Goal: Task Accomplishment & Management: Manage account settings

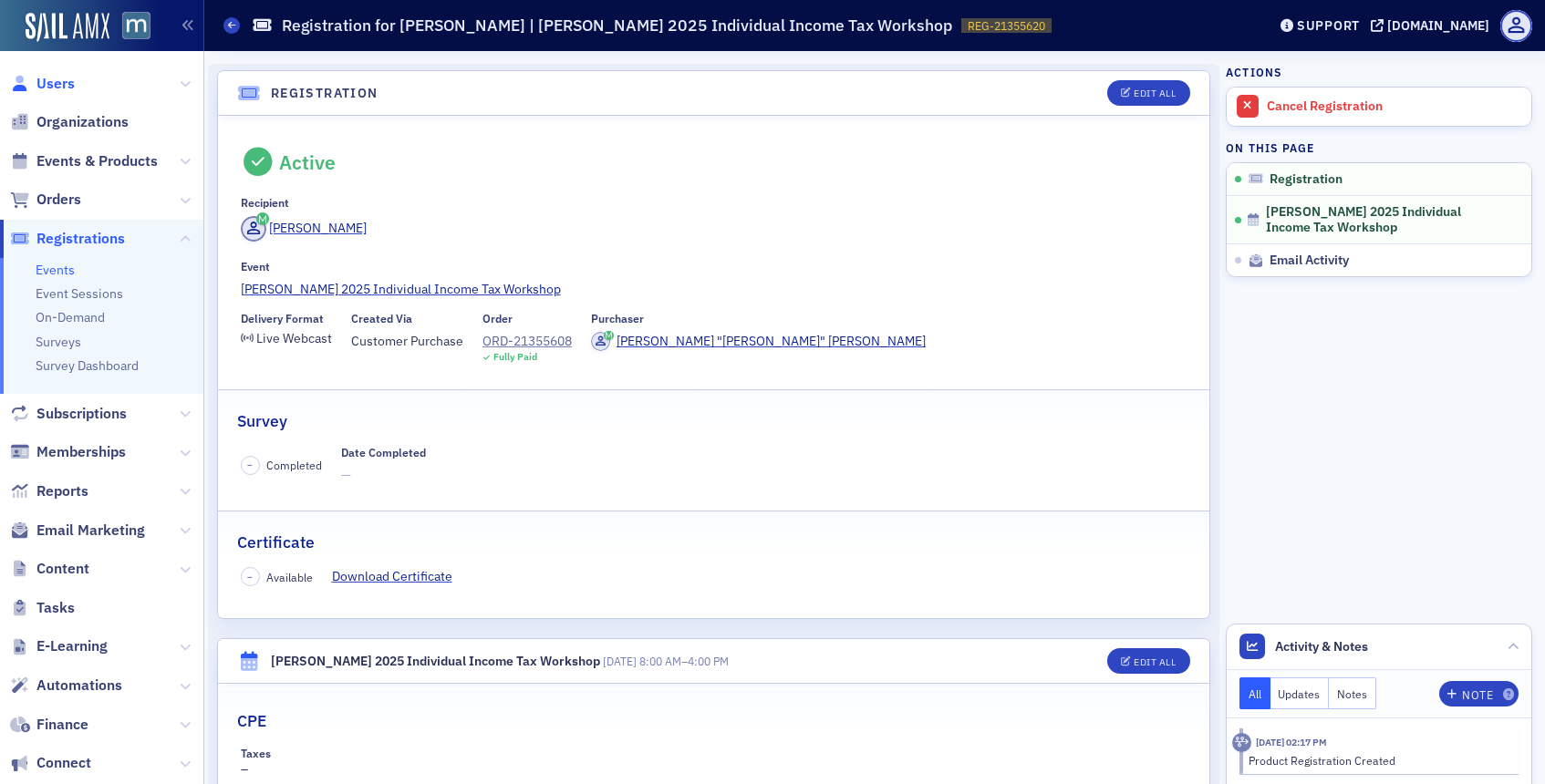
click at [73, 77] on span "Users" at bounding box center [56, 83] width 38 height 20
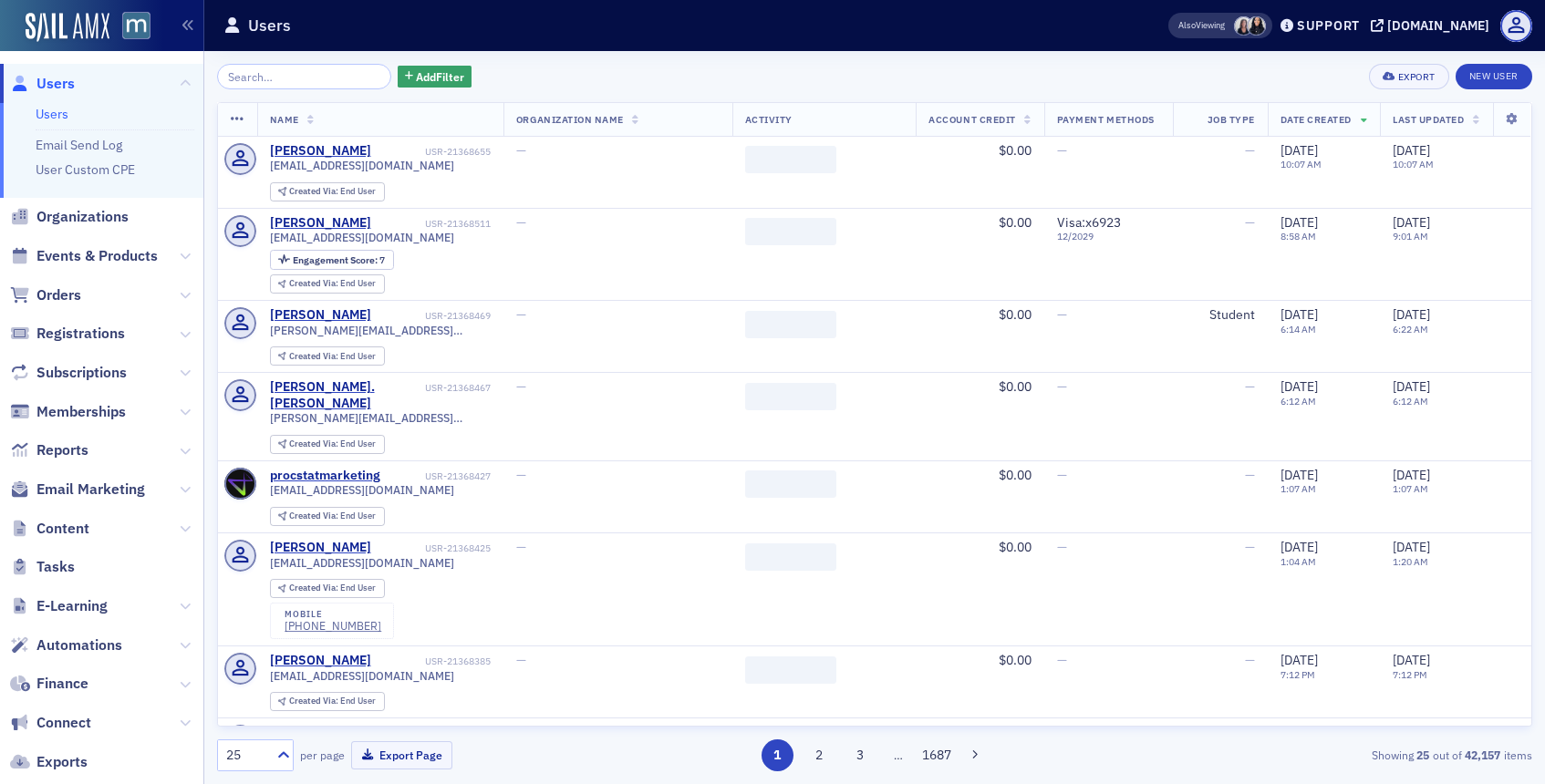
click at [347, 76] on input "search" at bounding box center [305, 77] width 174 height 26
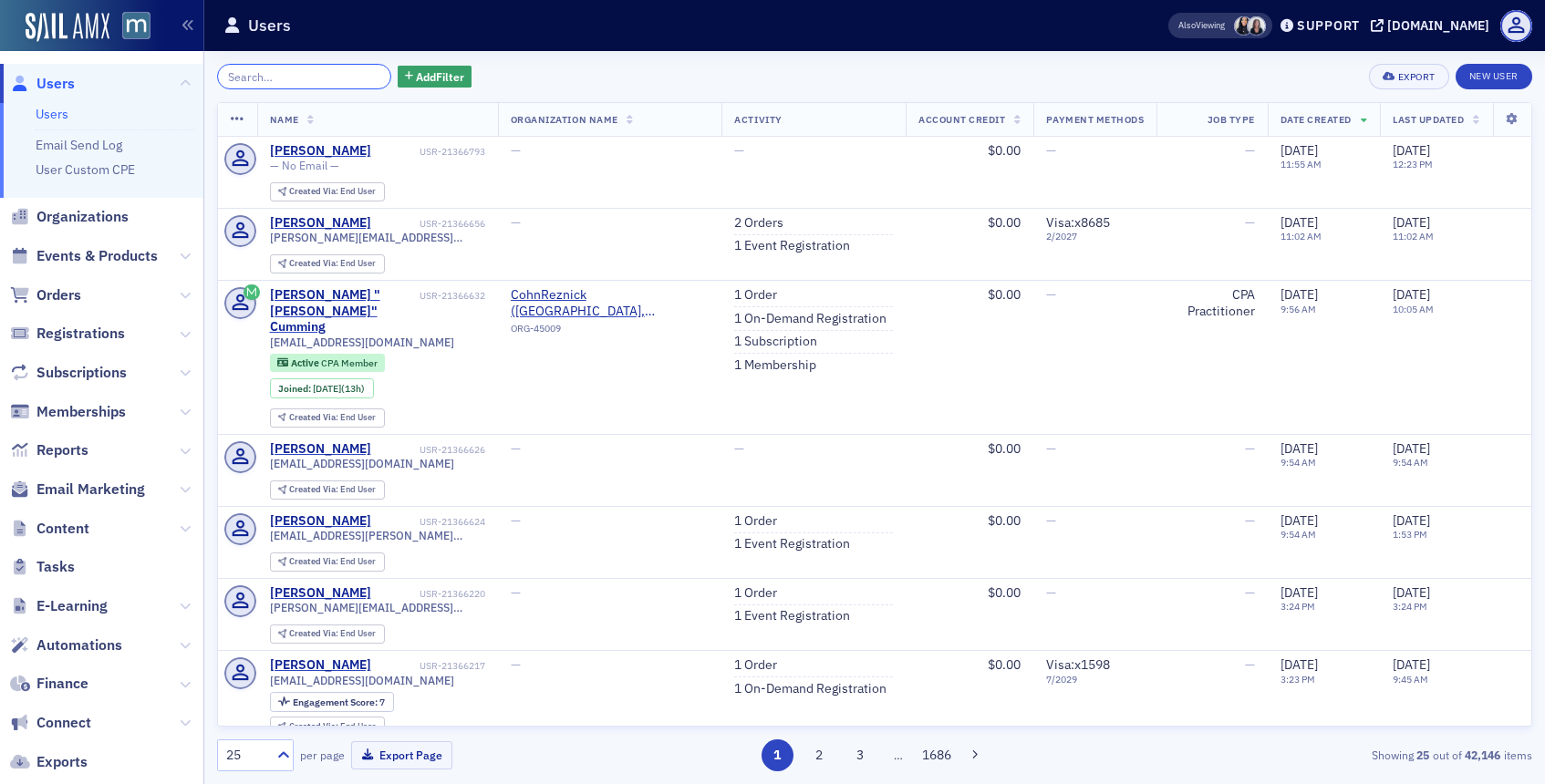
click at [291, 66] on input "search" at bounding box center [305, 77] width 174 height 26
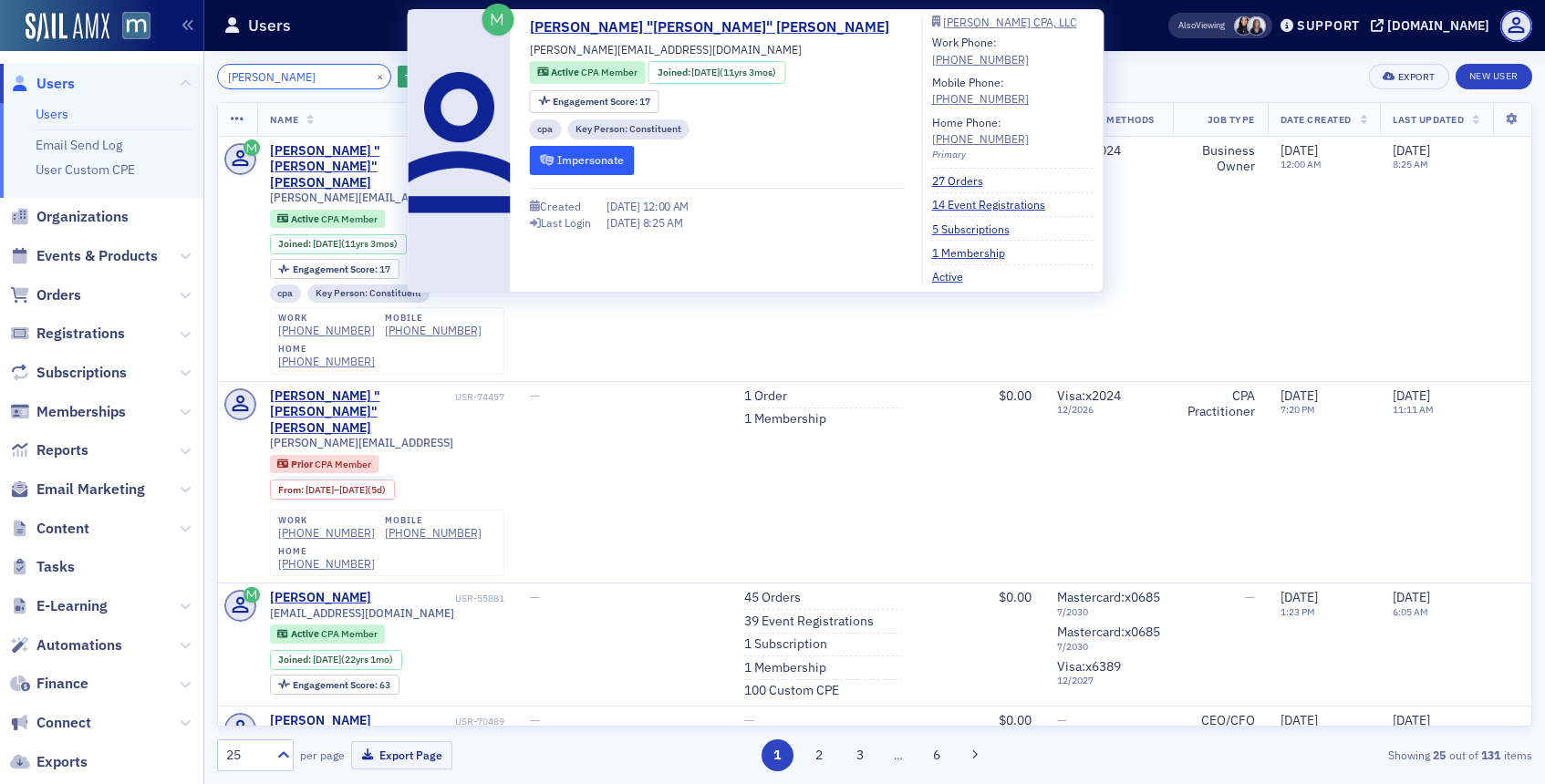
type input "deborah blair"
click at [552, 152] on button "Impersonate" at bounding box center [582, 160] width 104 height 29
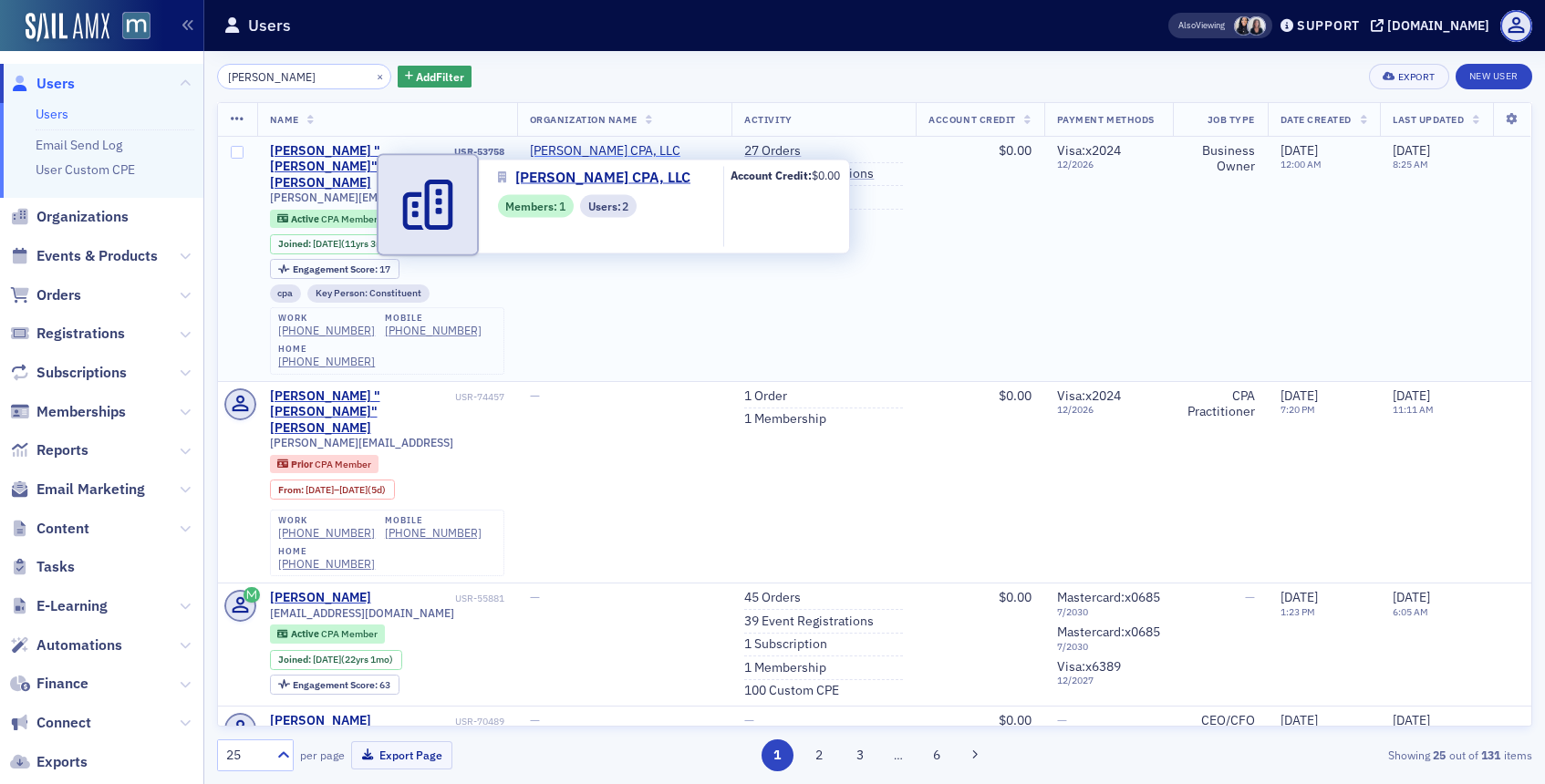
click at [564, 147] on span "Deborah L. Blair CPA, LLC" at bounding box center [612, 150] width 166 height 16
select select "US"
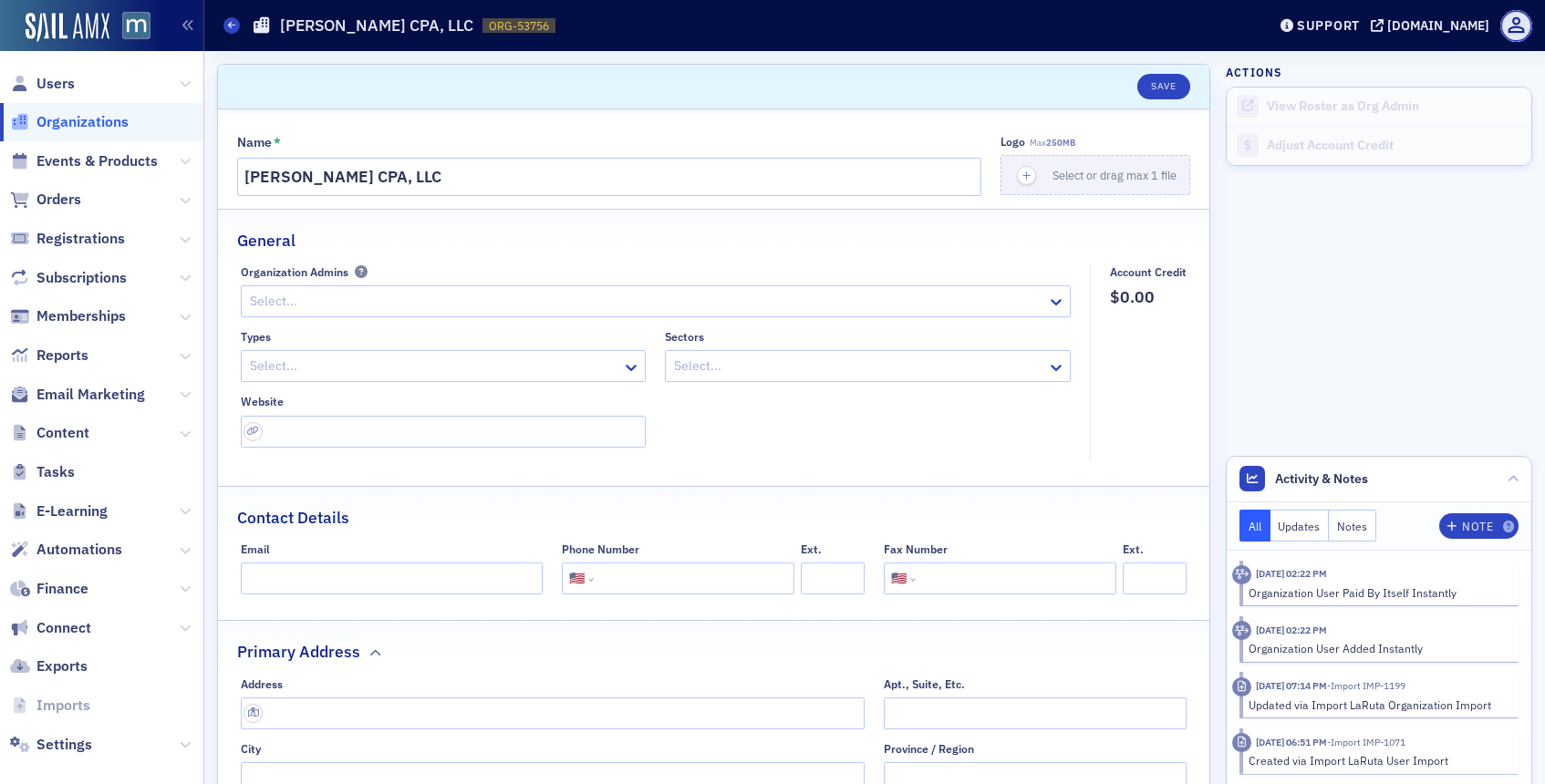
click at [788, 311] on div at bounding box center [647, 302] width 798 height 23
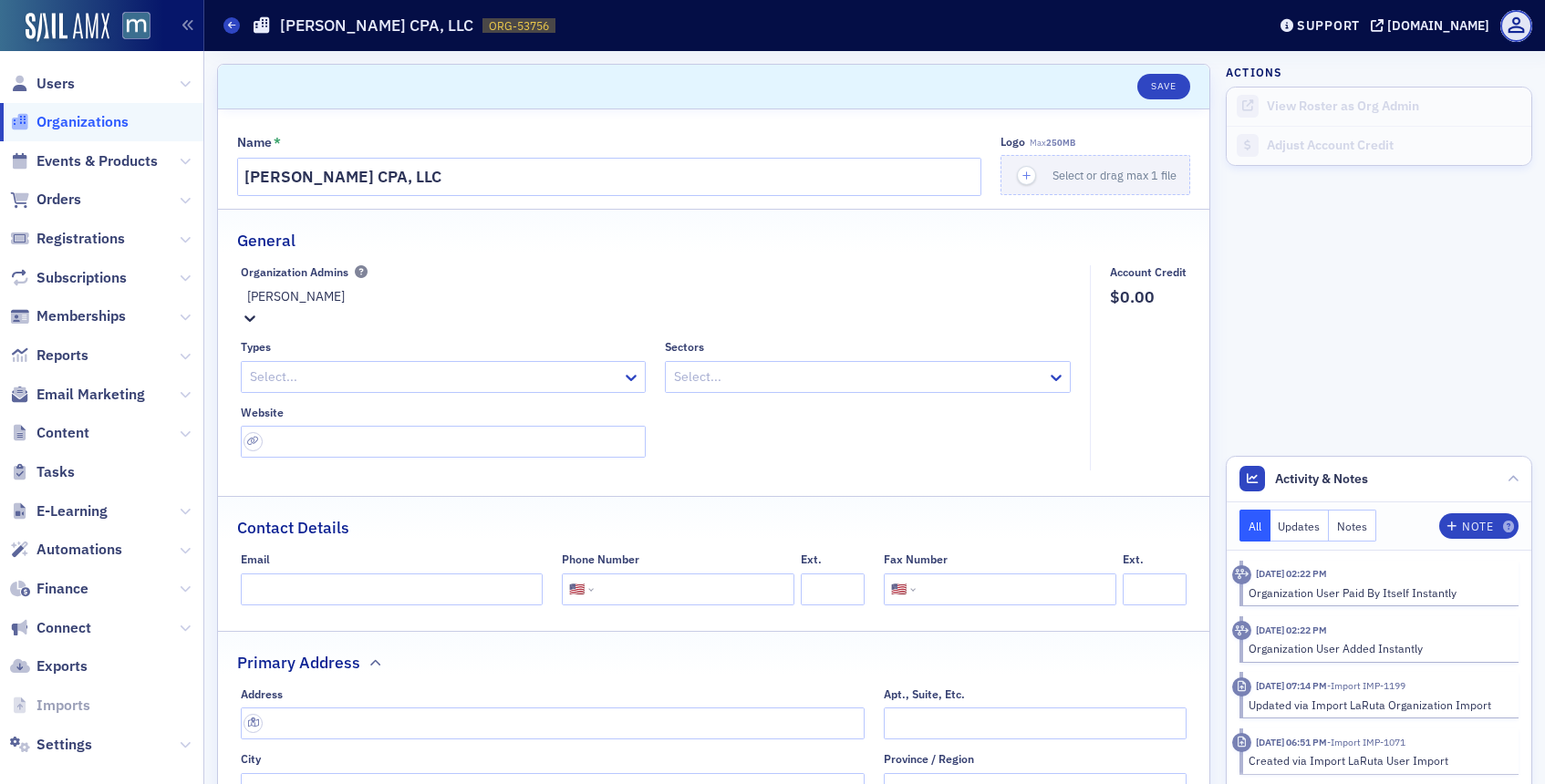
type input "deborah blair"
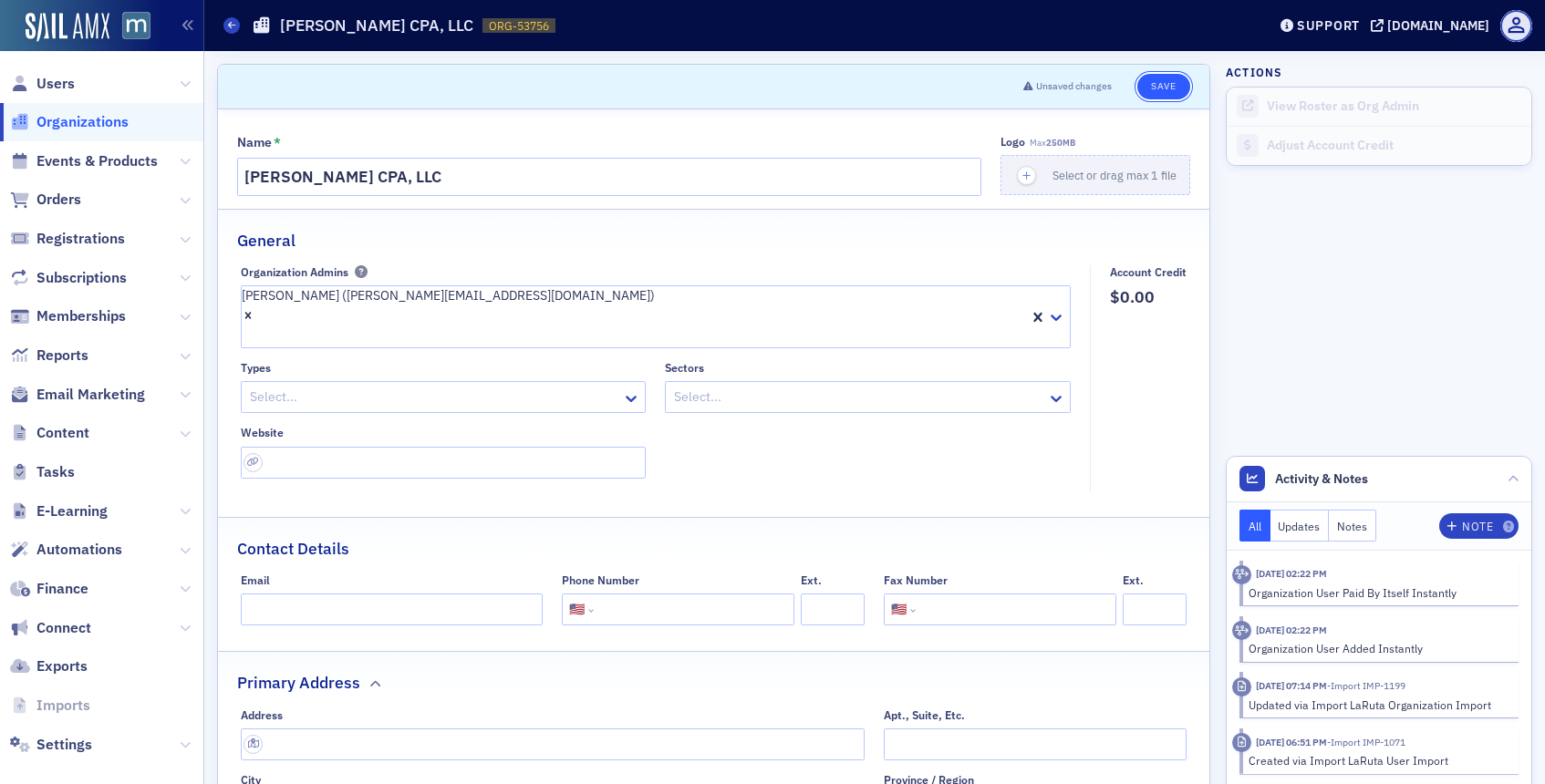
click at [1164, 87] on button "Save" at bounding box center [1164, 86] width 52 height 26
select select "US"
click at [52, 77] on span "Users" at bounding box center [56, 83] width 38 height 20
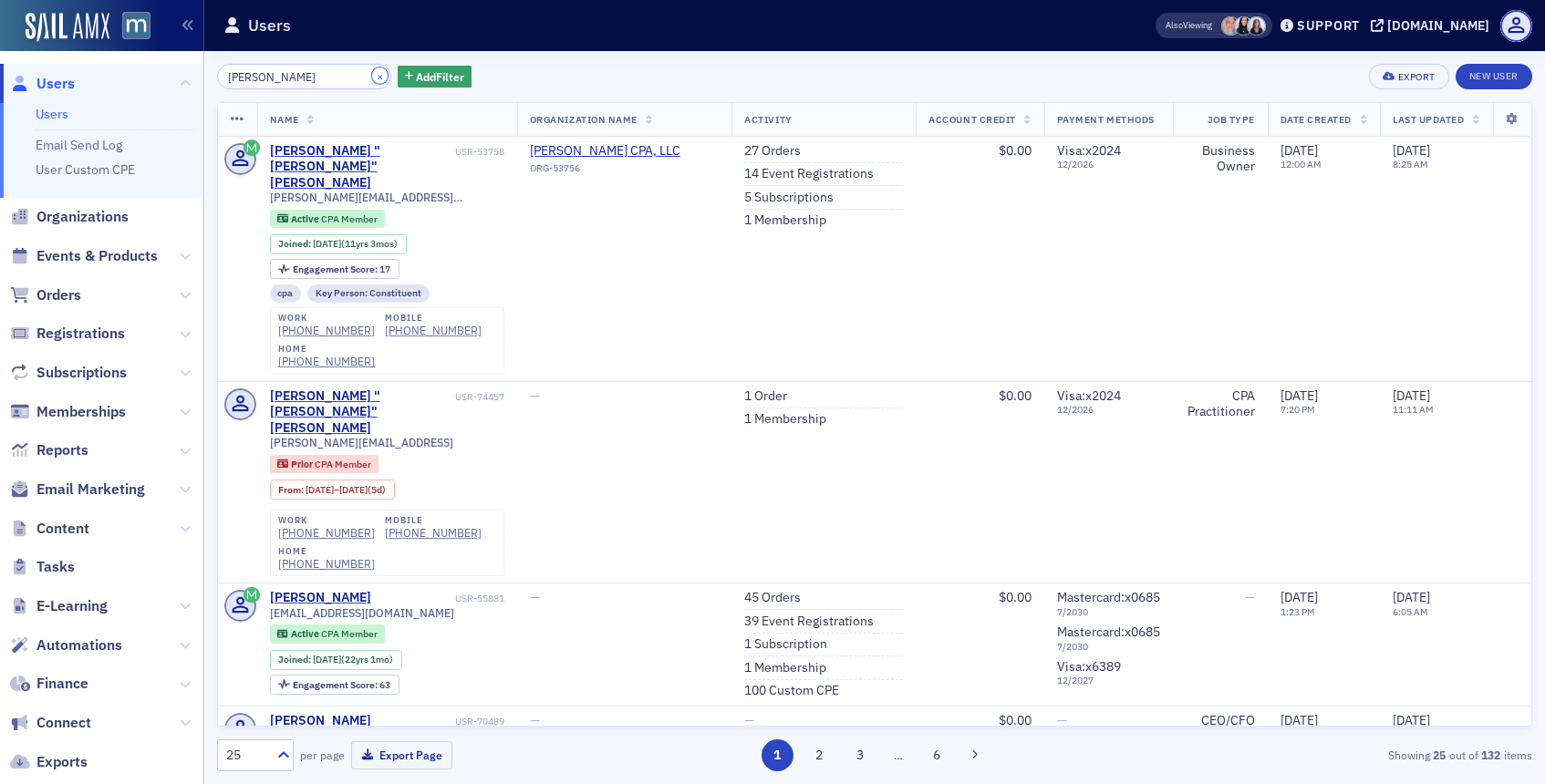
click at [372, 81] on button "×" at bounding box center [380, 75] width 16 height 16
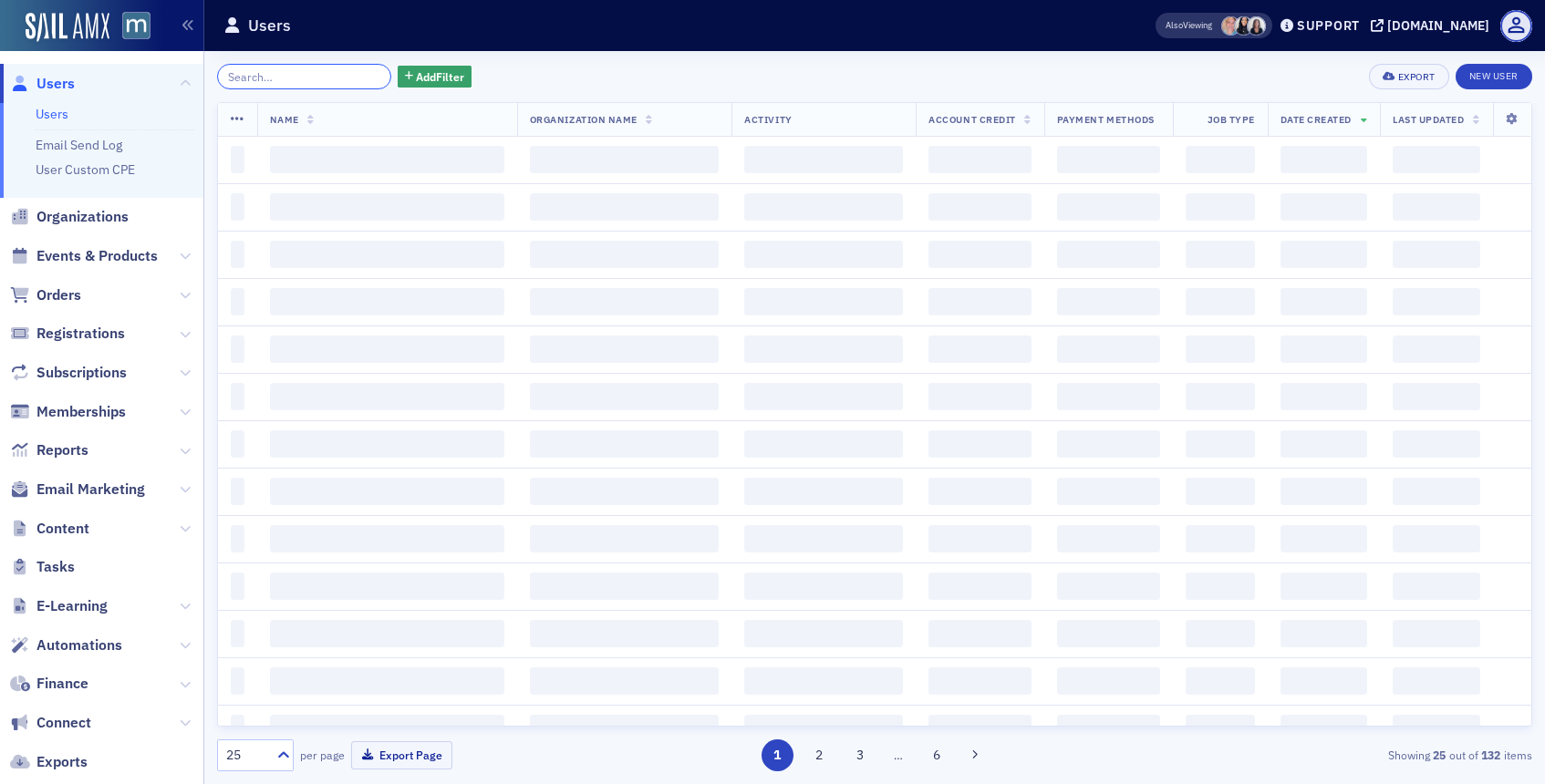
click at [357, 81] on input "search" at bounding box center [305, 77] width 174 height 26
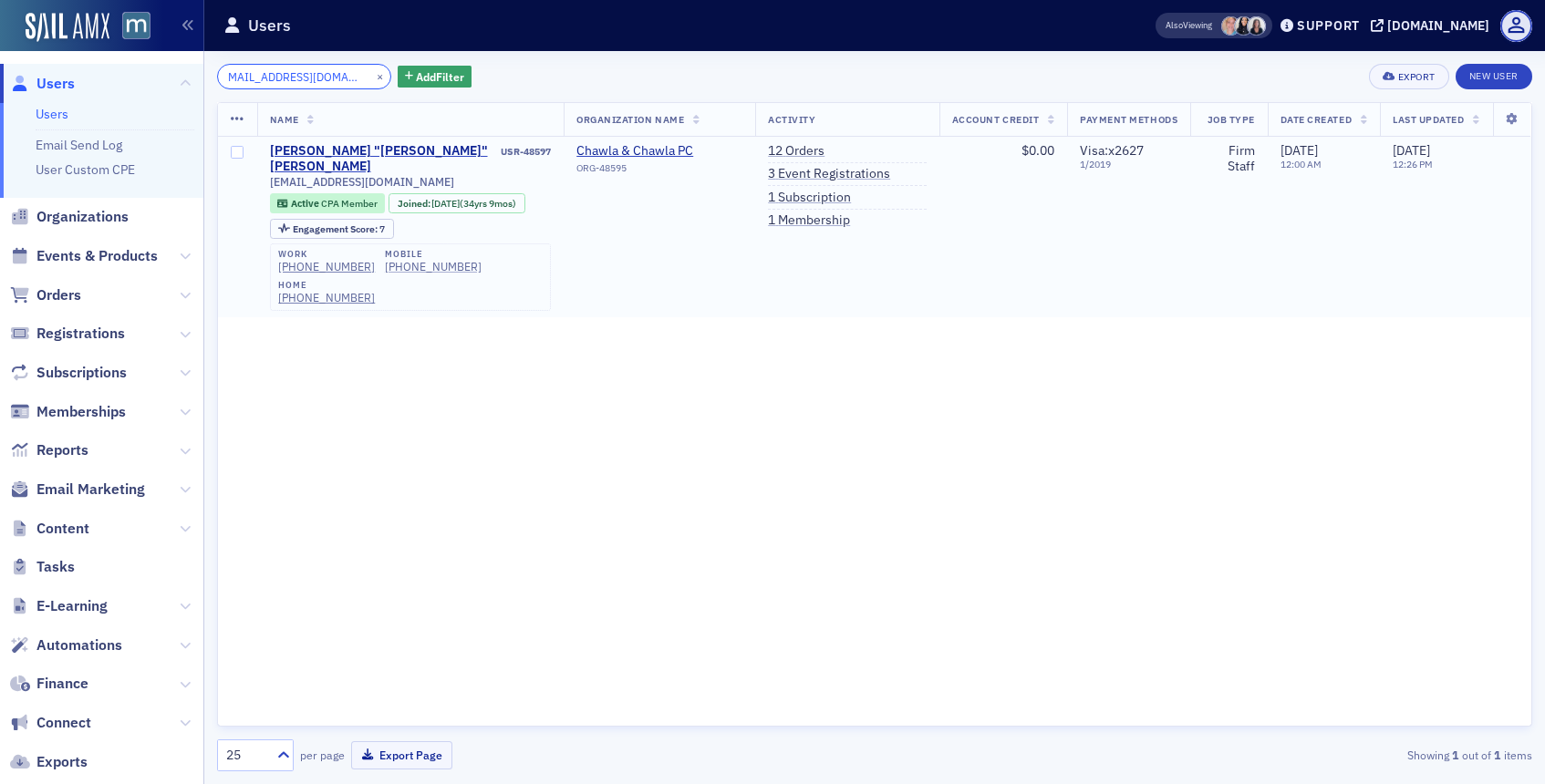
type input "sdunwoodie1@gmail.com"
click at [411, 274] on div "(301) 367-2210" at bounding box center [433, 266] width 97 height 13
click at [372, 74] on button "×" at bounding box center [380, 75] width 16 height 16
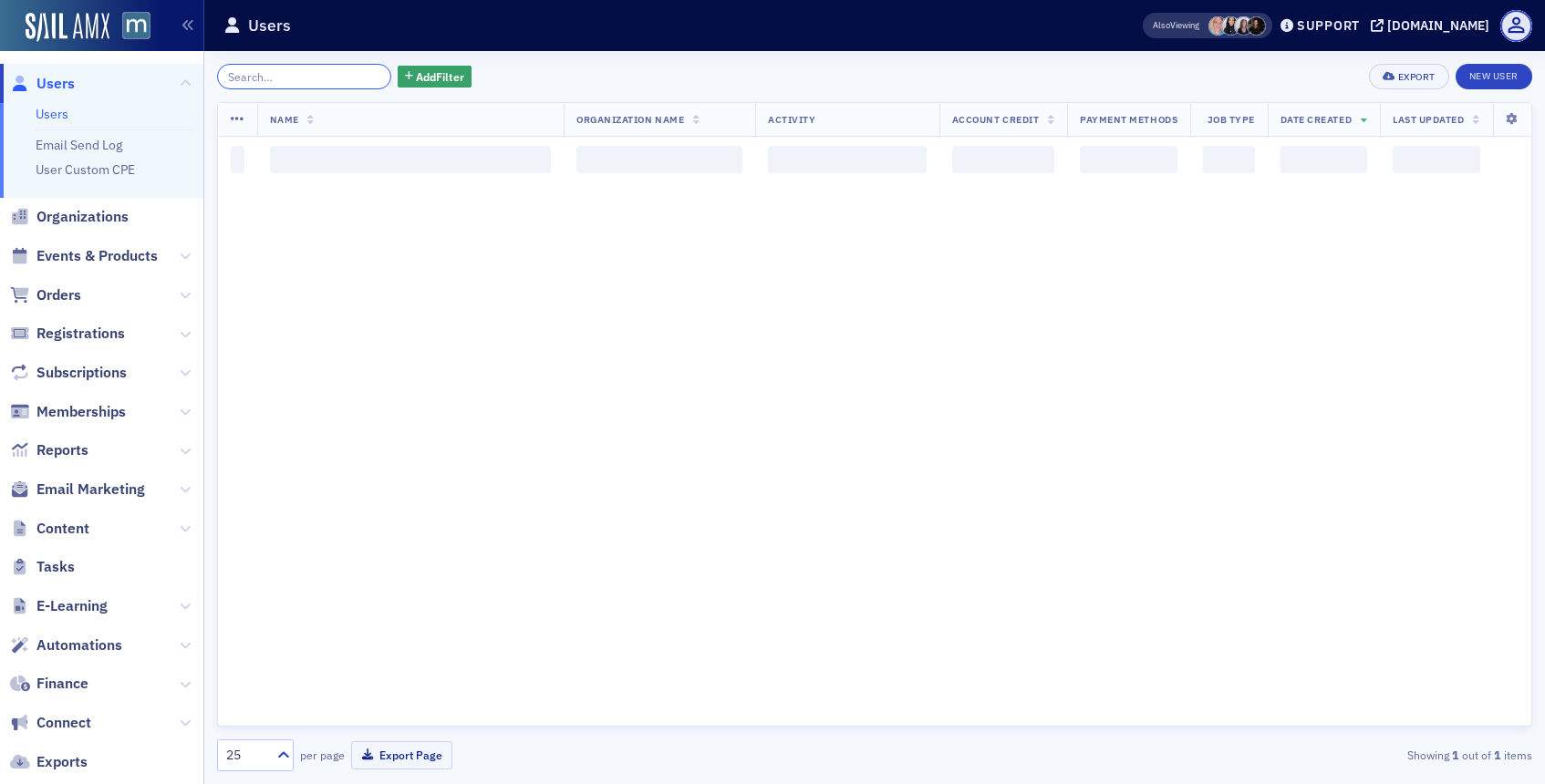
click at [351, 74] on input "search" at bounding box center [305, 77] width 174 height 26
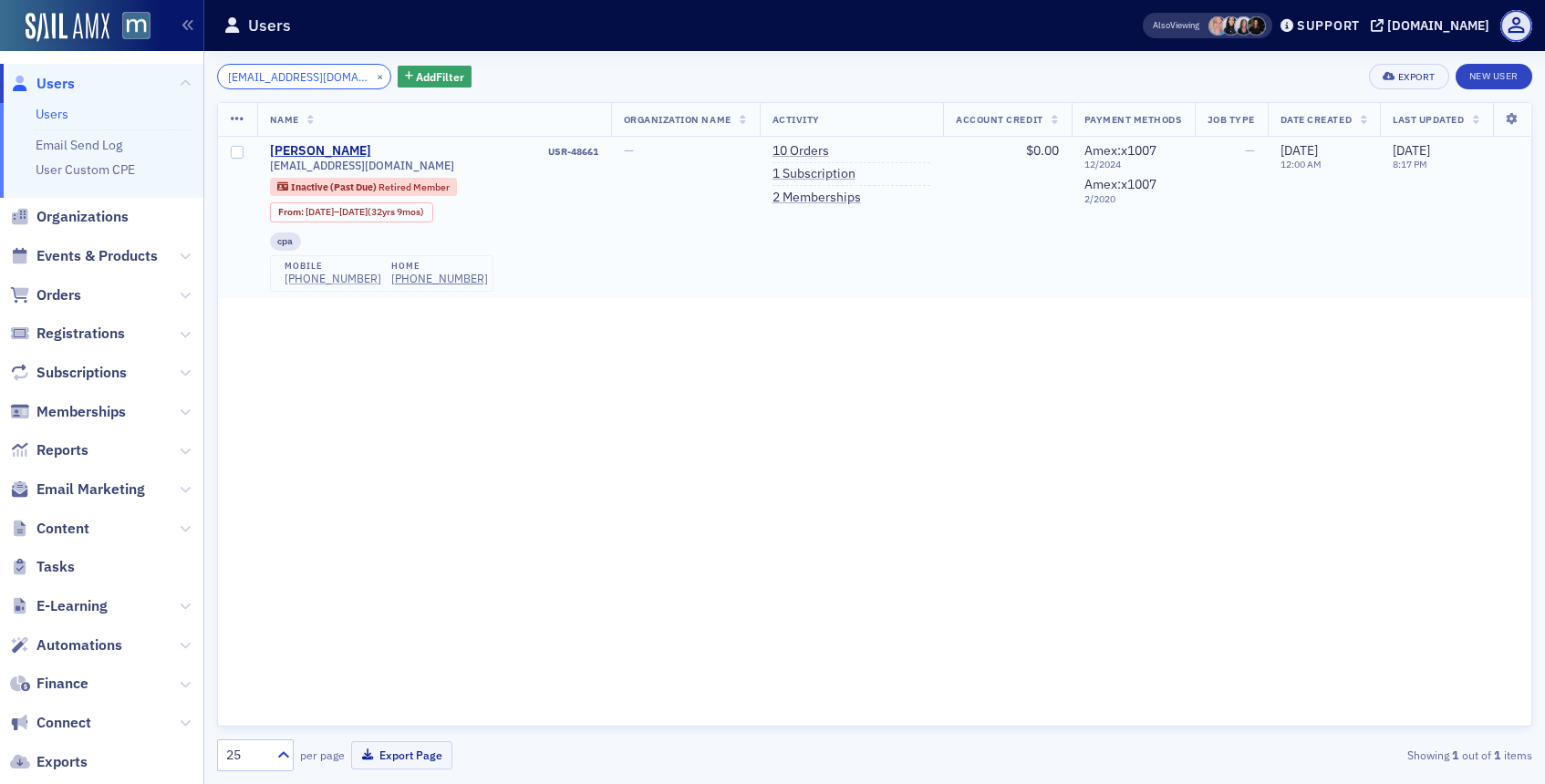
type input "jvivian@vicorinc.com"
click at [355, 280] on div "(301) 461-3597" at bounding box center [333, 279] width 97 height 13
click at [372, 73] on button "×" at bounding box center [380, 75] width 16 height 16
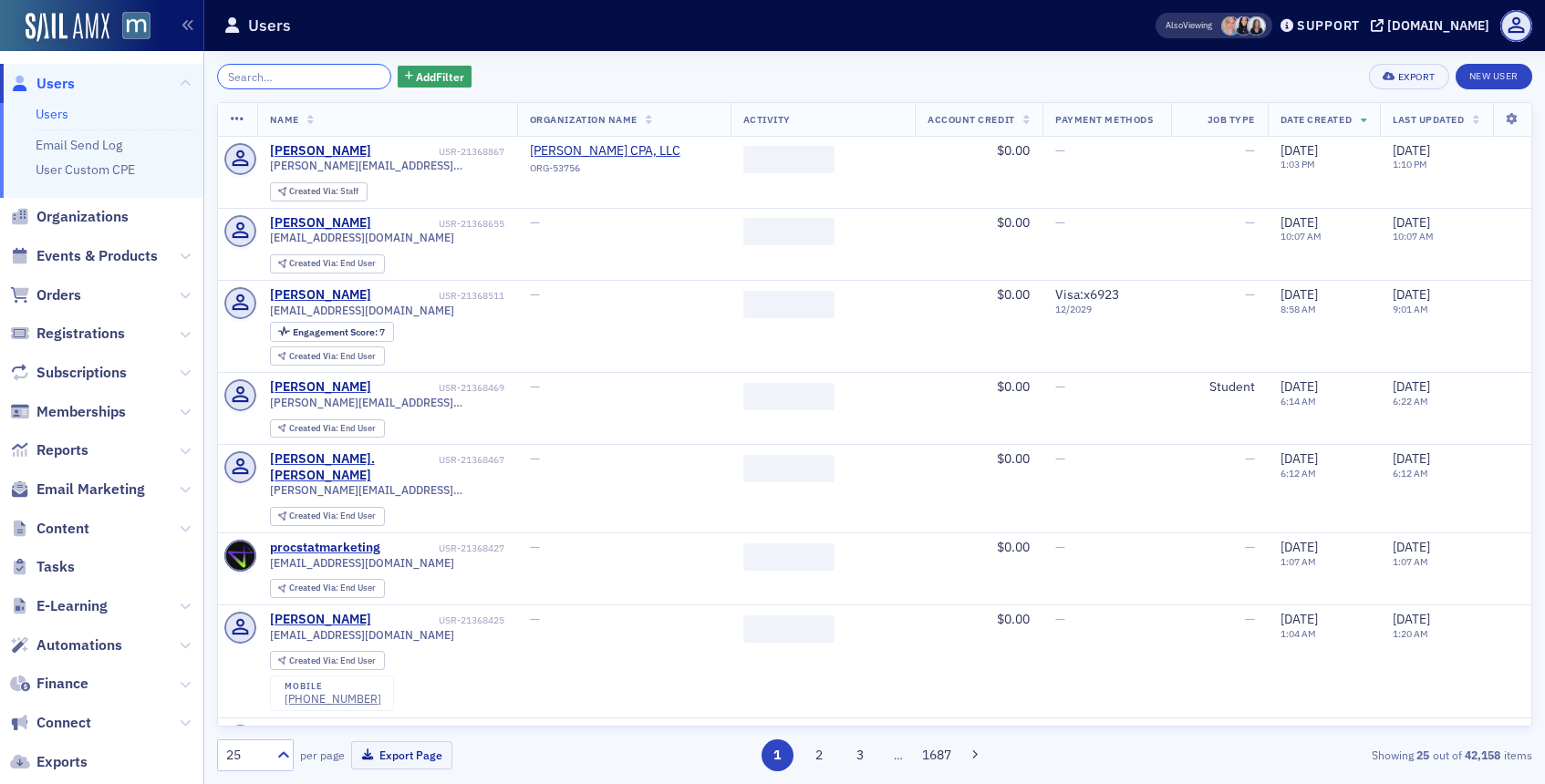
click at [357, 73] on input "search" at bounding box center [305, 77] width 174 height 26
paste input "esherr2@gmail.com"
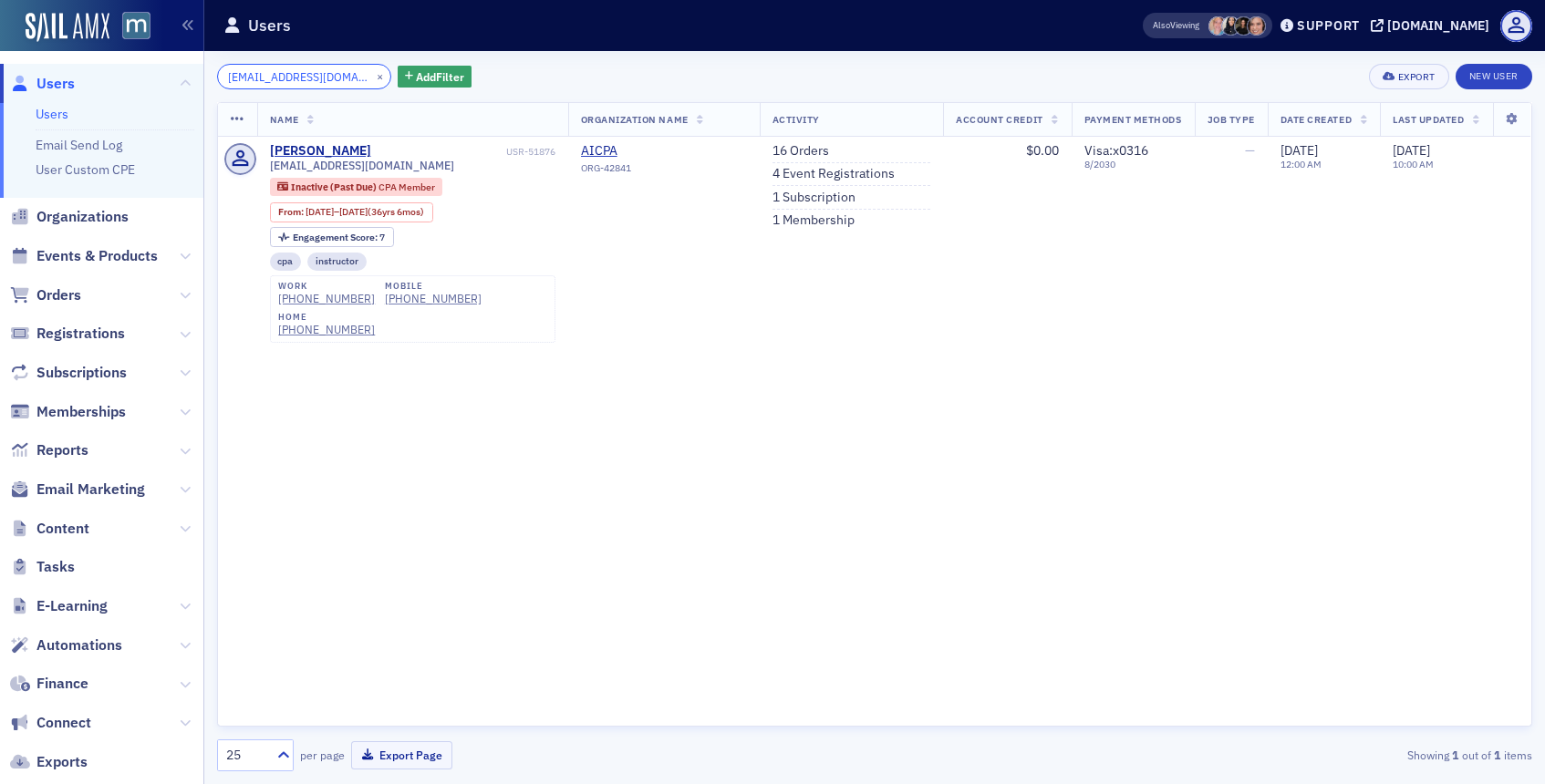
type input "esherr2@gmail.com"
click at [372, 75] on button "×" at bounding box center [380, 75] width 16 height 16
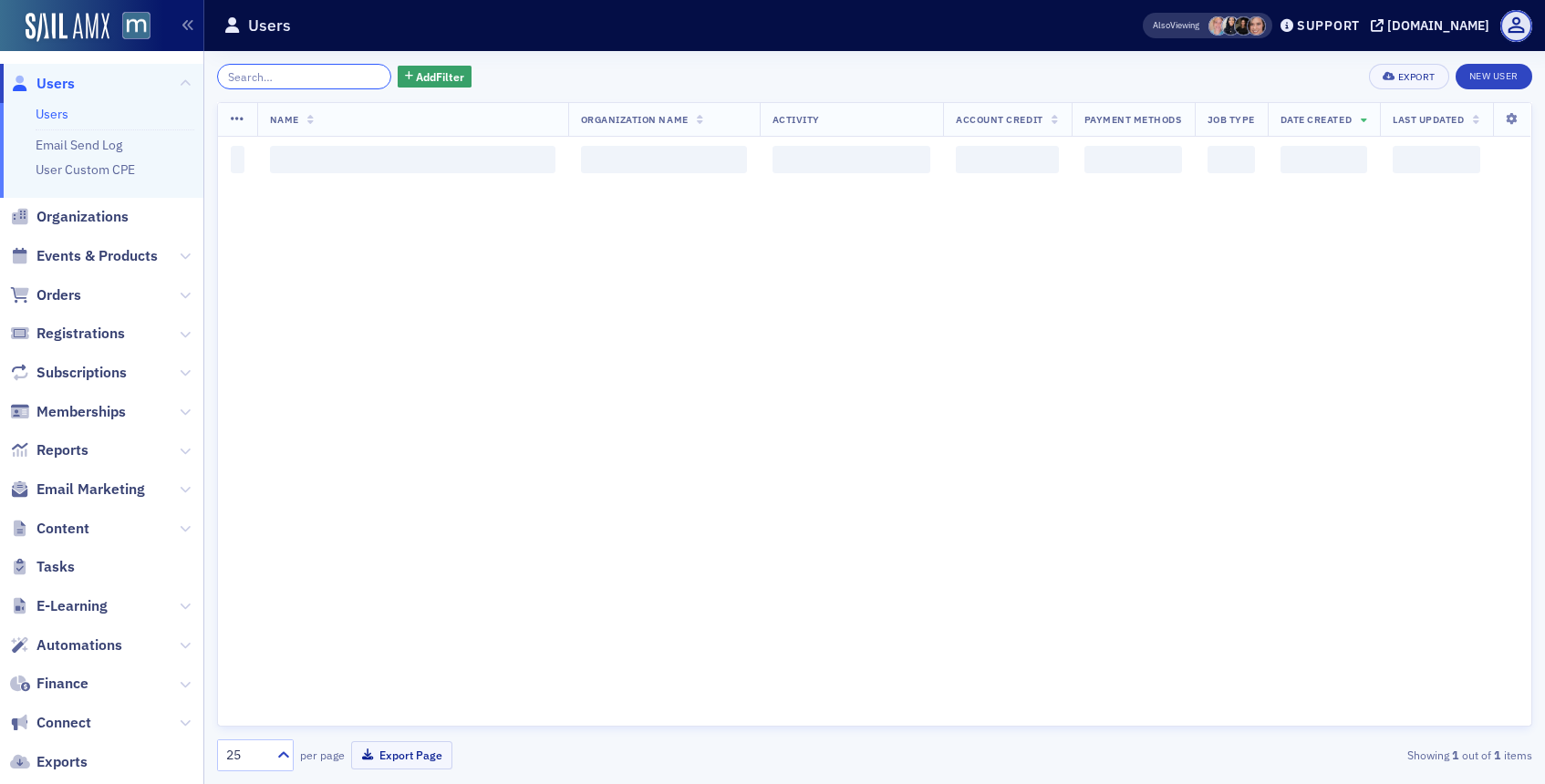
click at [353, 75] on input "search" at bounding box center [305, 77] width 174 height 26
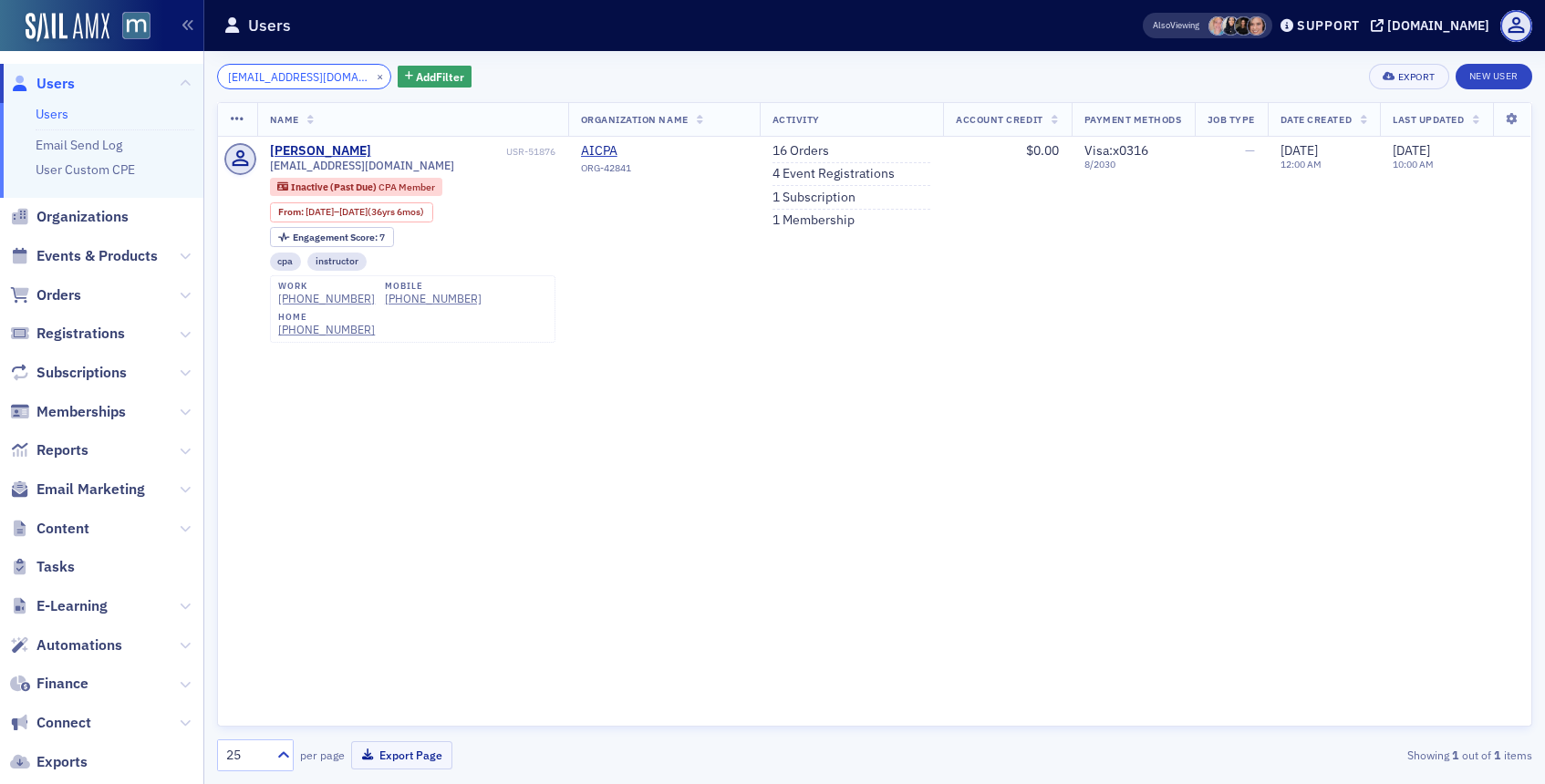
type input "esherr2@gmail.com"
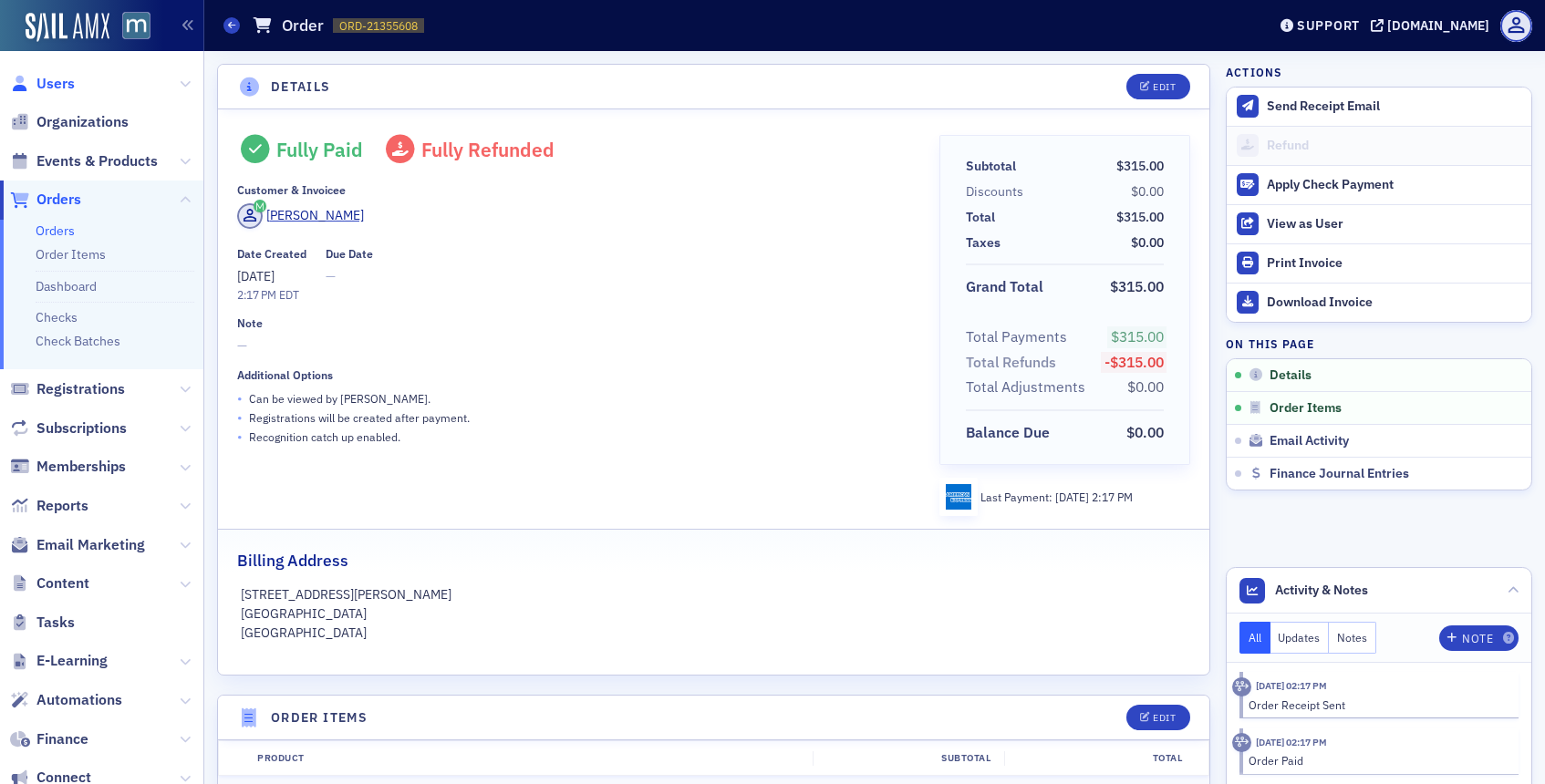
click at [58, 77] on span "Users" at bounding box center [56, 83] width 38 height 20
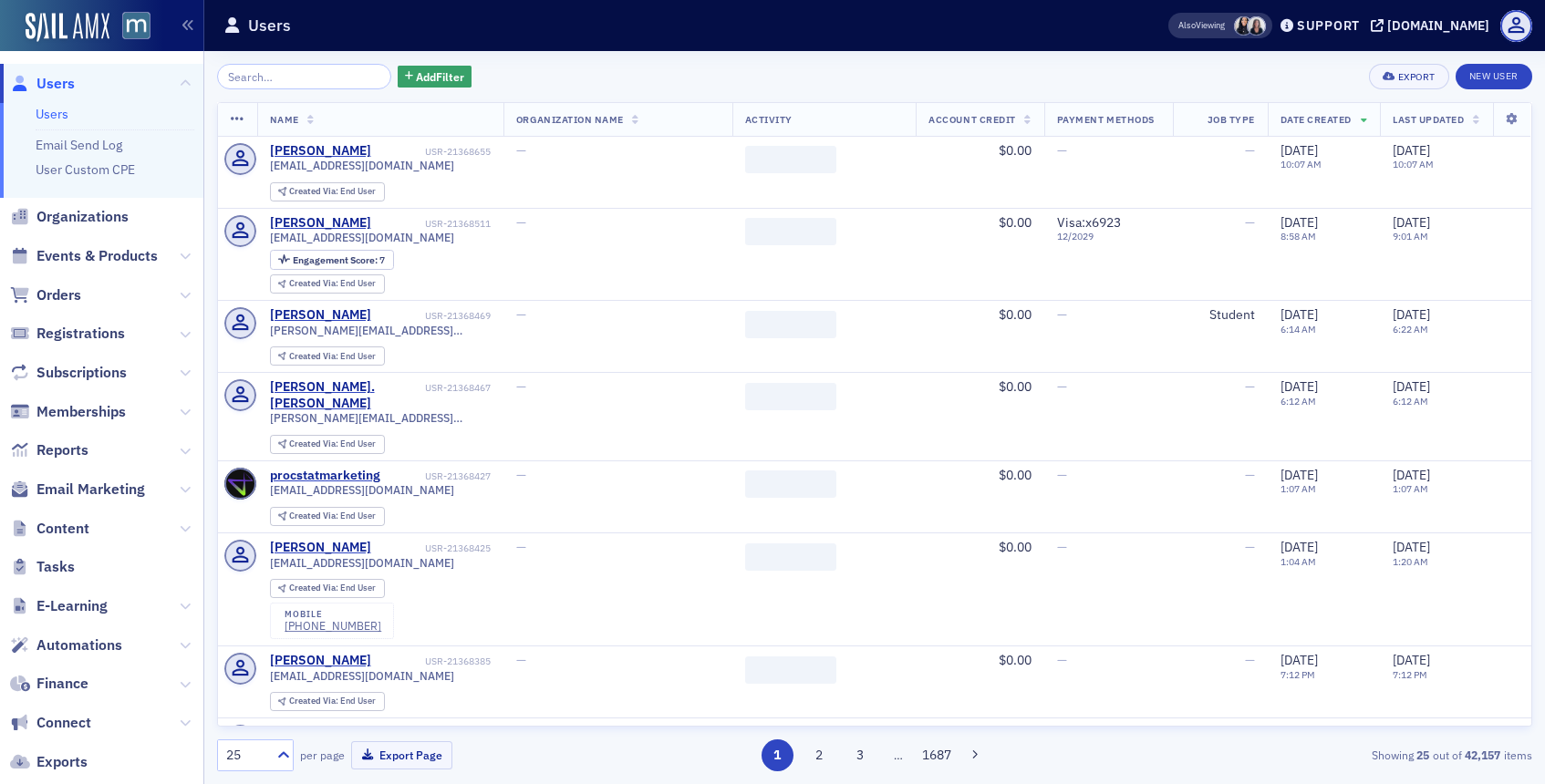
click at [311, 77] on input "search" at bounding box center [305, 77] width 174 height 26
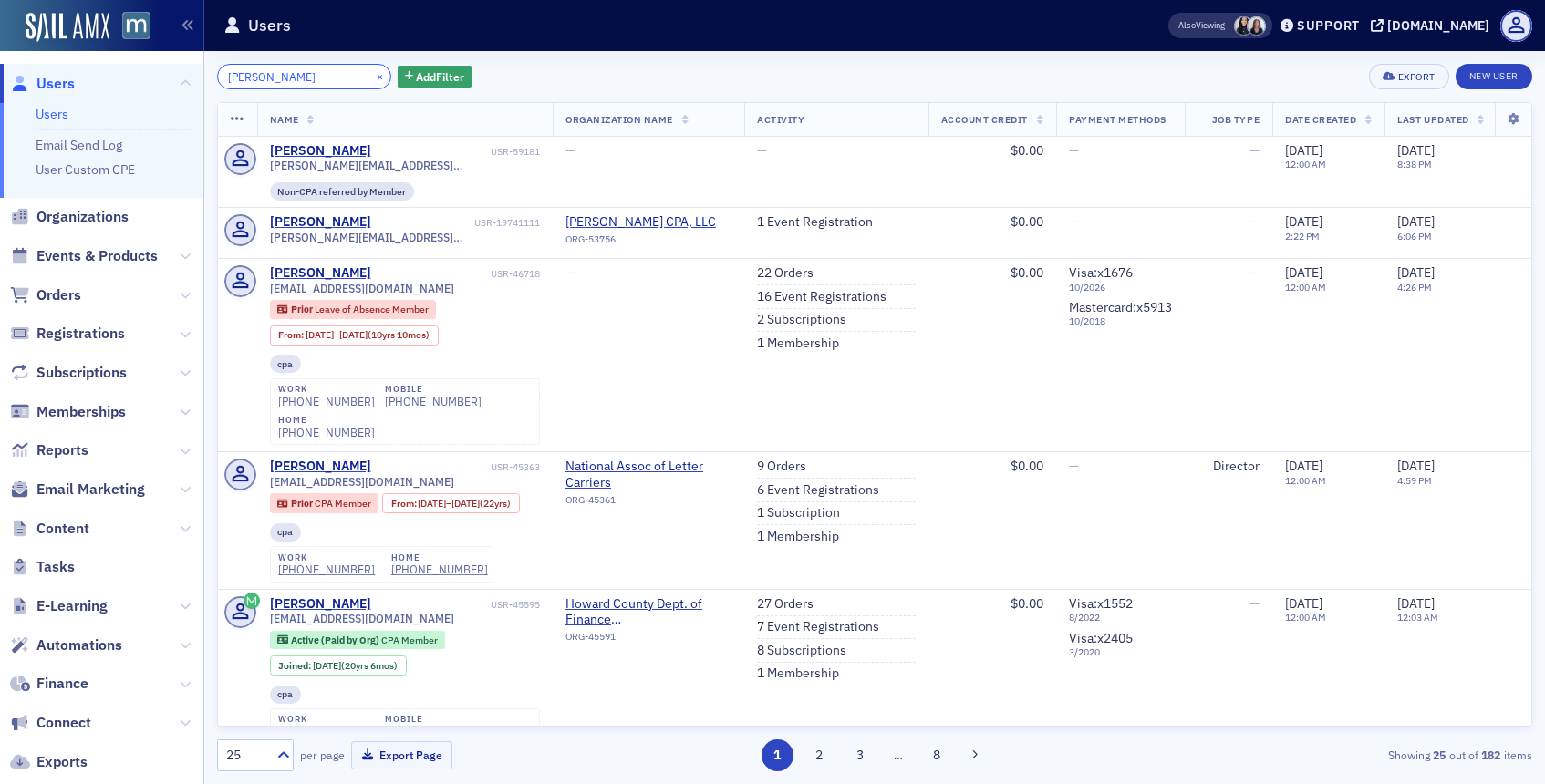
type input "sharon price"
click at [372, 76] on button "×" at bounding box center [380, 75] width 16 height 16
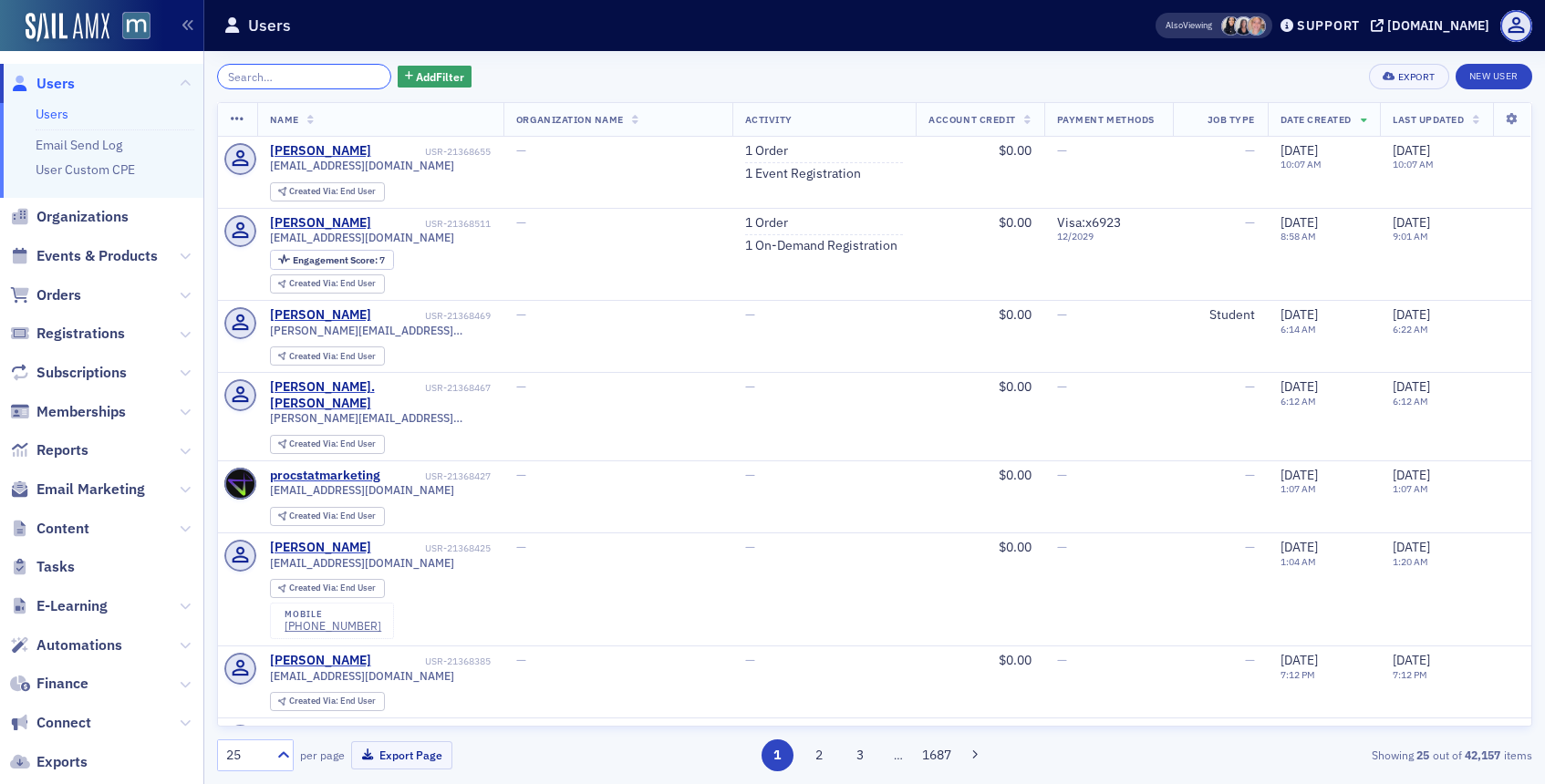
click at [298, 78] on input "search" at bounding box center [305, 77] width 174 height 26
paste input "Marcela Zavala Guzman"
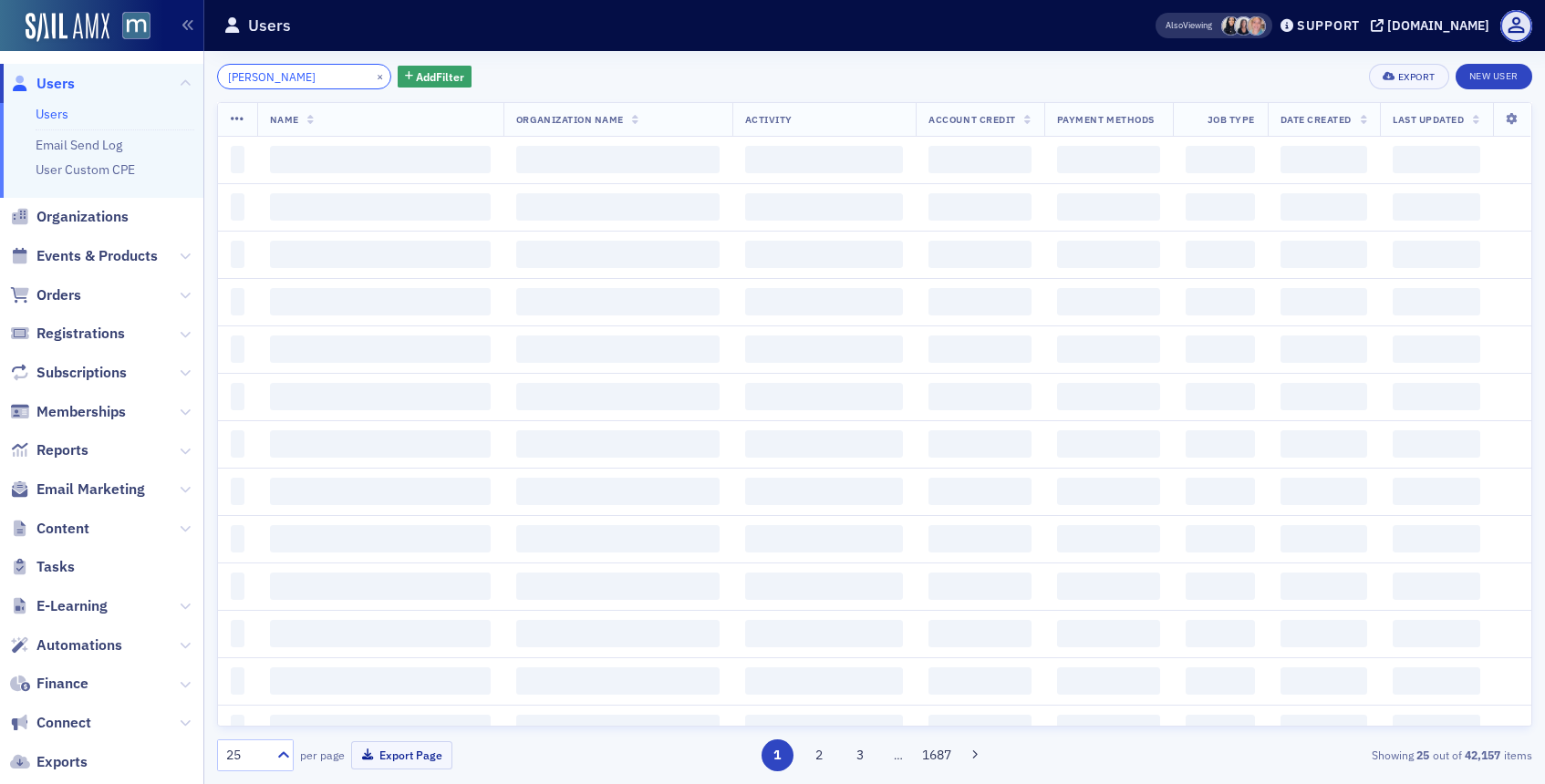
scroll to position [0, 2]
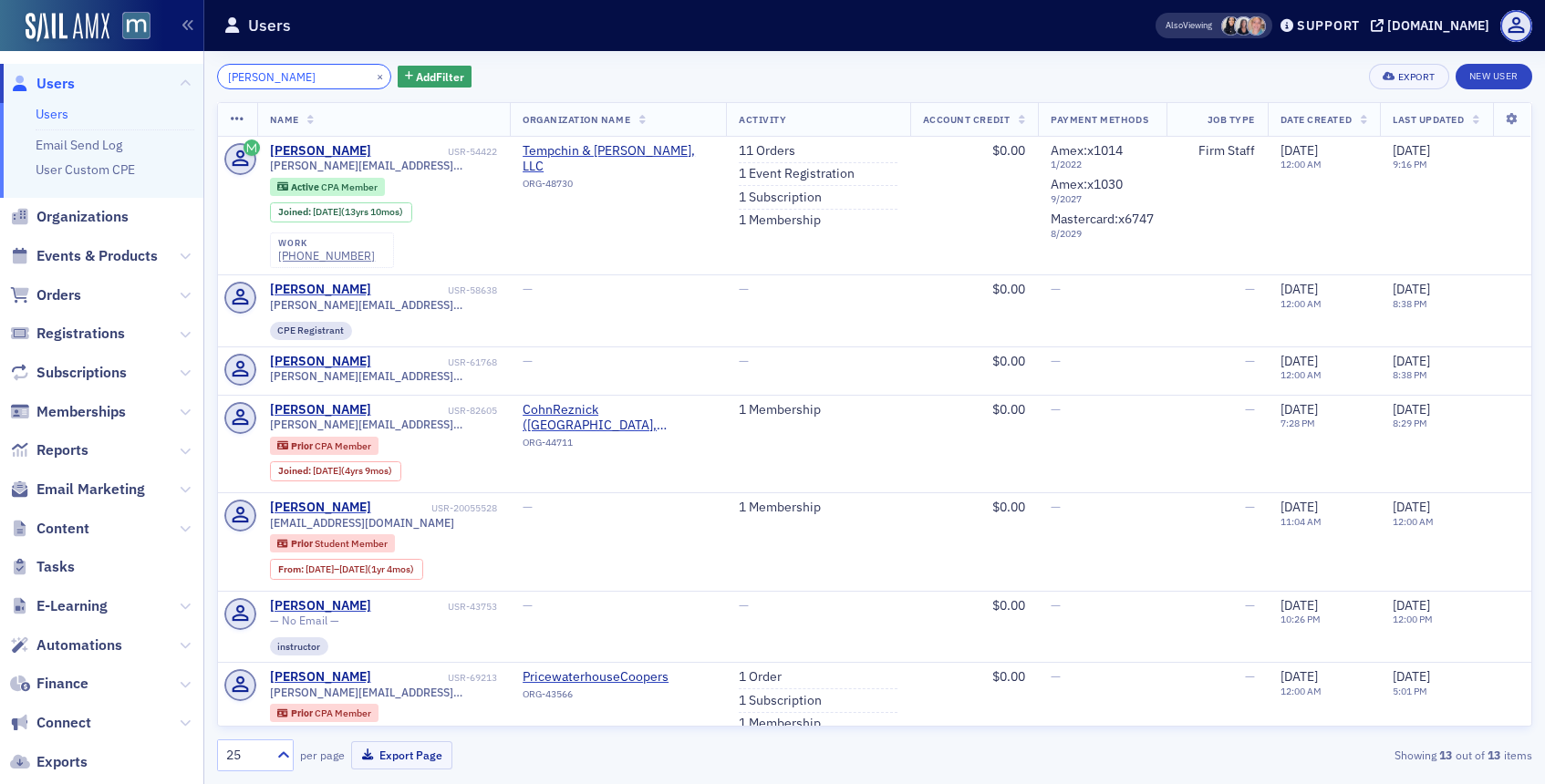
click at [299, 80] on input "Marcela Zavala Guzman" at bounding box center [305, 77] width 174 height 26
type input "[PERSON_NAME]"
click at [1474, 73] on link "New User" at bounding box center [1494, 77] width 77 height 26
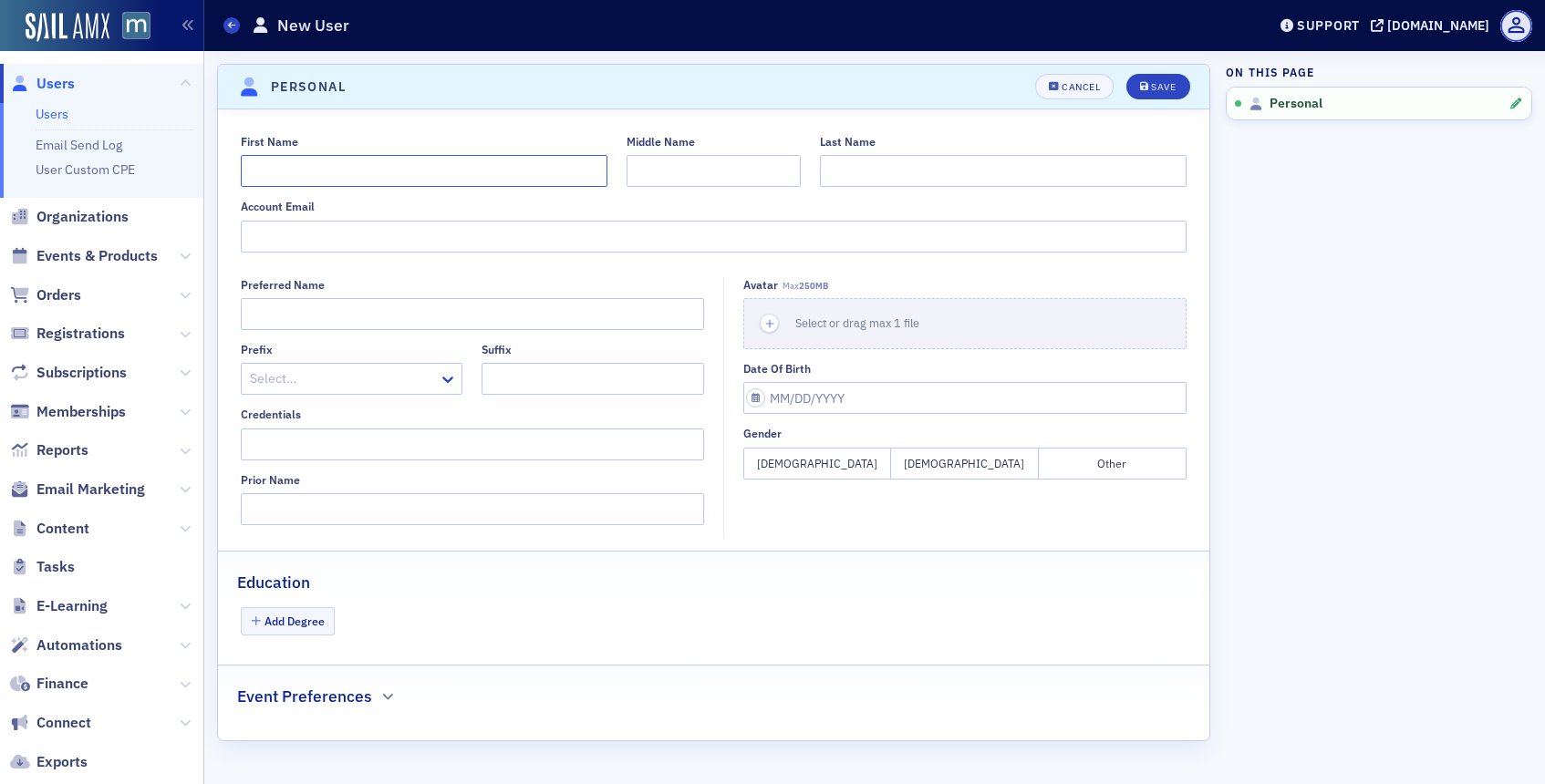
click at [510, 164] on input "First Name" at bounding box center [424, 171] width 367 height 32
paste input "Marcela Zavala Guzman"
type input "Marcela Zavala Guzman"
click at [841, 159] on input "Last Name" at bounding box center [1003, 171] width 367 height 32
paste input "Marcela Zavala Guzman"
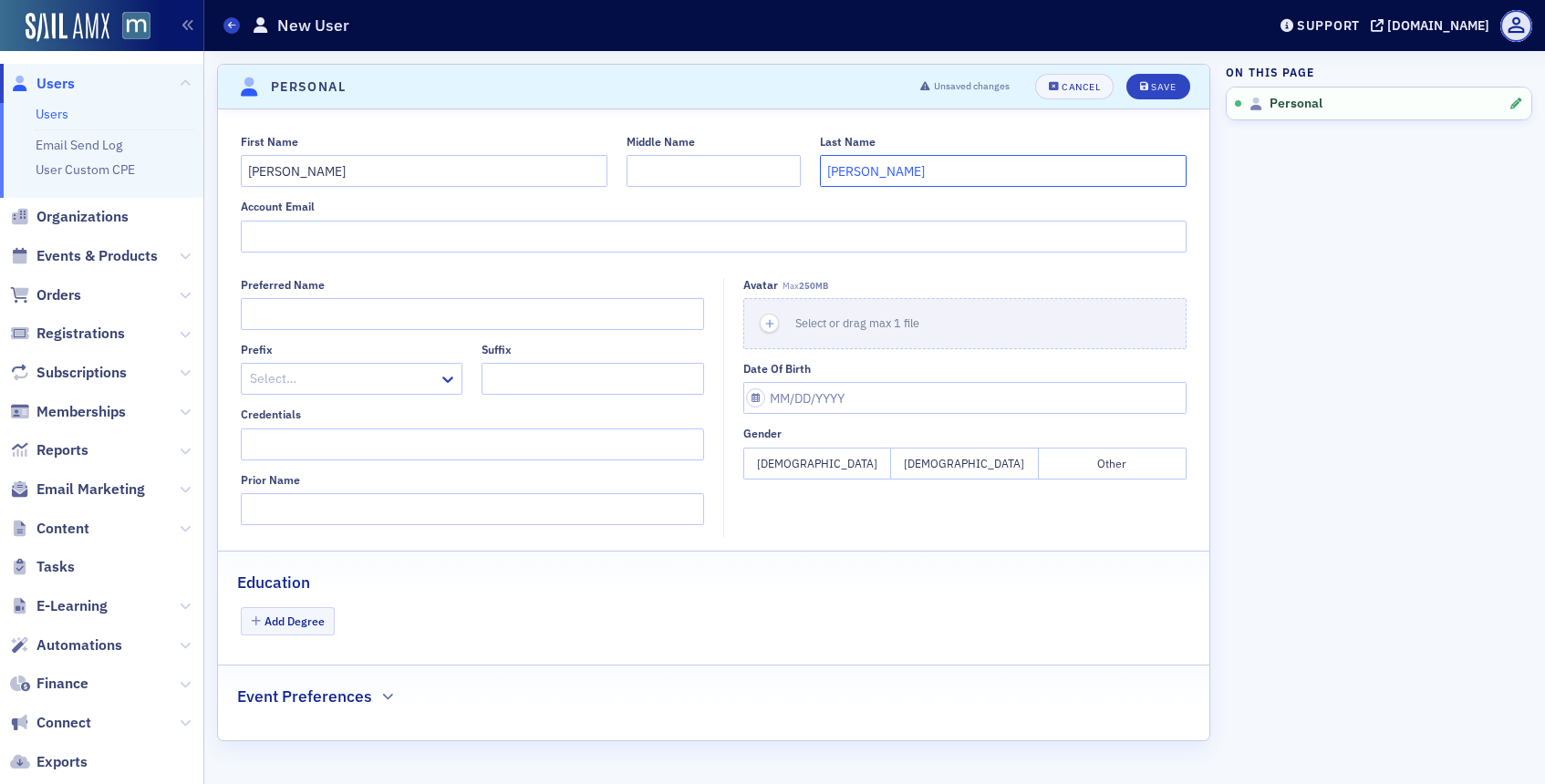
type input "Marcela Zavala Guzman"
click at [688, 171] on input "Middle Name" at bounding box center [714, 171] width 174 height 32
paste input "Marcela Zavala Guzman"
type input "Marcela Zavala Guzman"
drag, startPoint x: 398, startPoint y: 179, endPoint x: 295, endPoint y: 171, distance: 103.3
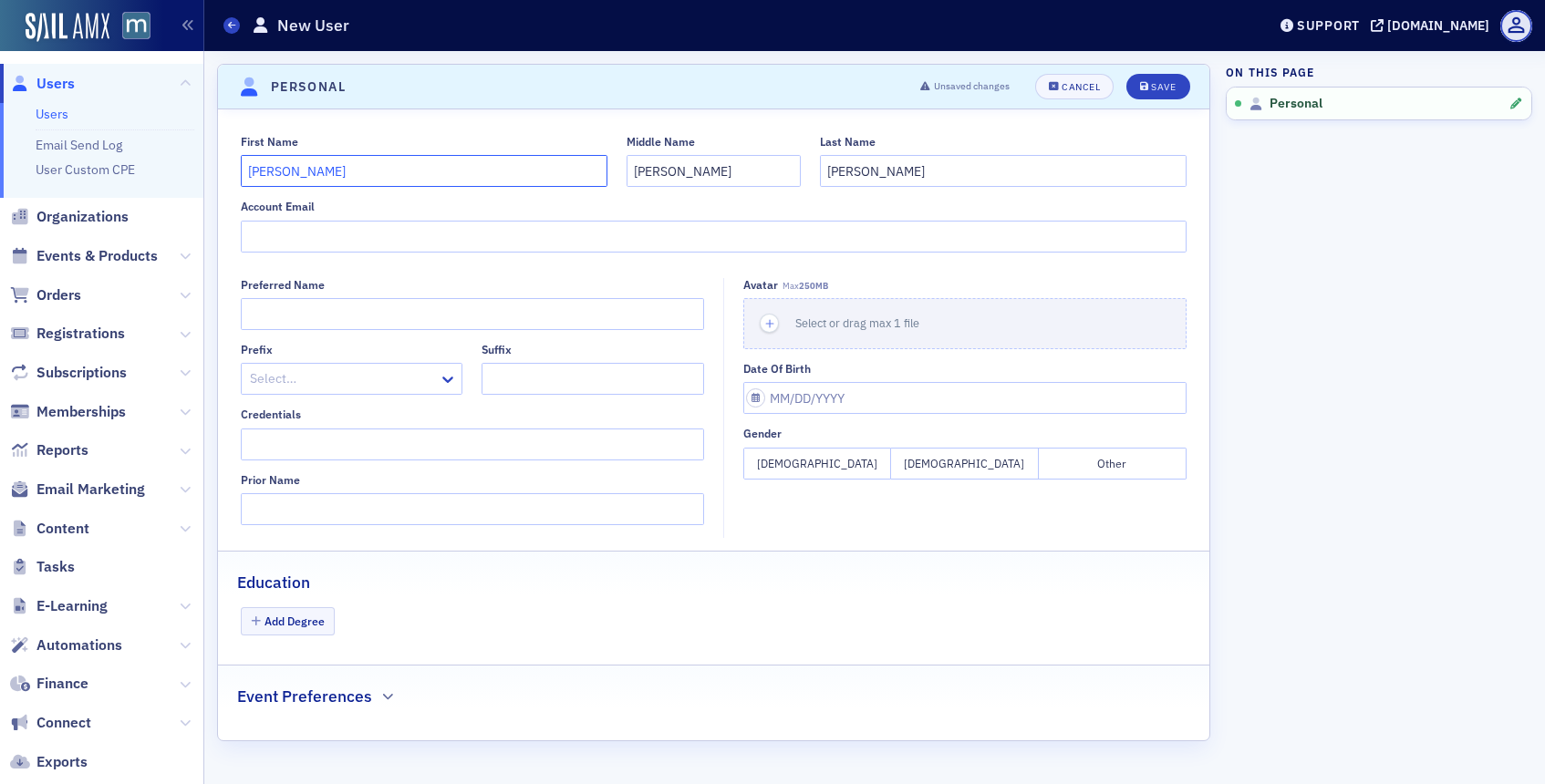
click at [295, 171] on input "Marcela Zavala Guzman" at bounding box center [424, 171] width 367 height 32
type input "Marcela"
drag, startPoint x: 723, startPoint y: 172, endPoint x: 814, endPoint y: 176, distance: 91.1
click at [814, 176] on div "First Name Marcela Middle Name Marcela Zavala Guzman Last Name Marcela Zavala G…" at bounding box center [714, 161] width 947 height 52
drag, startPoint x: 680, startPoint y: 174, endPoint x: 575, endPoint y: 173, distance: 105.0
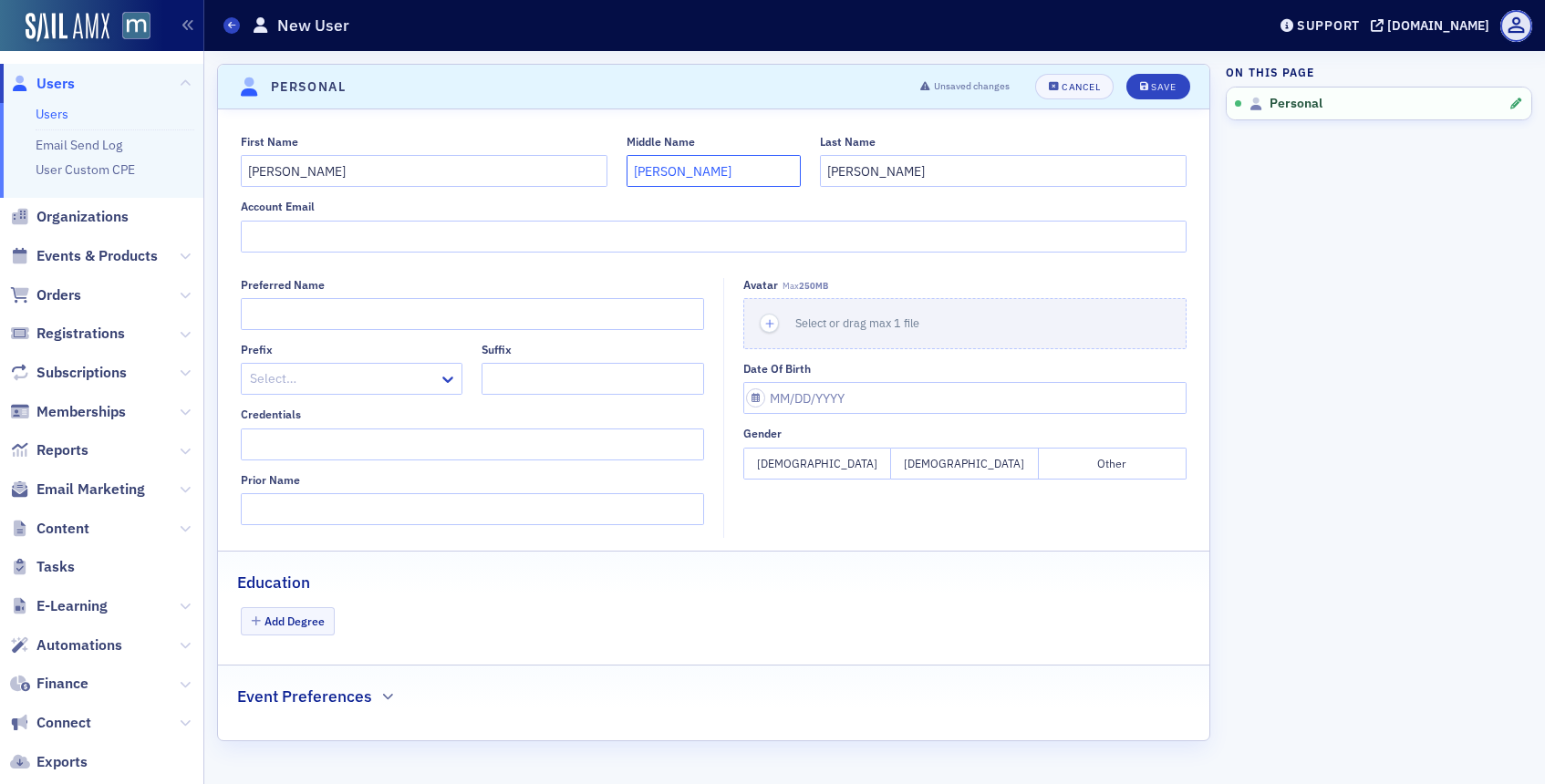
click at [575, 173] on div "First Name Marcela Middle Name Marcela Zavala Last Name Marcela Zavala Guzman" at bounding box center [714, 161] width 947 height 52
type input "Zavala"
drag, startPoint x: 914, startPoint y: 176, endPoint x: 774, endPoint y: 173, distance: 140.0
click at [774, 173] on div "First Name Marcela Middle Name Zavala Last Name Marcela Zavala Guzman" at bounding box center [714, 161] width 947 height 52
type input "Guzman"
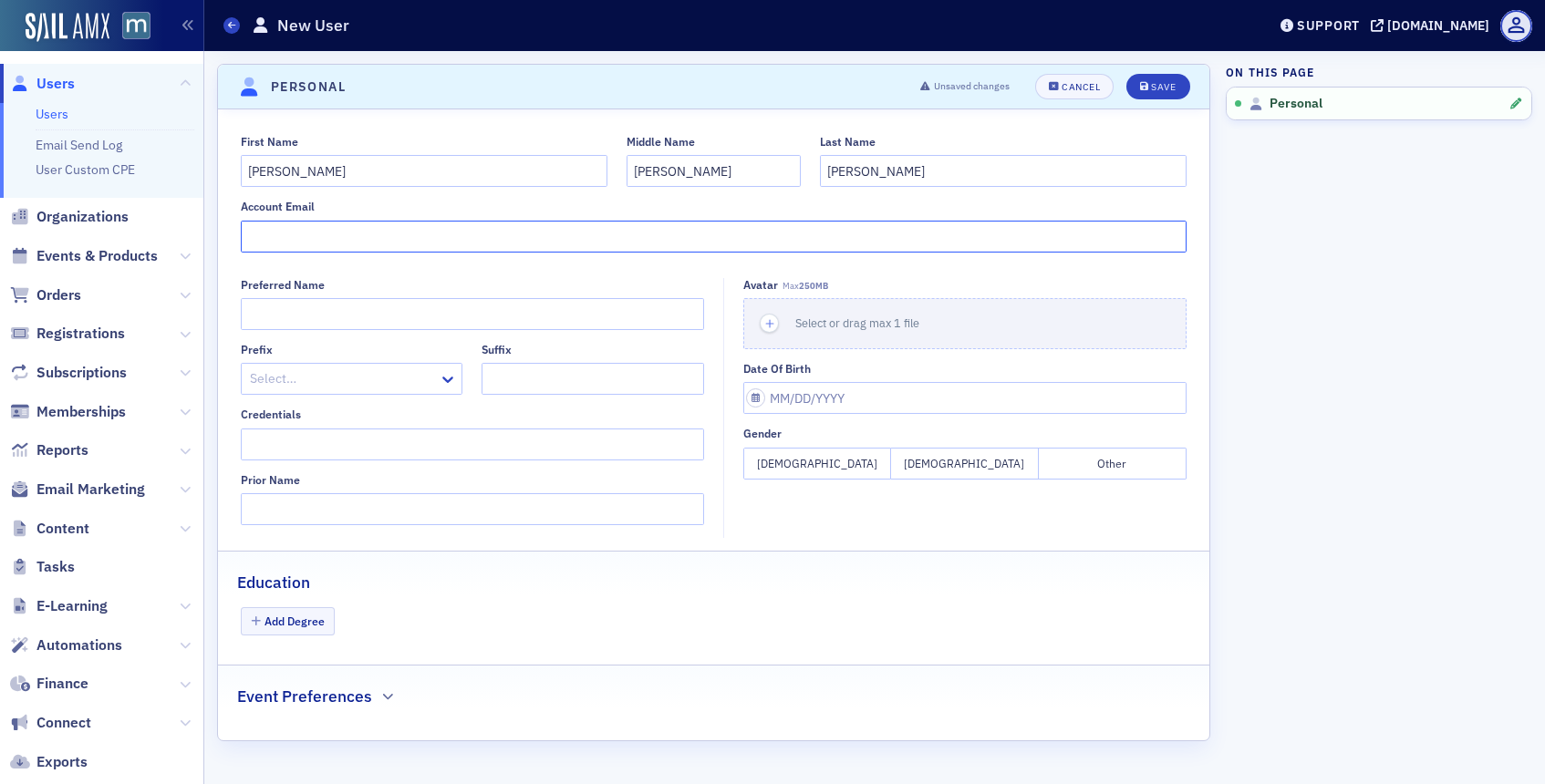
click at [565, 222] on input "Account Email" at bounding box center [714, 236] width 947 height 32
click at [767, 236] on input "Account Email" at bounding box center [714, 236] width 947 height 32
paste input "[PERSON_NAME][EMAIL_ADDRESS][DOMAIN_NAME]"
type input "[PERSON_NAME][EMAIL_ADDRESS][DOMAIN_NAME]"
click at [835, 452] on button "[DEMOGRAPHIC_DATA]" at bounding box center [818, 463] width 148 height 32
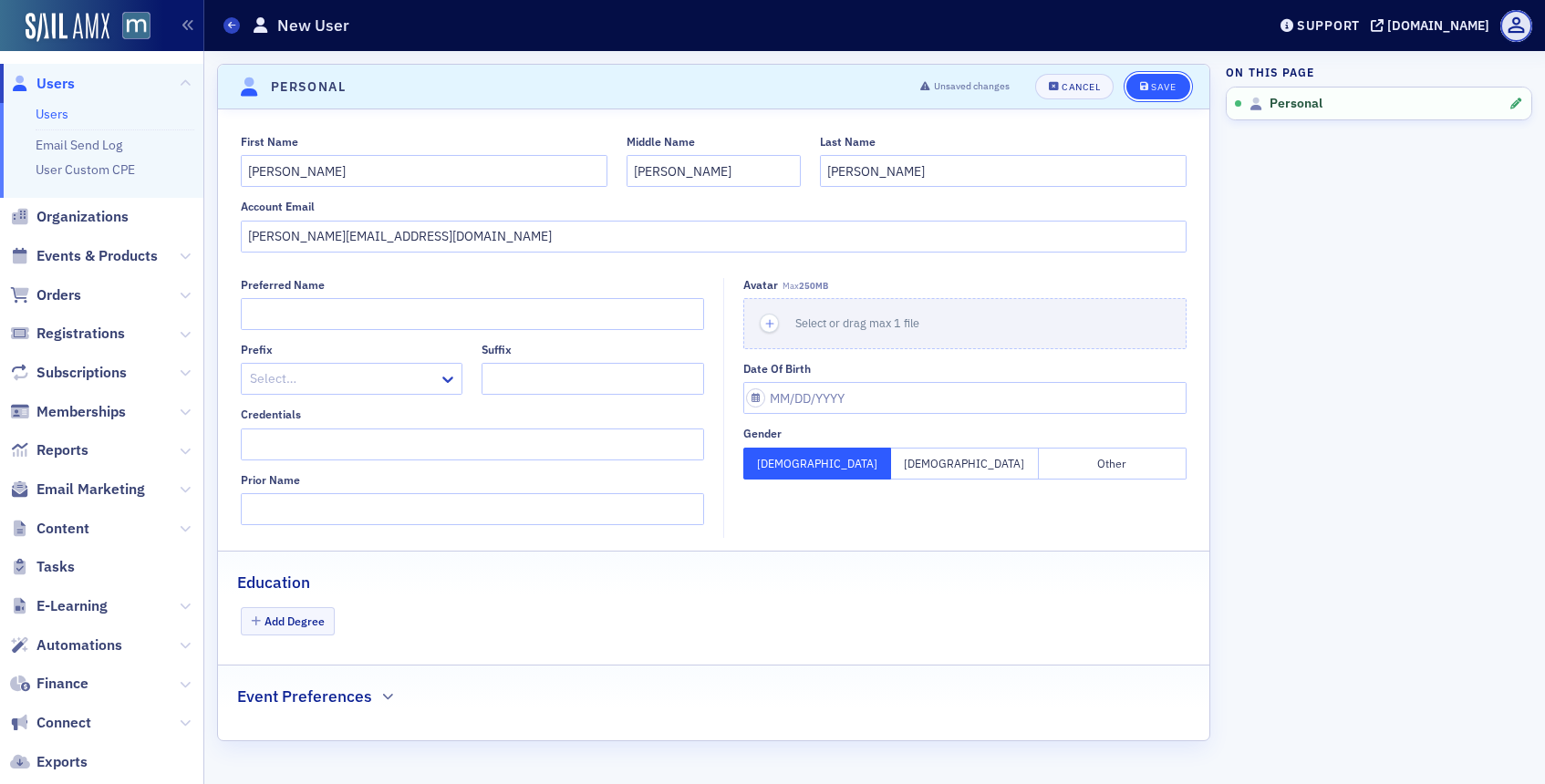
click at [1163, 79] on button "Save" at bounding box center [1158, 86] width 63 height 26
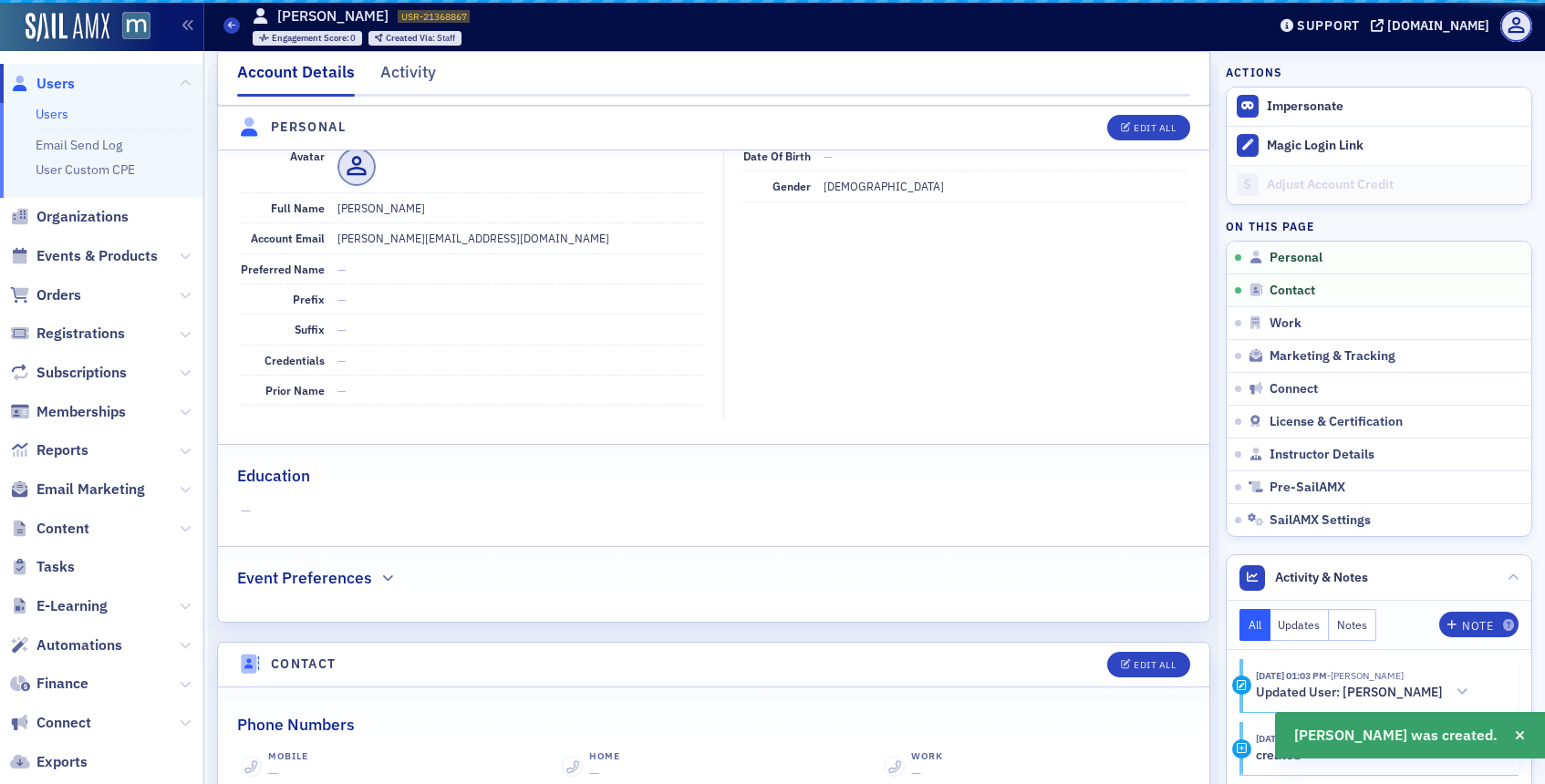
scroll to position [219, 0]
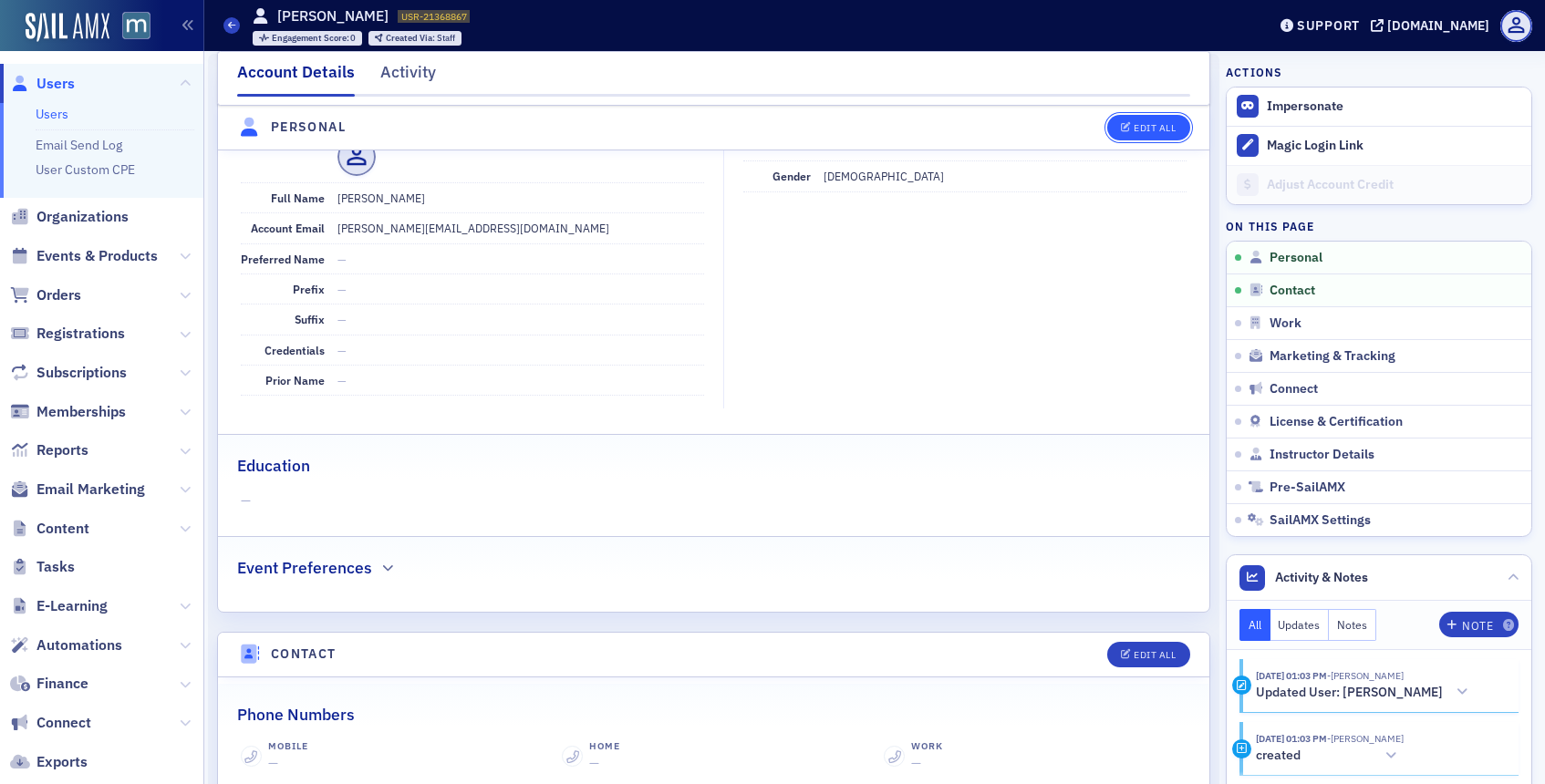
click at [1113, 128] on button "Edit All" at bounding box center [1148, 127] width 82 height 26
select select "US"
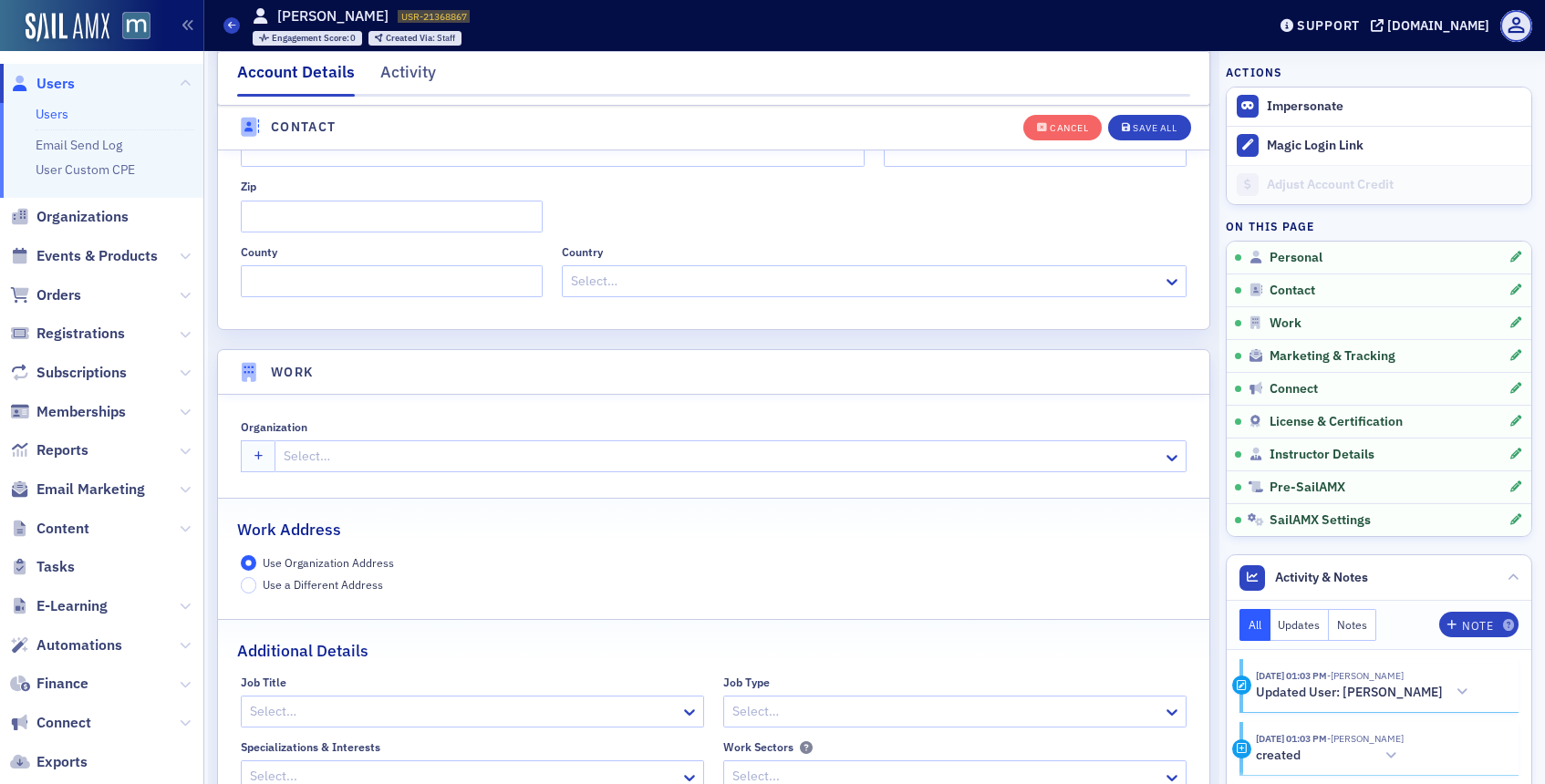
scroll to position [1206, 0]
click at [611, 452] on div at bounding box center [721, 452] width 879 height 23
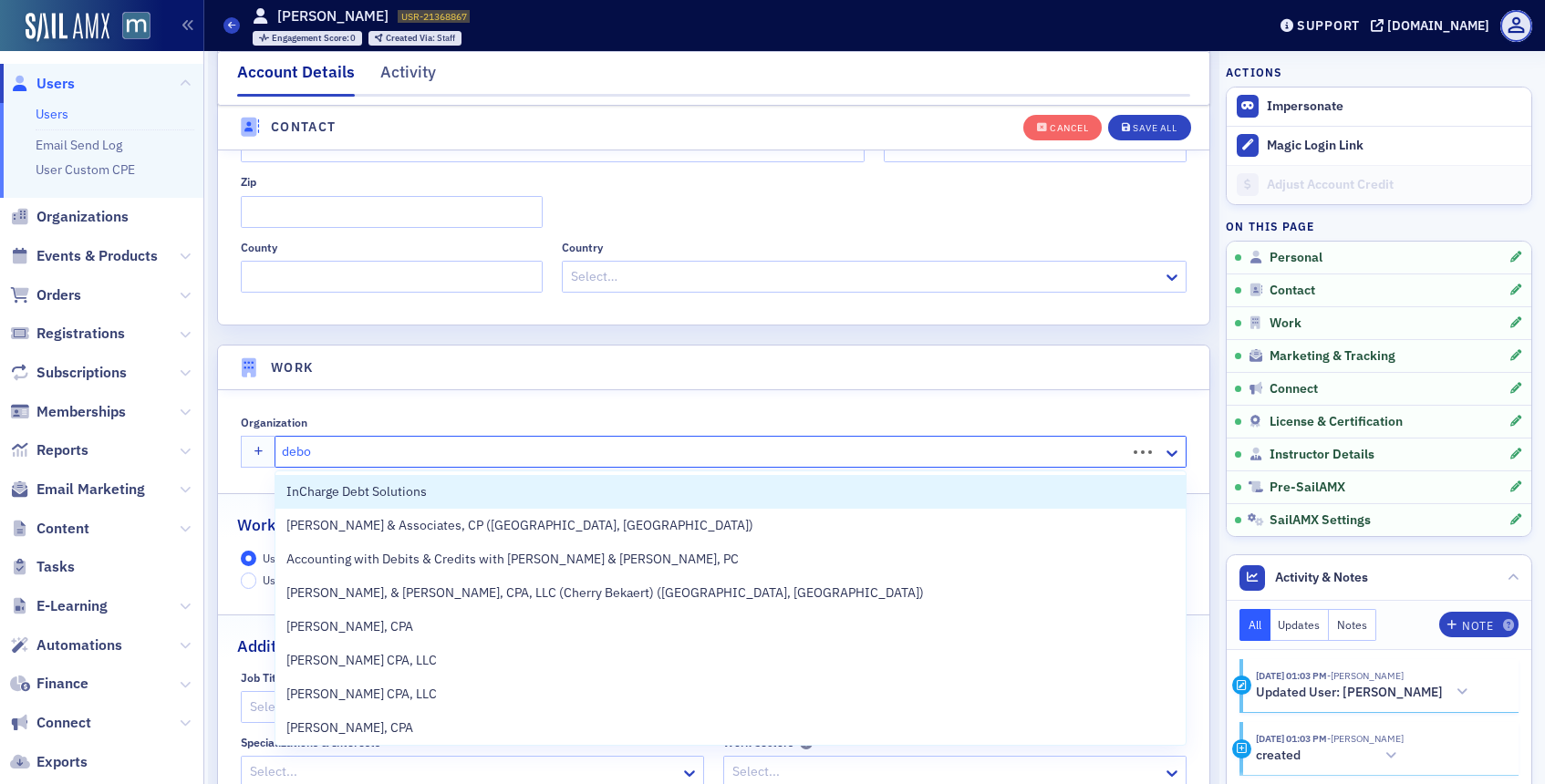
type input "debor"
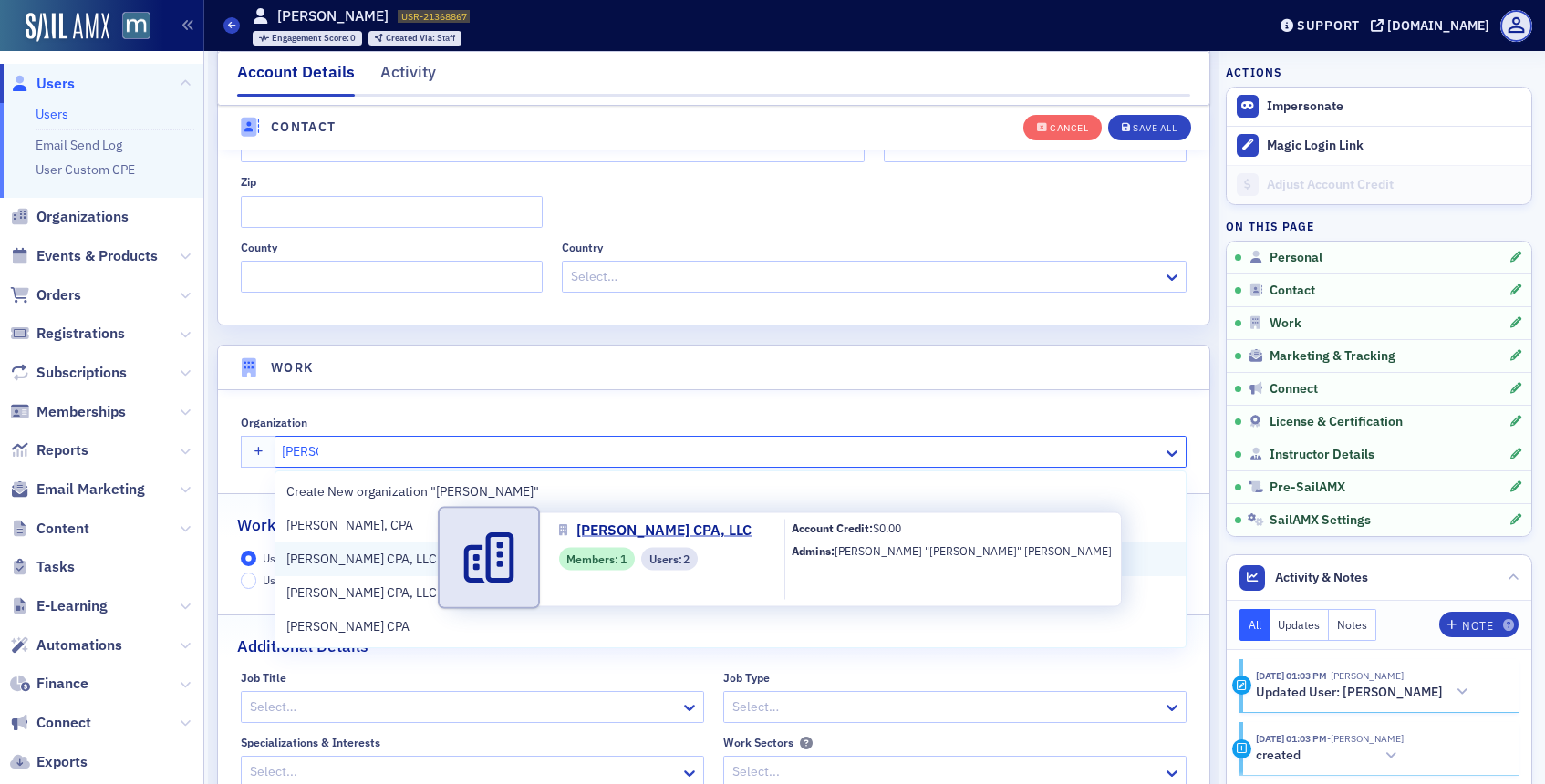
click at [422, 565] on span "[PERSON_NAME] CPA, LLC" at bounding box center [369, 560] width 166 height 19
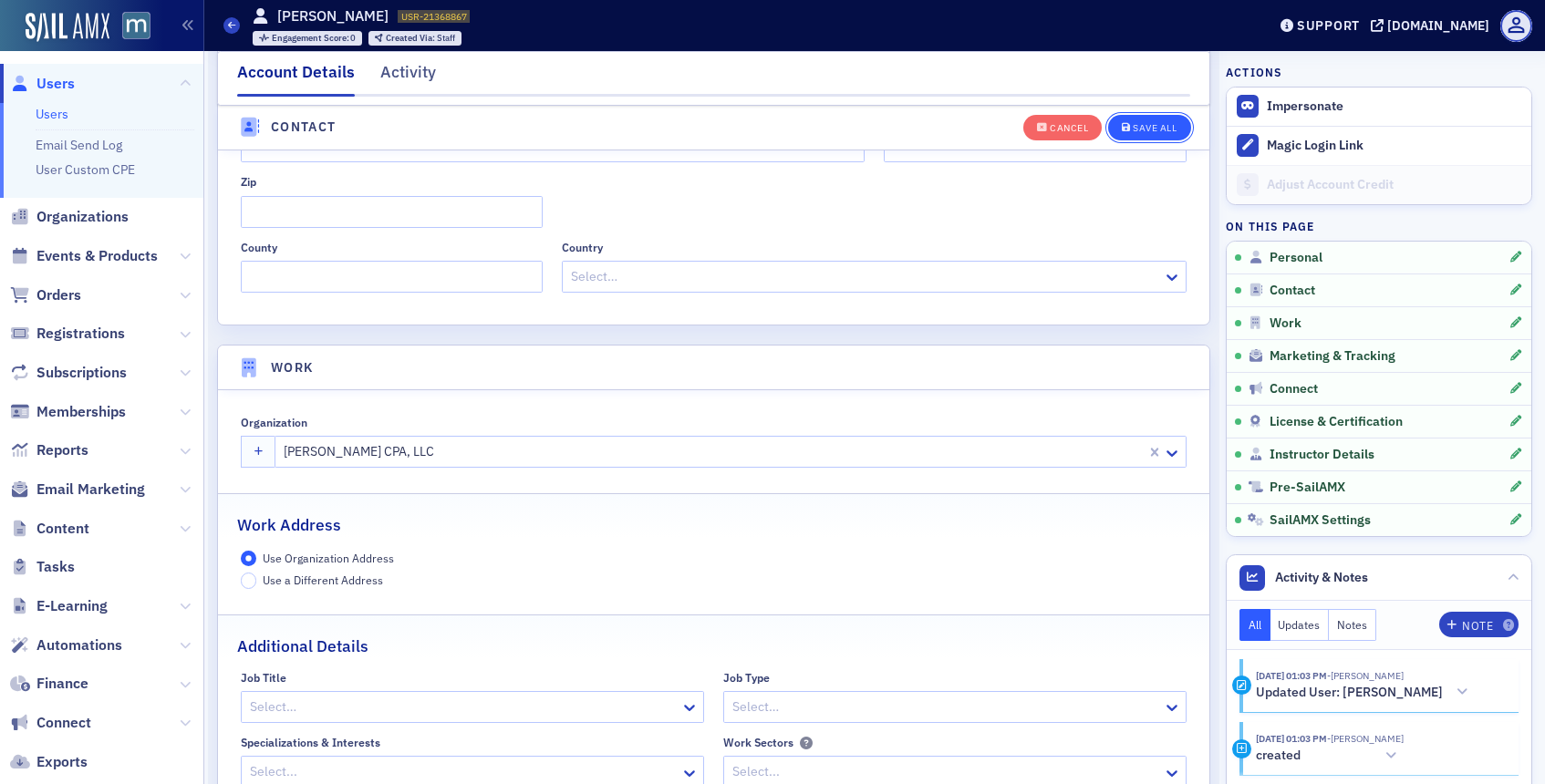
click at [1149, 123] on div "Save All" at bounding box center [1155, 127] width 44 height 10
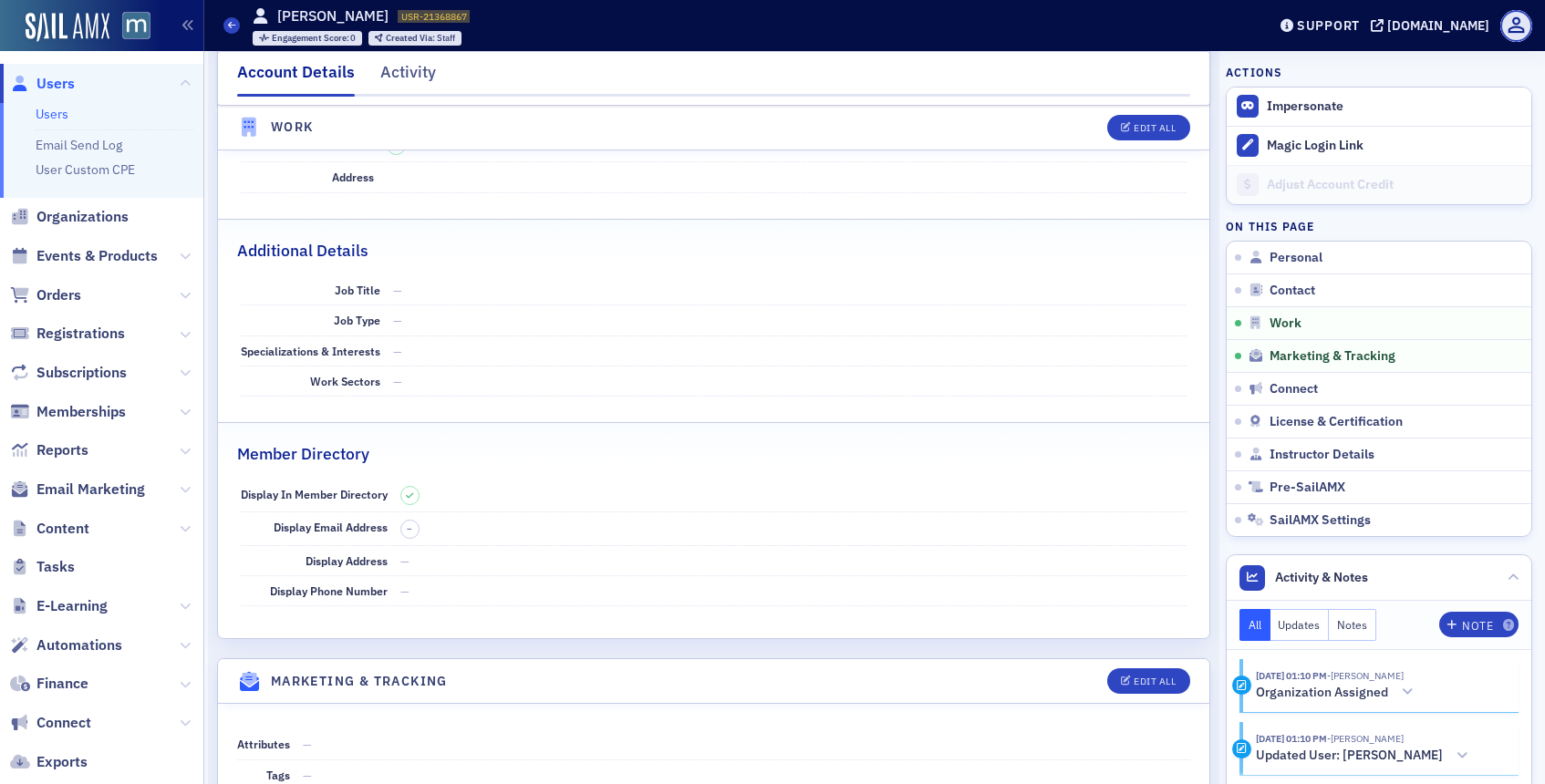
click at [74, 84] on span "Users" at bounding box center [56, 83] width 38 height 20
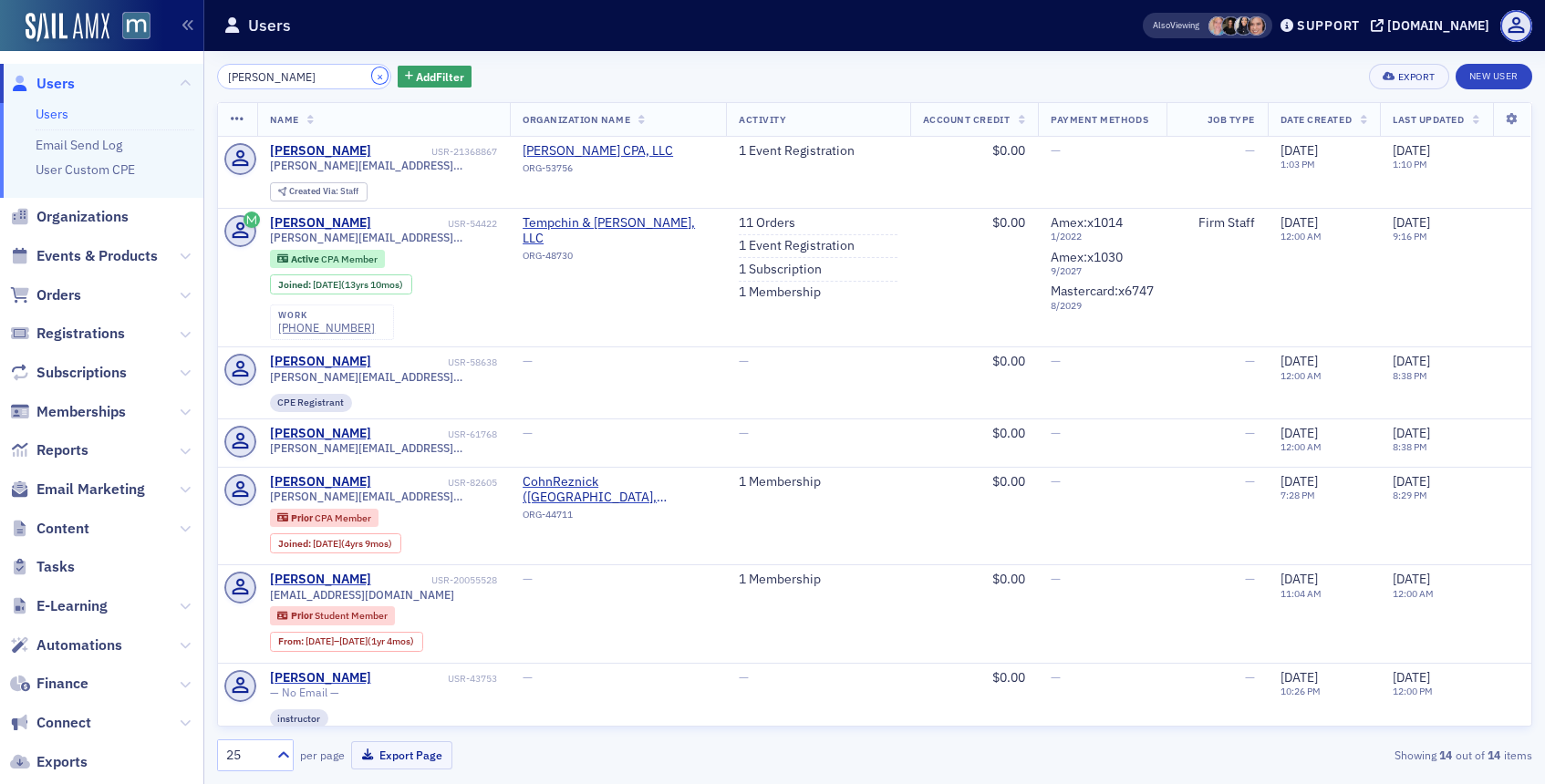
click at [372, 80] on button "×" at bounding box center [380, 75] width 16 height 16
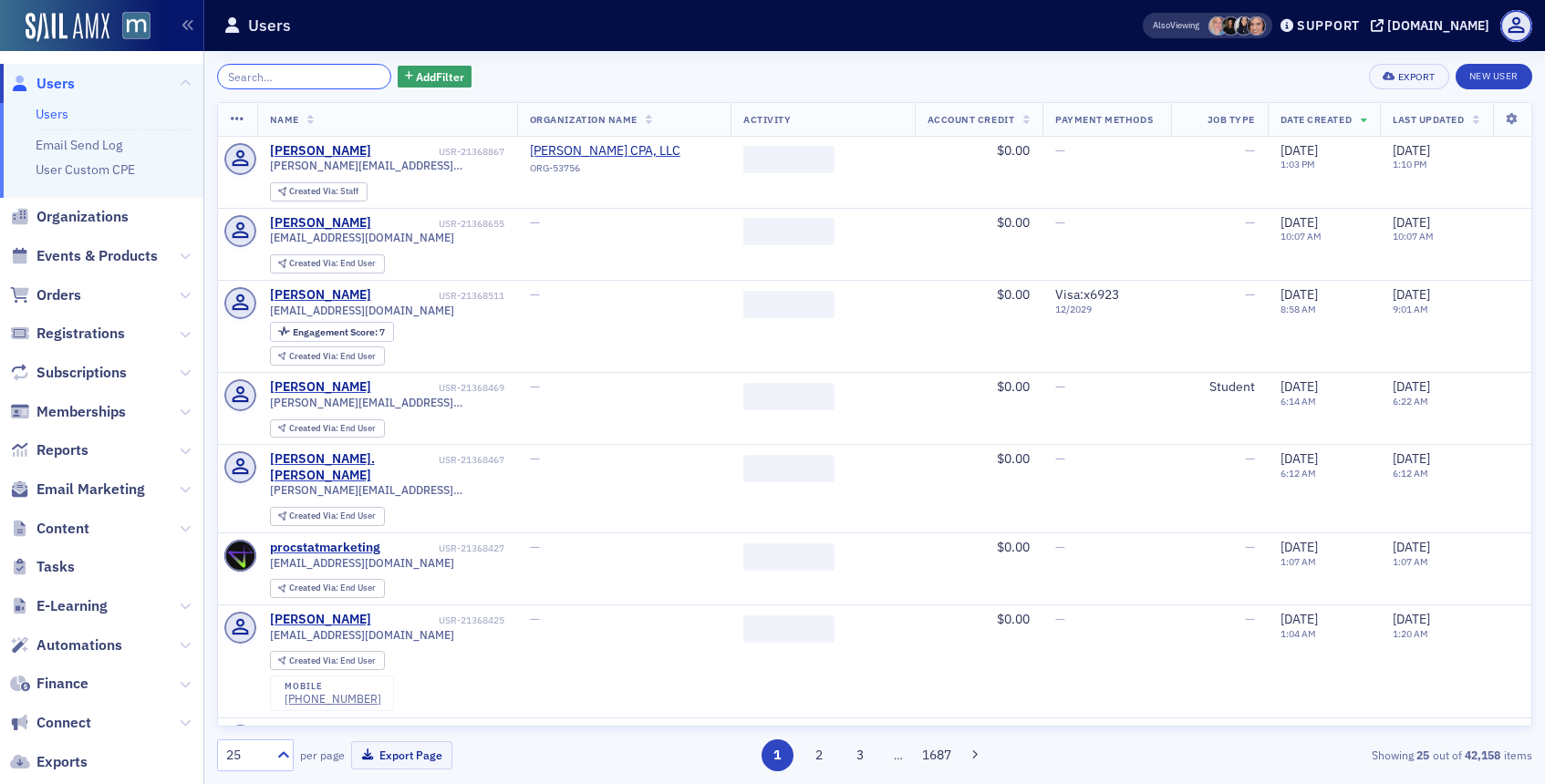
click at [328, 85] on input "search" at bounding box center [305, 77] width 174 height 26
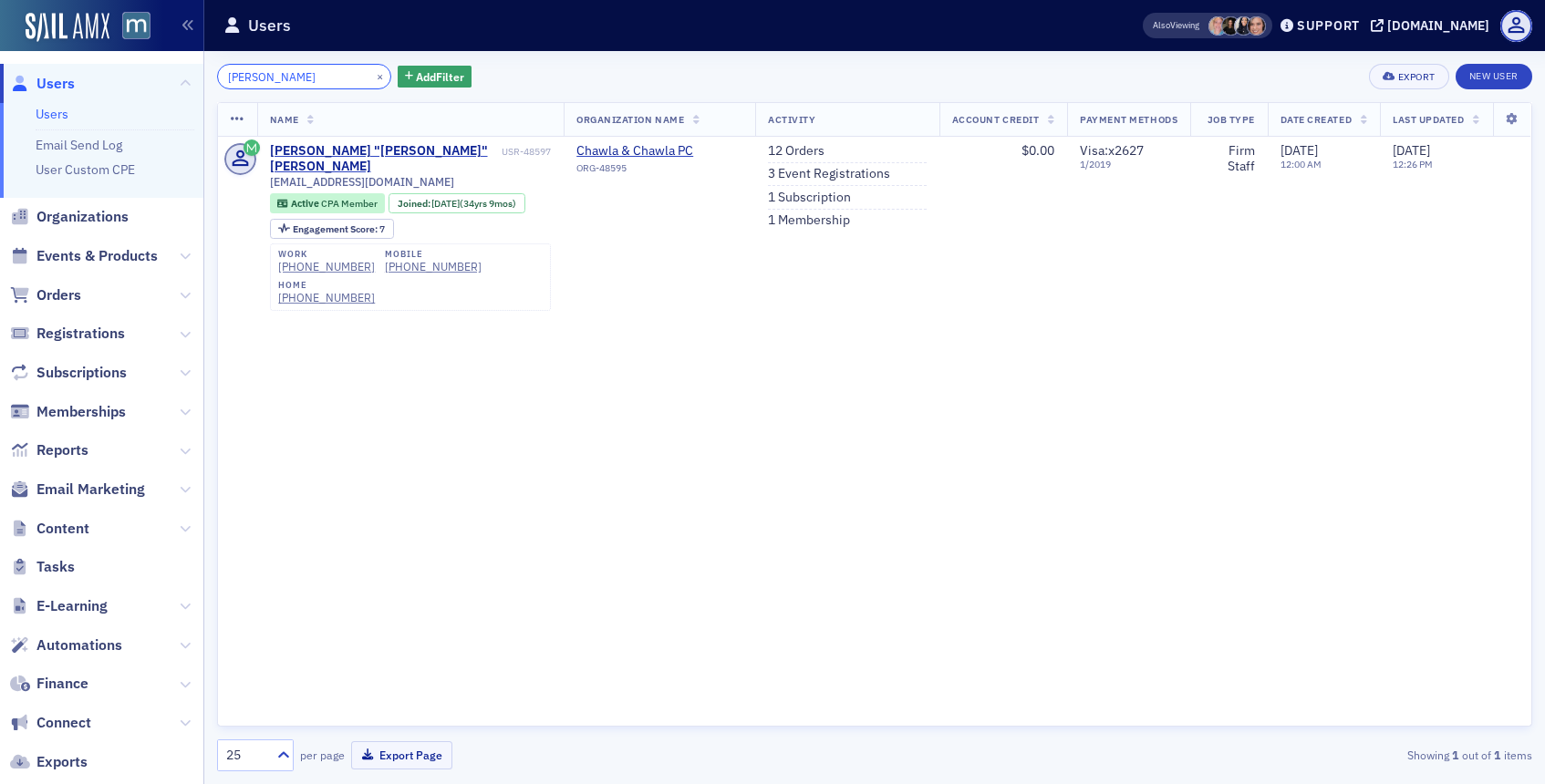
type input "dunwoodie"
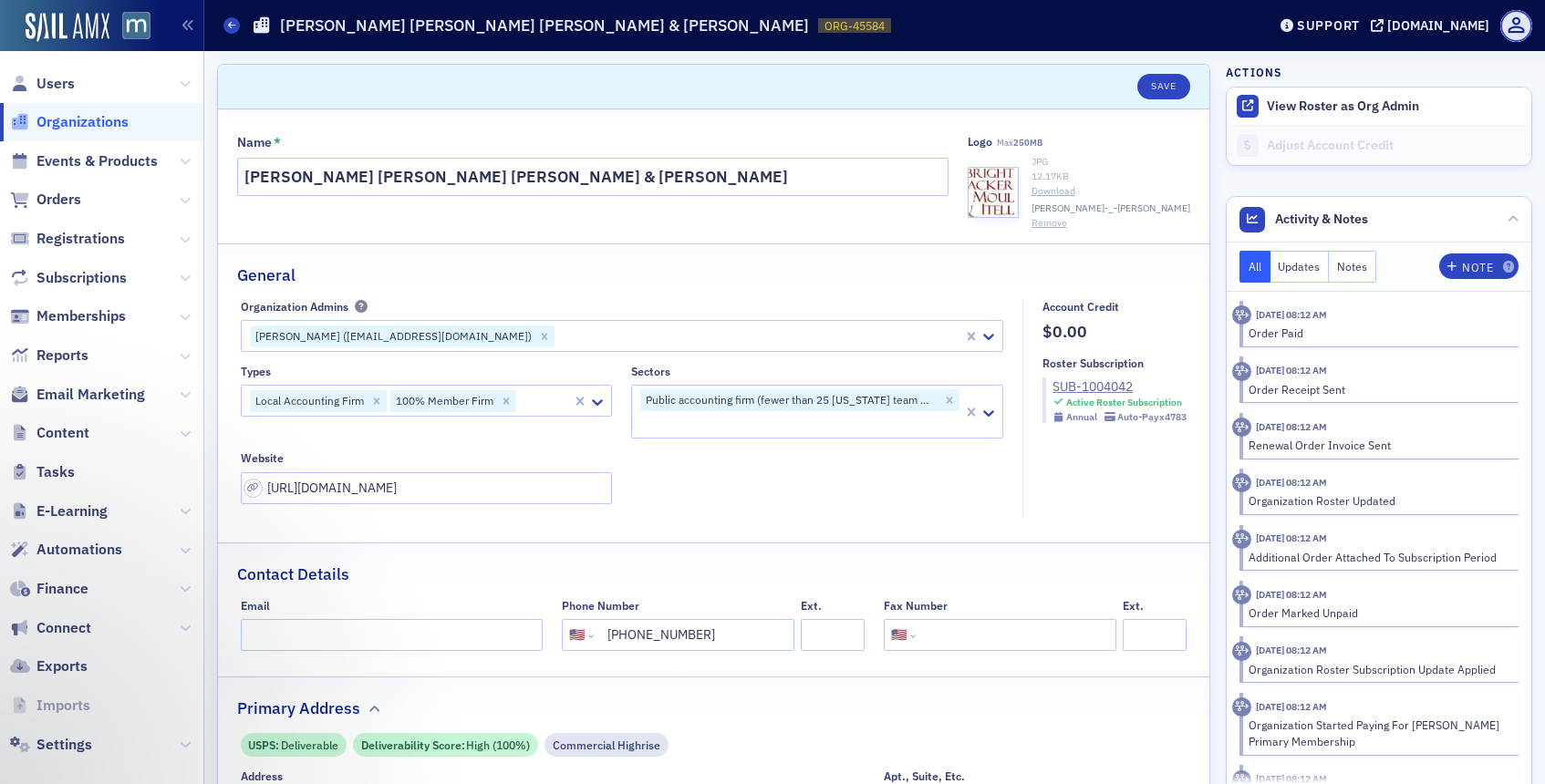
select select "US"
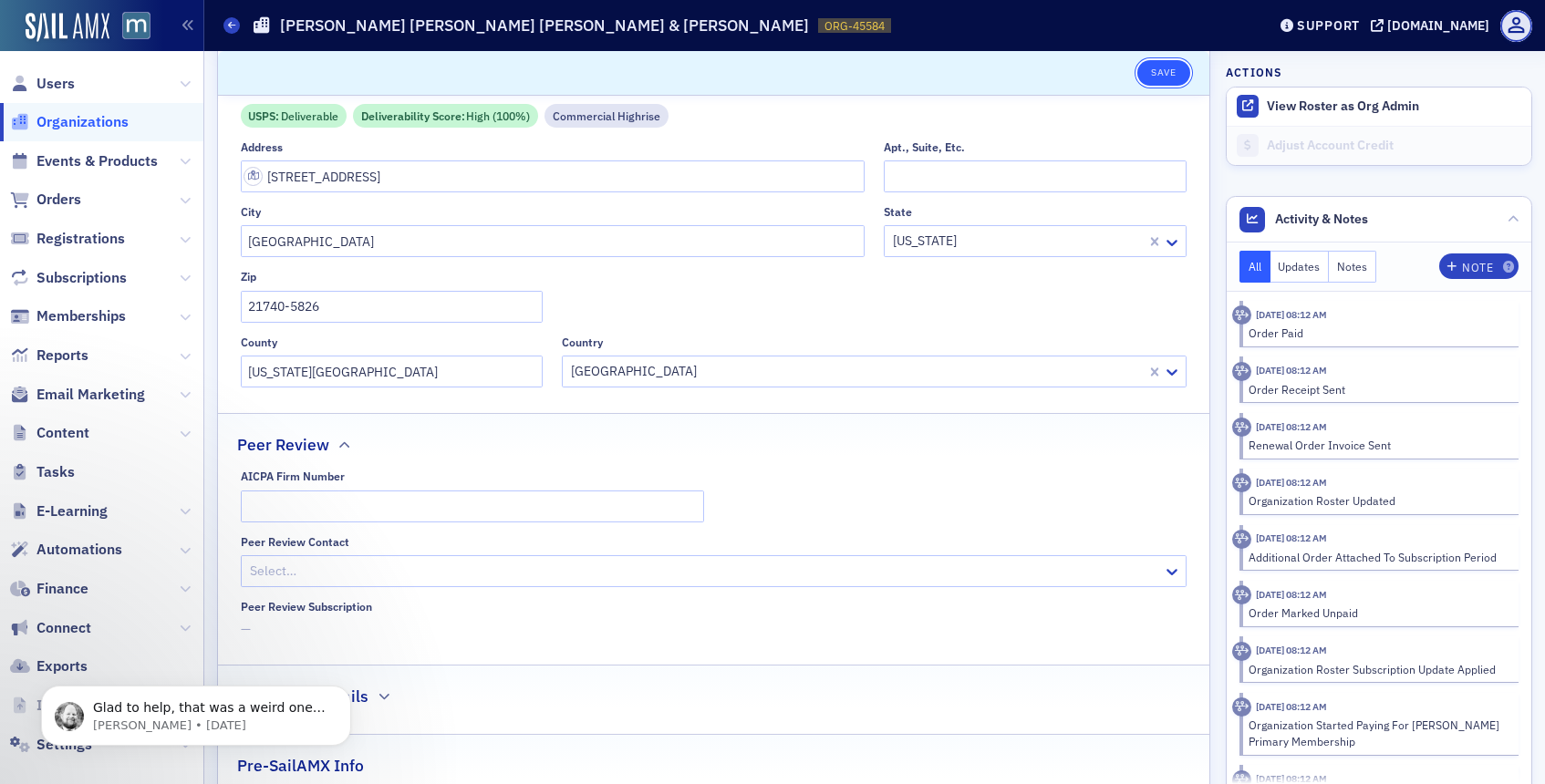
click at [1172, 79] on button "Save" at bounding box center [1164, 73] width 52 height 26
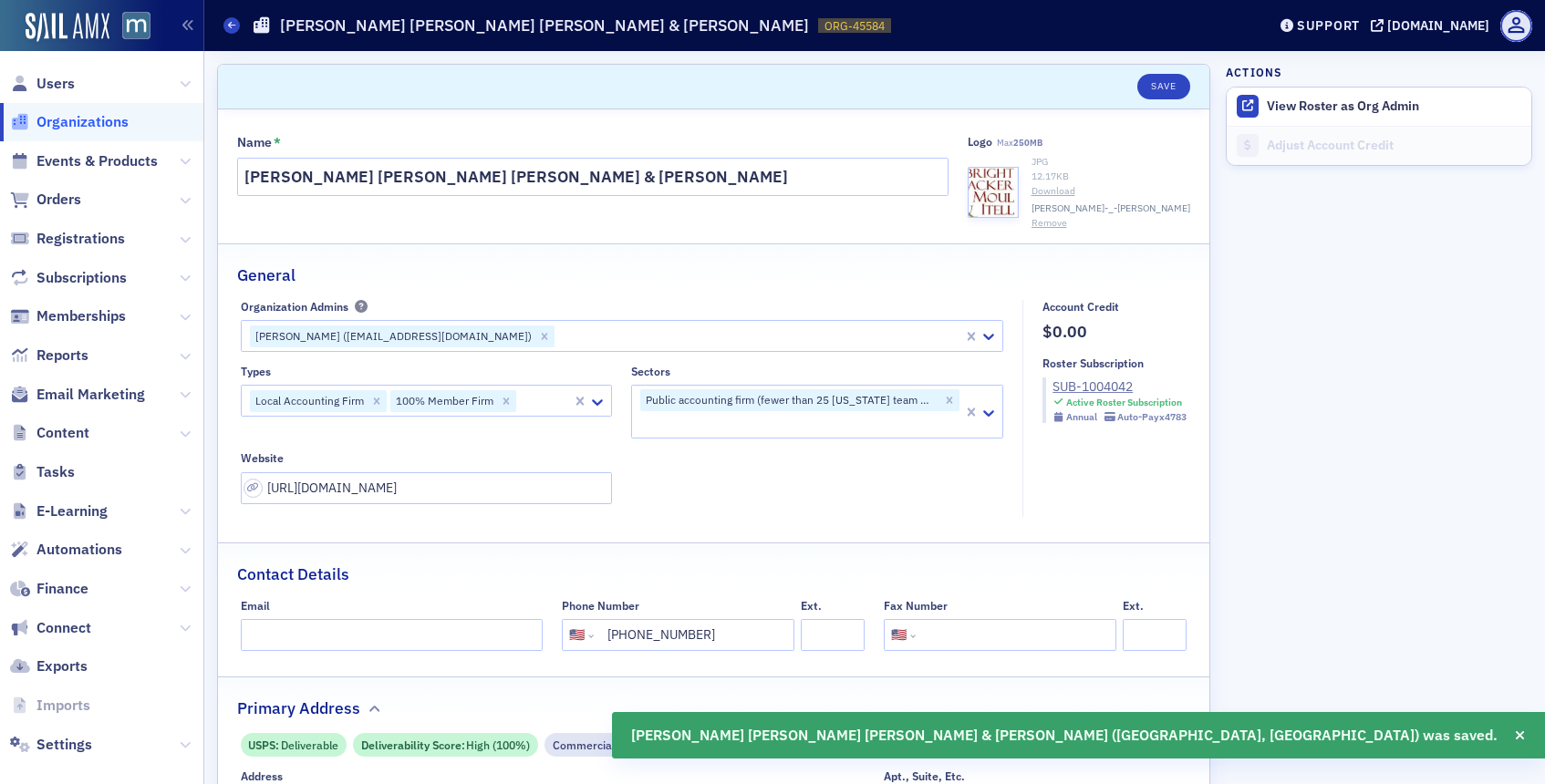
select select "US"
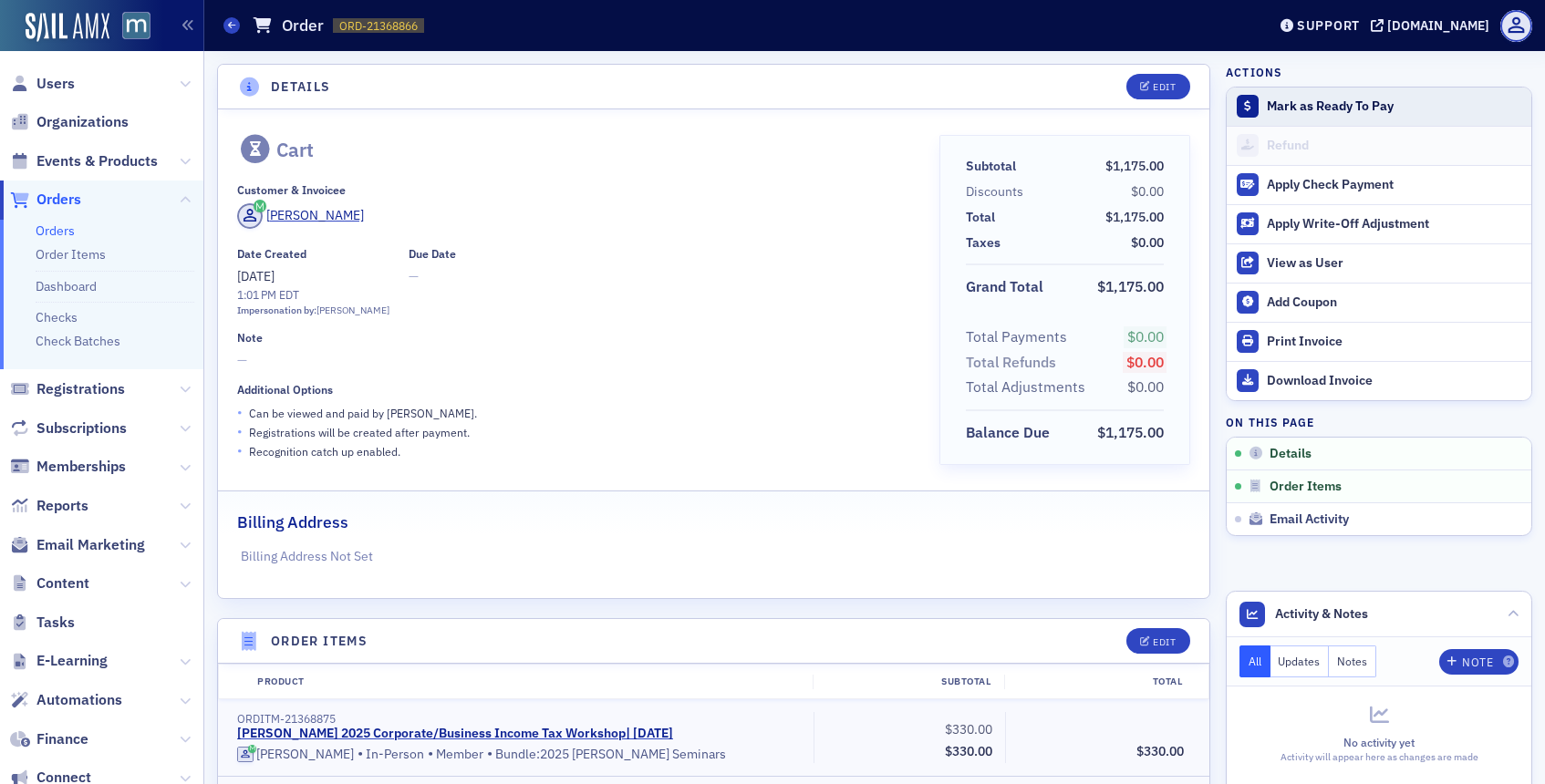
click at [1257, 106] on div at bounding box center [1249, 106] width 23 height 23
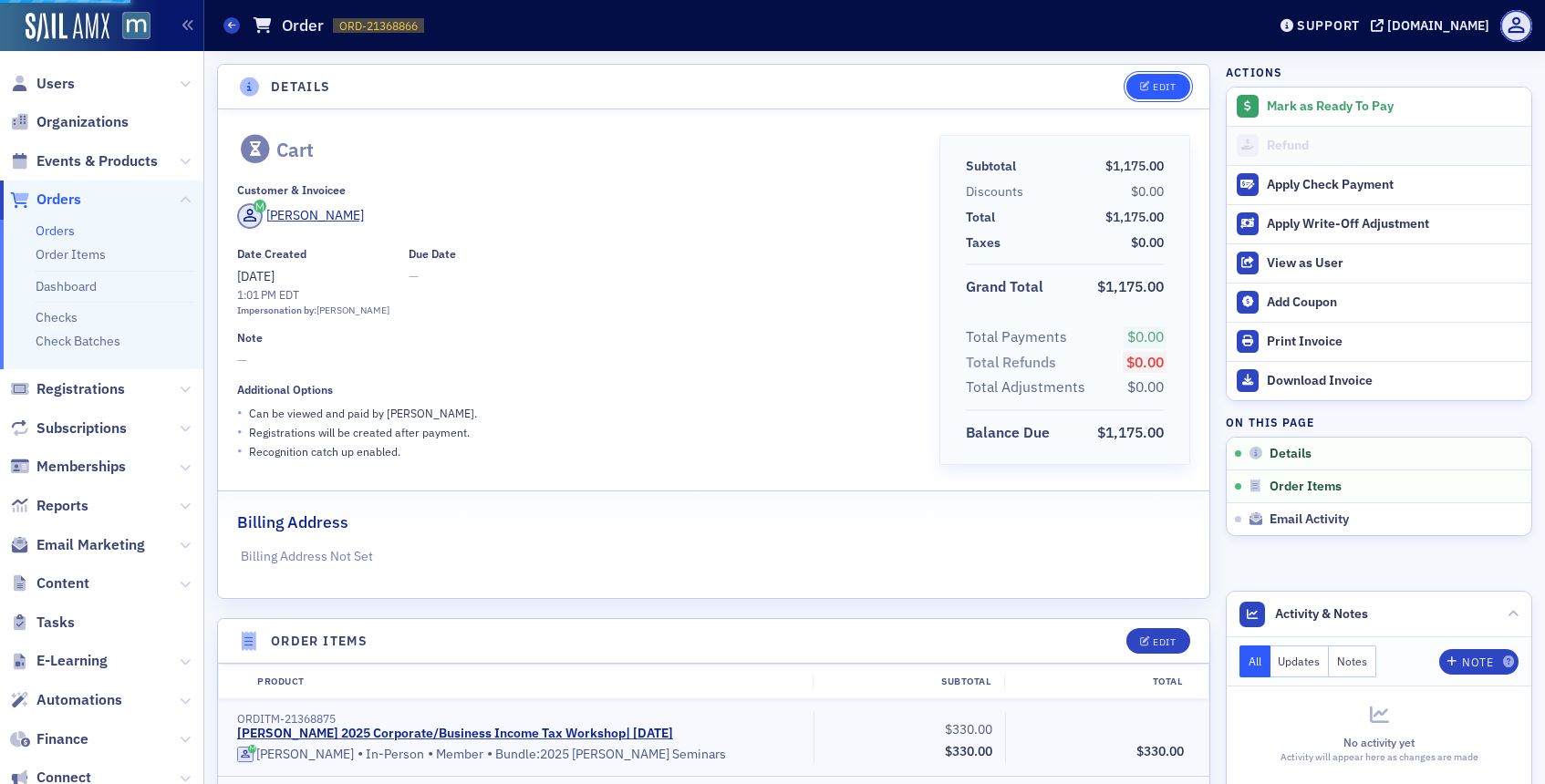
click at [1144, 81] on button "Edit" at bounding box center [1158, 86] width 63 height 26
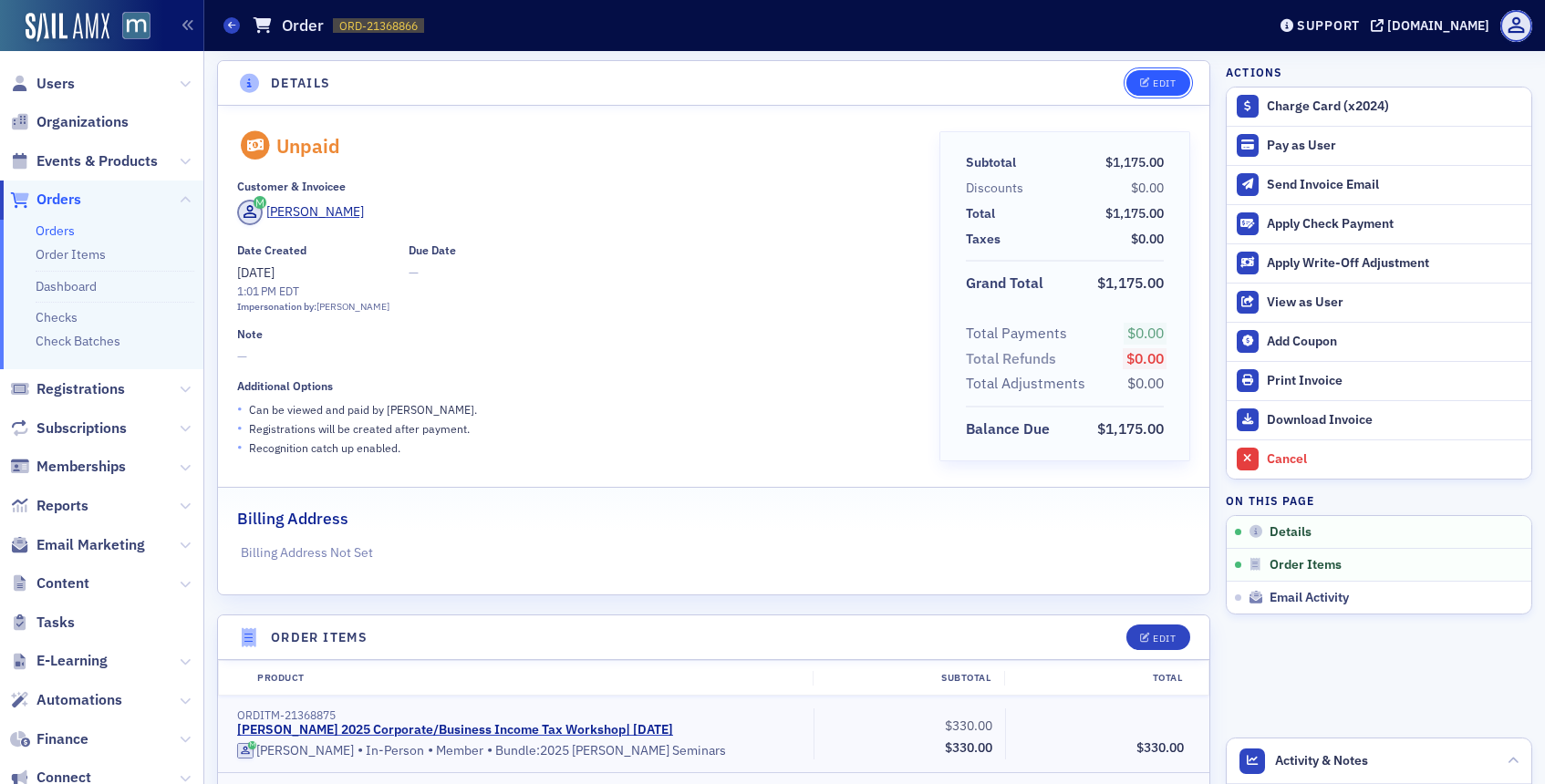
click at [1147, 80] on icon "button" at bounding box center [1145, 83] width 11 height 10
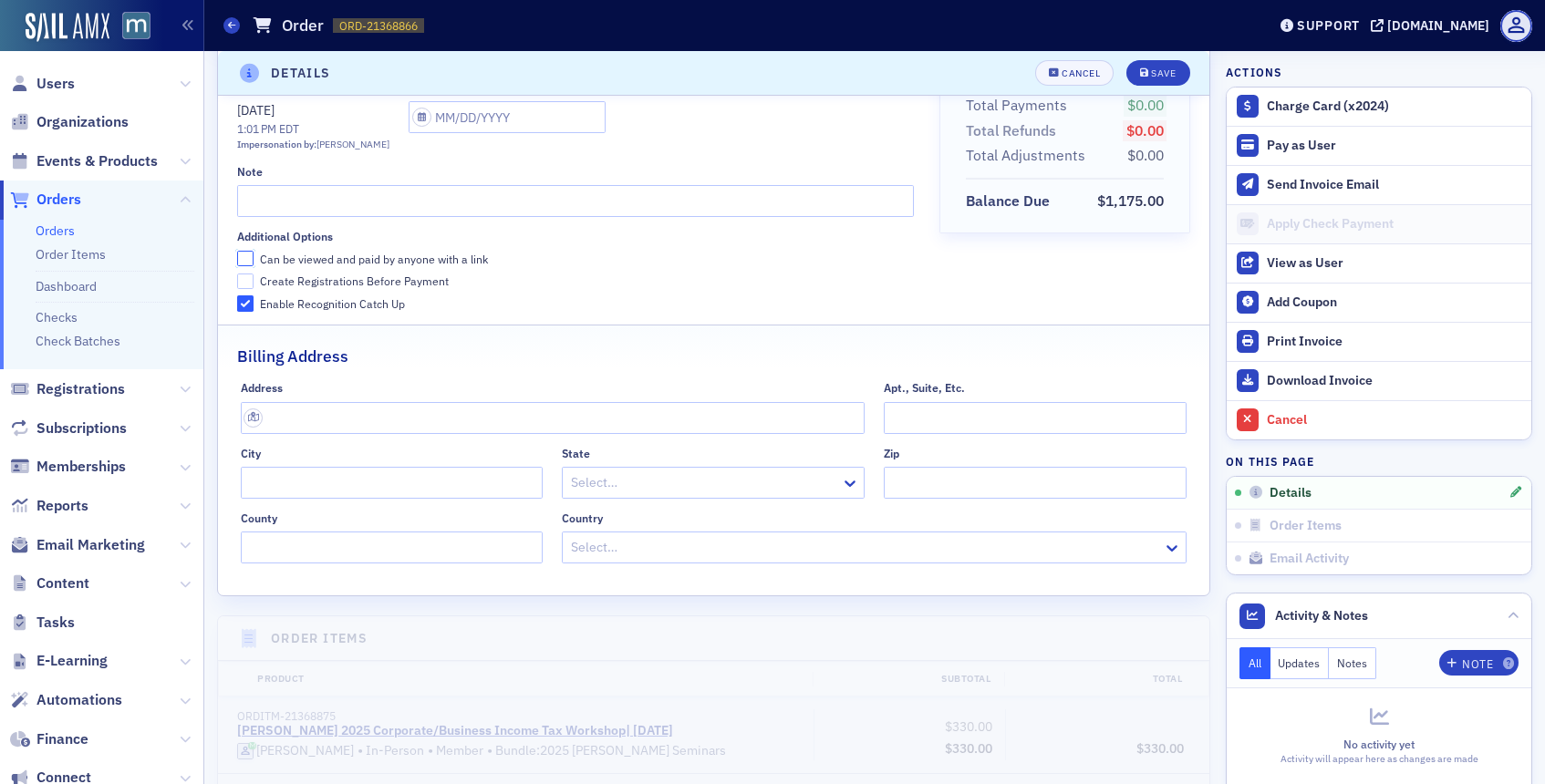
click at [243, 256] on input "Can be viewed and paid by anyone with a link" at bounding box center [244, 259] width 16 height 16
checkbox input "true"
click at [1154, 70] on div "Save" at bounding box center [1164, 73] width 25 height 10
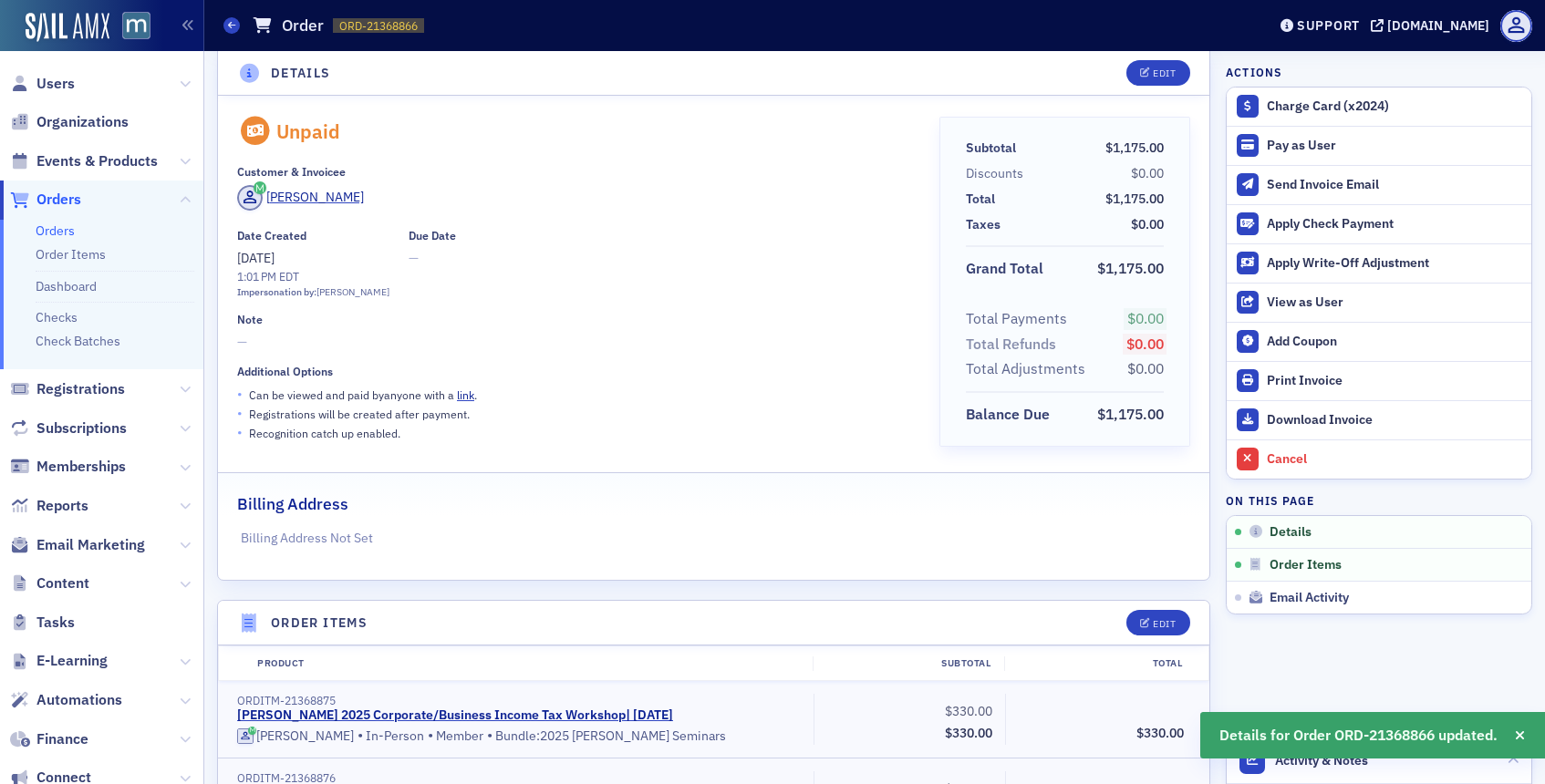
scroll to position [4, 0]
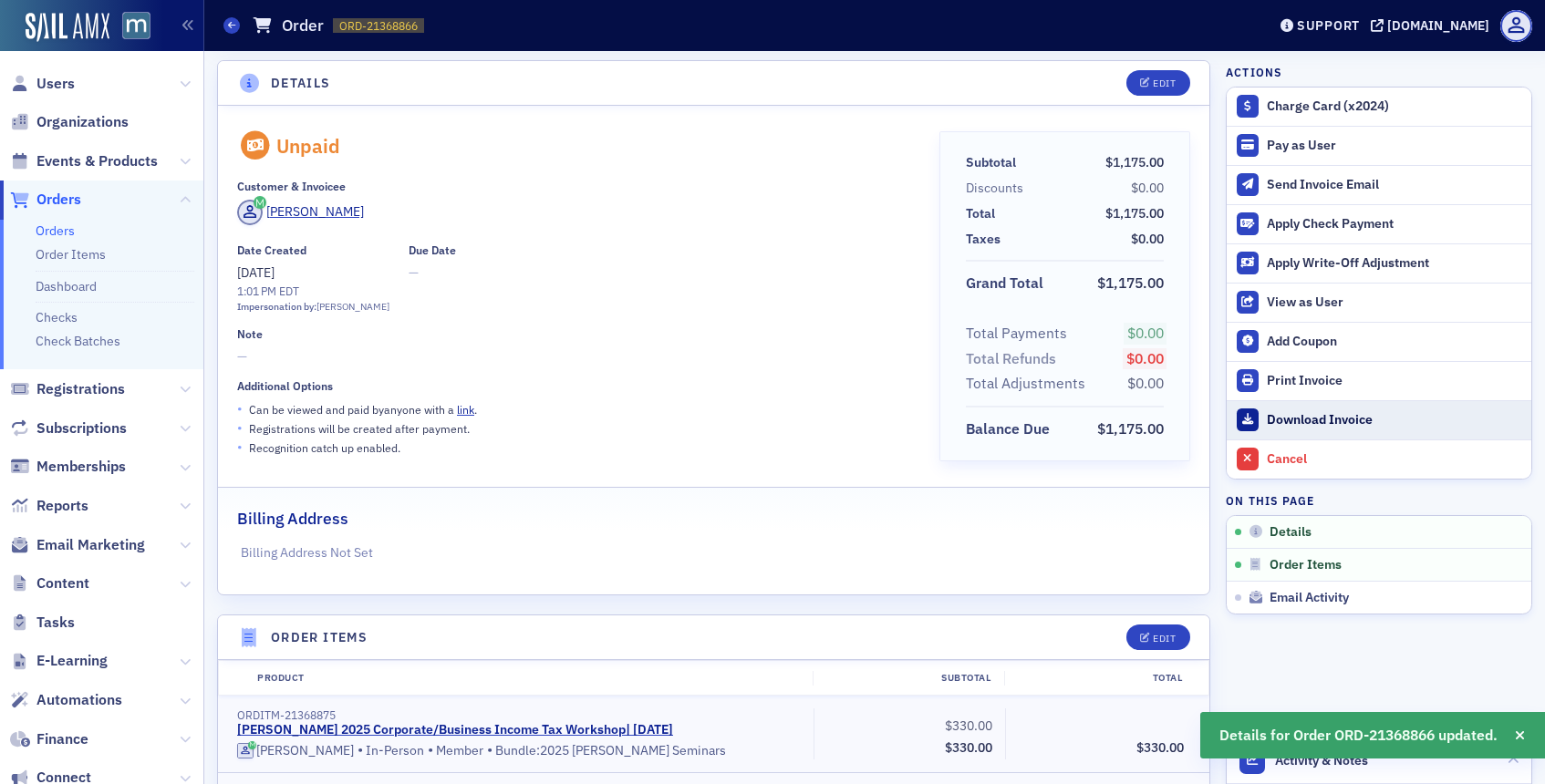
click at [1262, 427] on link "Download Invoice" at bounding box center [1379, 420] width 305 height 39
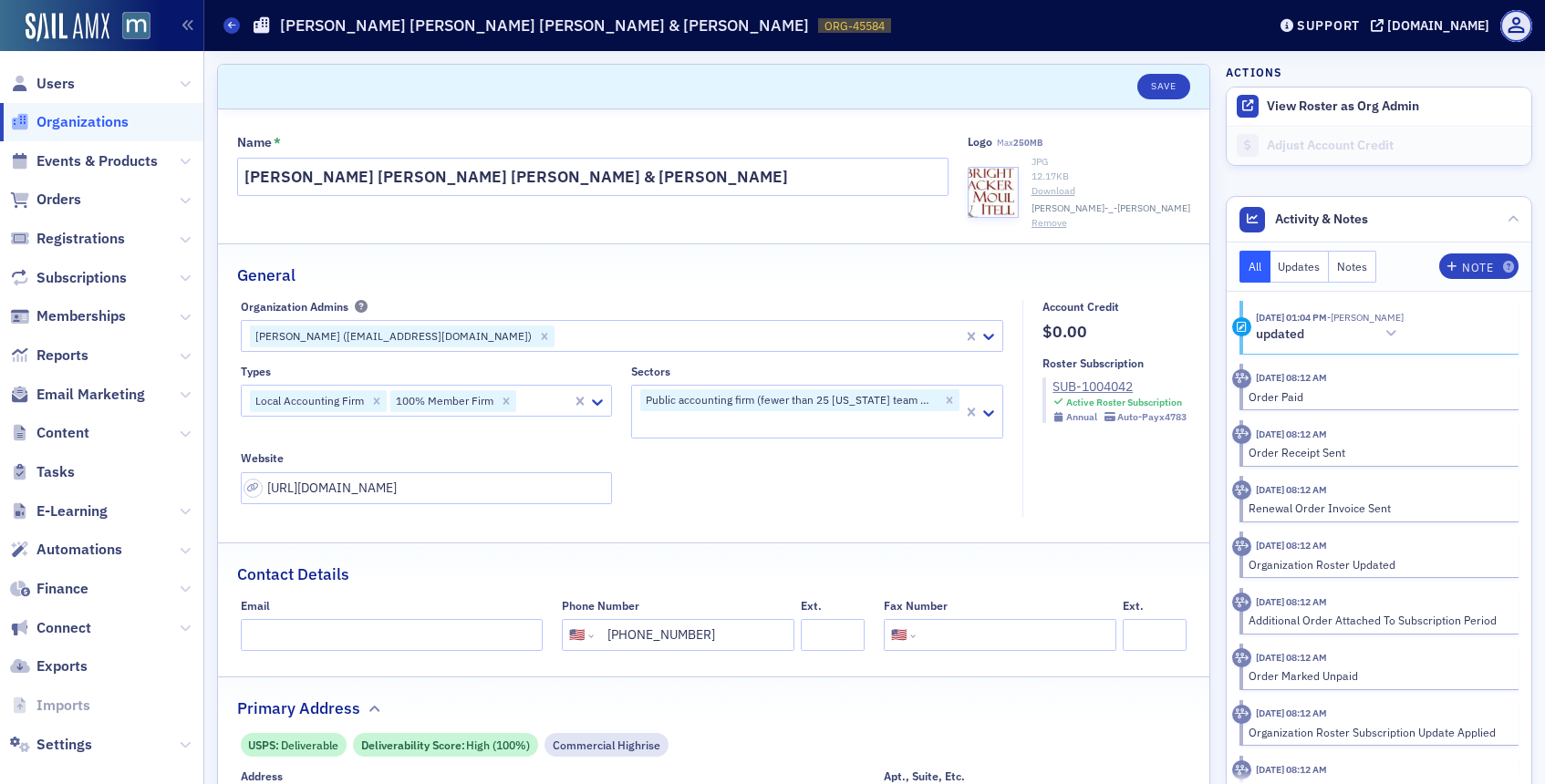
select select "US"
click at [51, 77] on span "Users" at bounding box center [56, 83] width 38 height 20
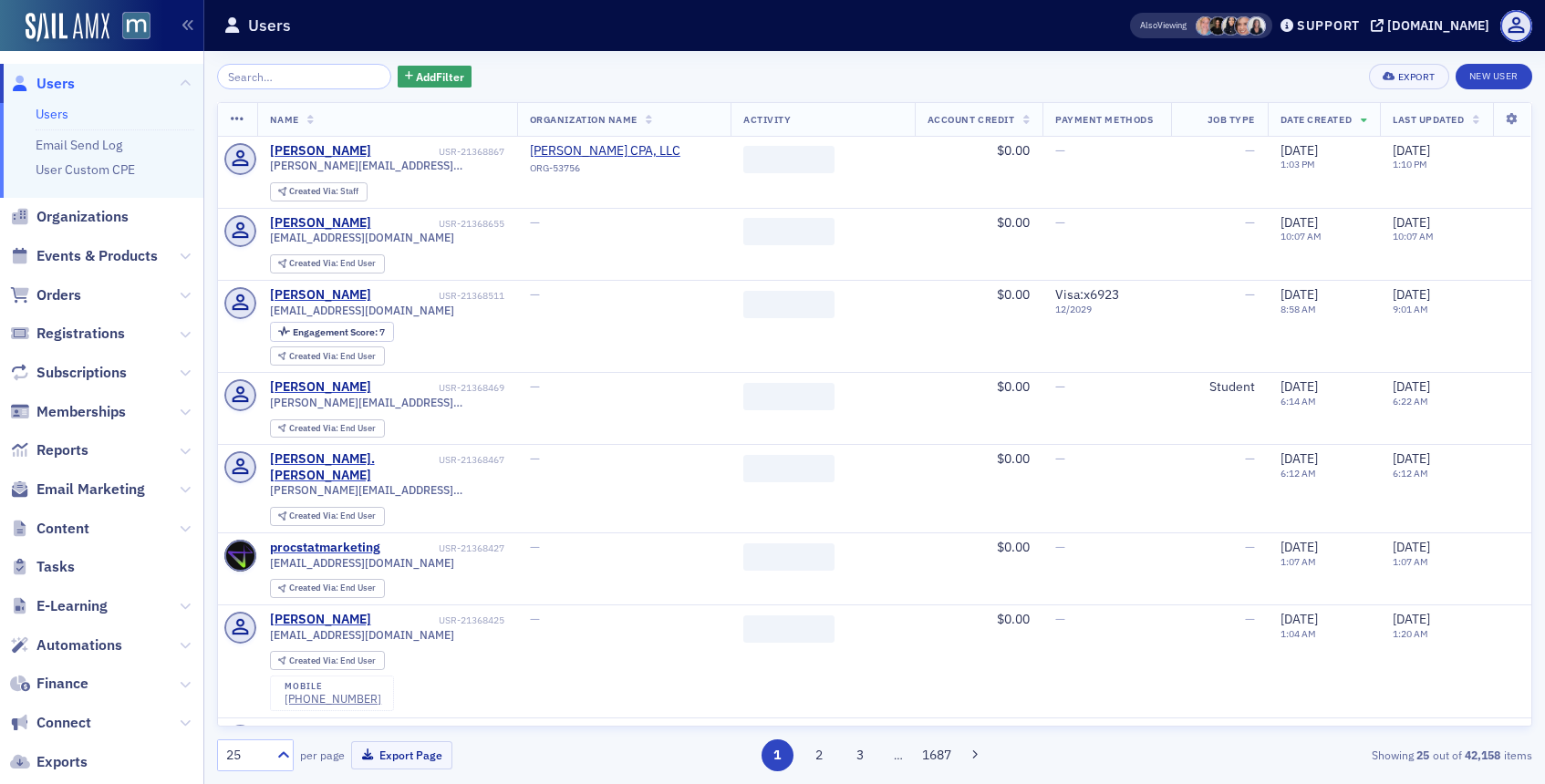
click at [330, 78] on input "search" at bounding box center [305, 77] width 174 height 26
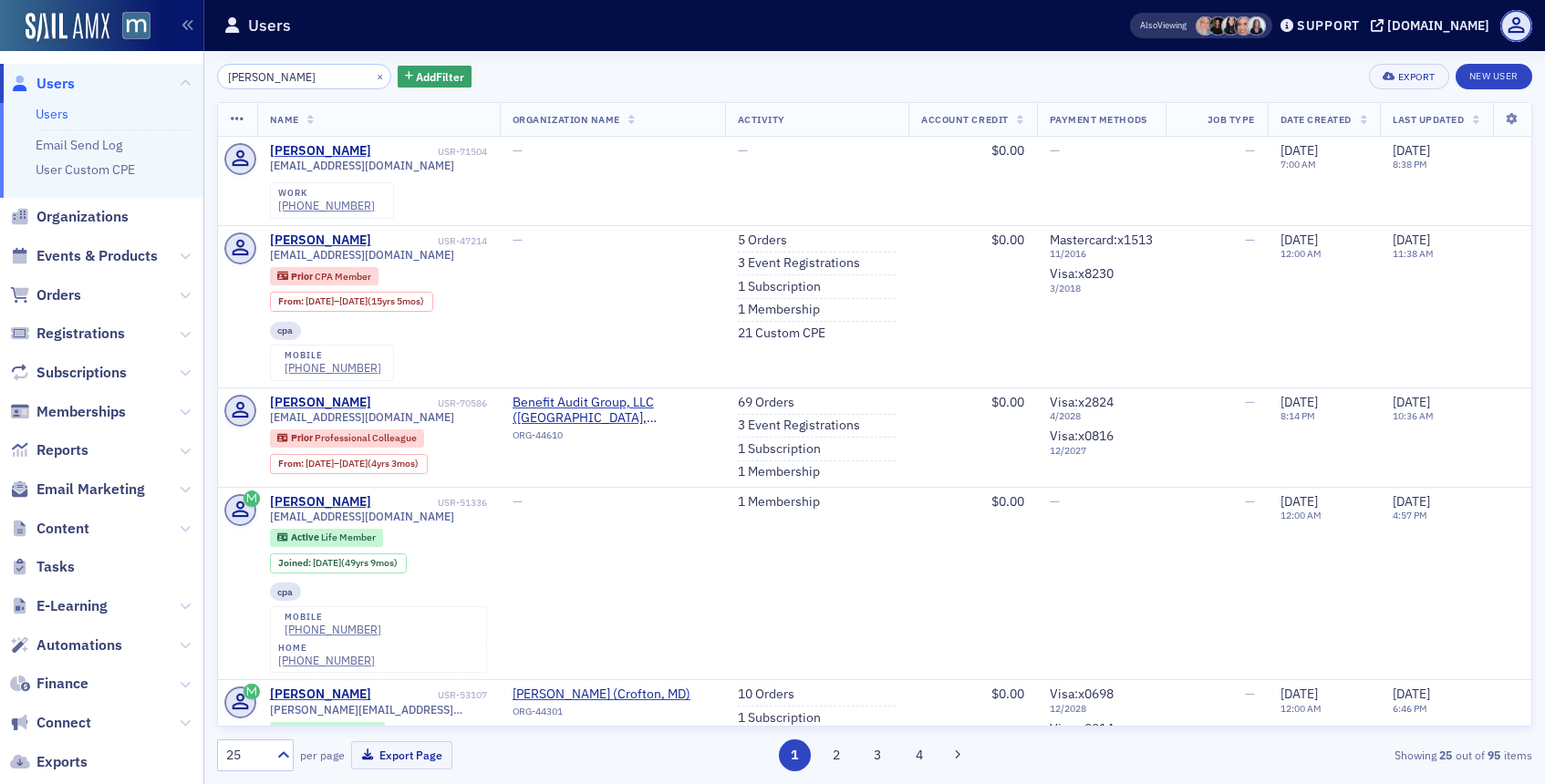
click at [248, 81] on input "[PERSON_NAME]" at bounding box center [305, 77] width 174 height 26
click at [313, 70] on input "[PERSON_NAME]" at bounding box center [305, 77] width 174 height 26
click at [265, 81] on input "[PERSON_NAME]" at bounding box center [305, 77] width 174 height 26
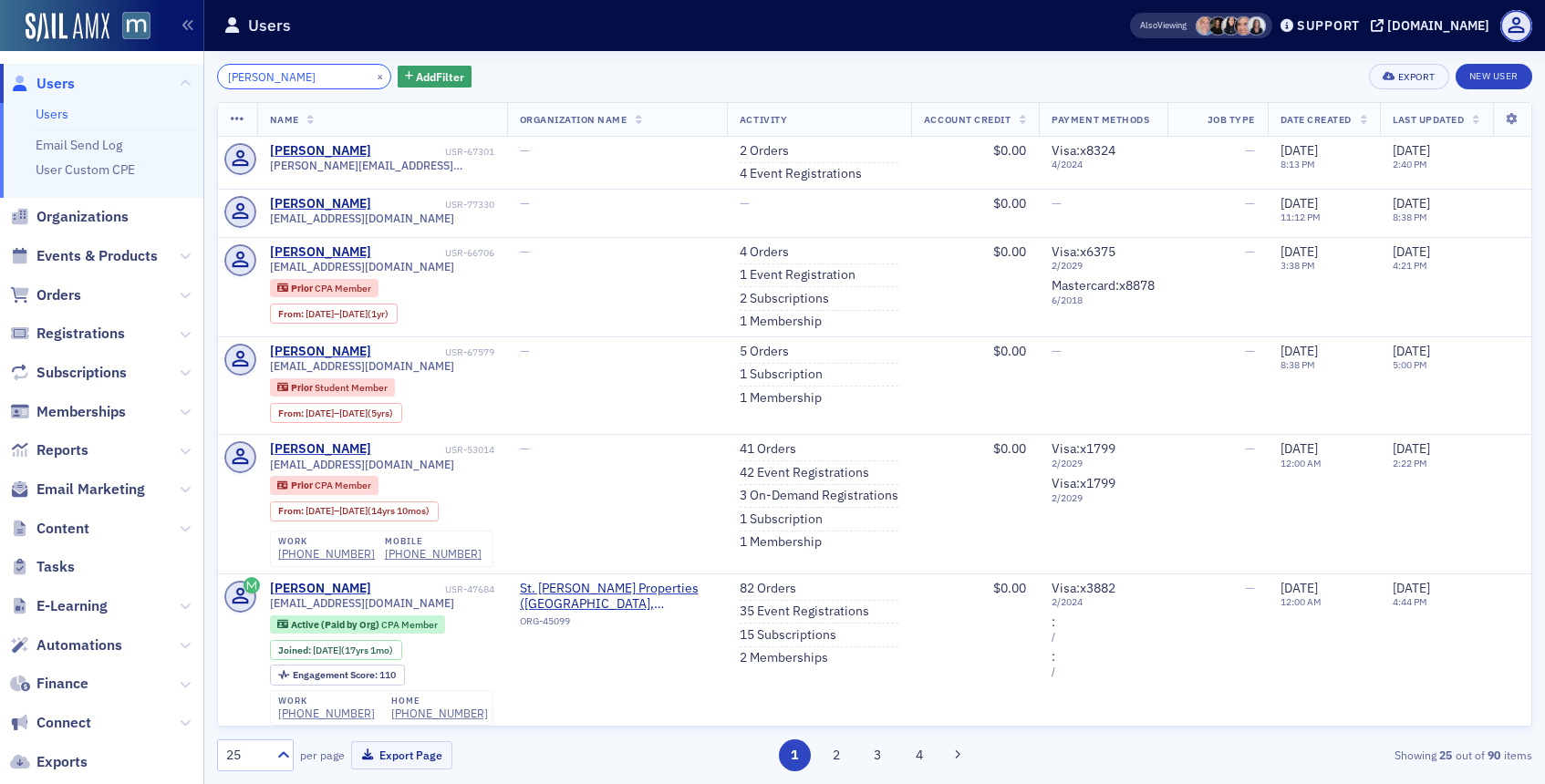
type input "[PERSON_NAME]"
click at [292, 200] on div "[PERSON_NAME]" at bounding box center [321, 204] width 102 height 16
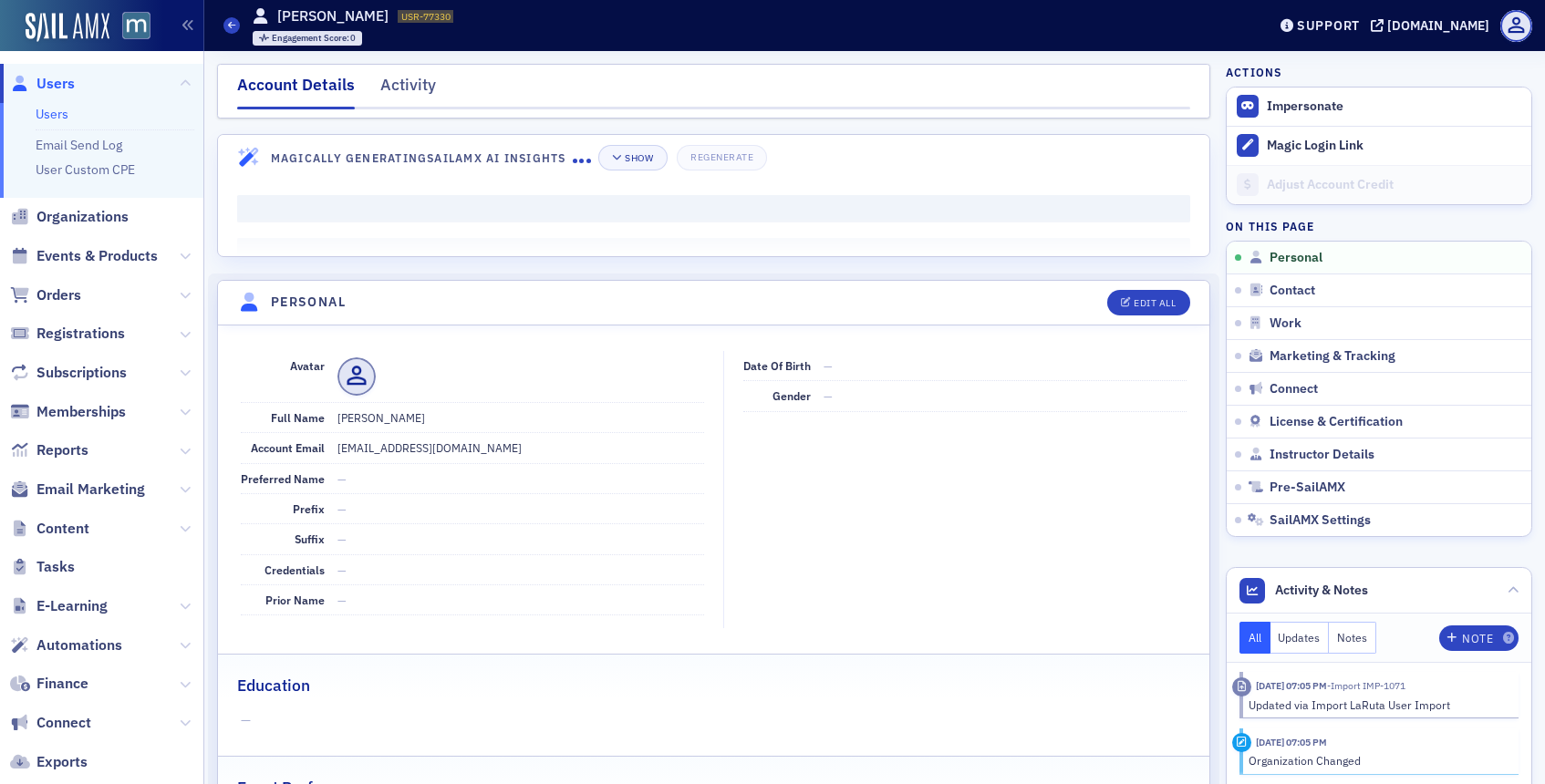
click at [1158, 289] on header "Personal Edit All" at bounding box center [713, 303] width 992 height 45
click at [1151, 293] on button "Edit All" at bounding box center [1148, 303] width 82 height 26
select select "US"
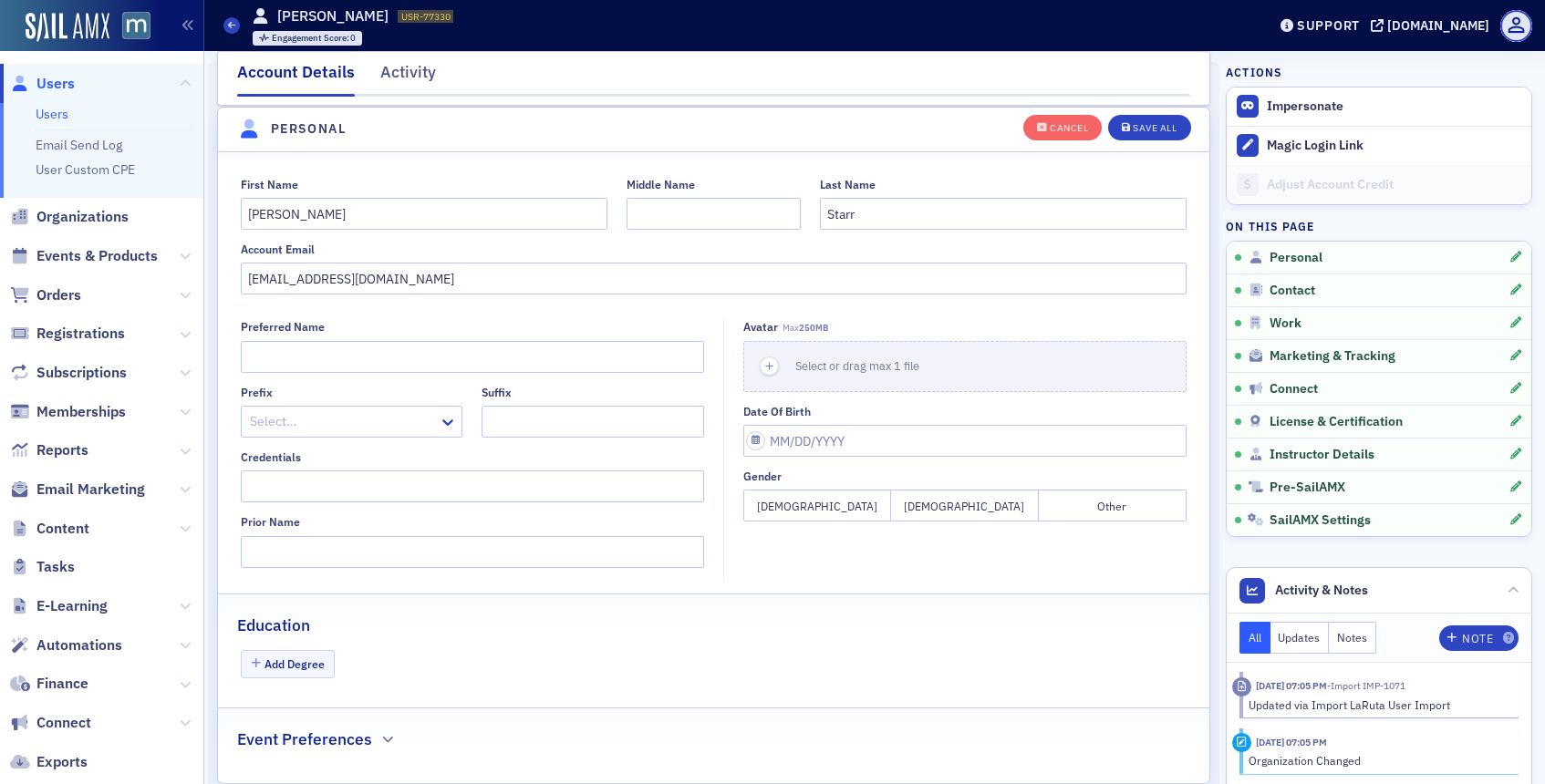
scroll to position [213, 0]
click at [549, 271] on input "[EMAIL_ADDRESS][DOMAIN_NAME]" at bounding box center [714, 277] width 947 height 32
click at [349, 237] on div "First Name [PERSON_NAME] Middle Name Last Name [PERSON_NAME] Account Email" at bounding box center [713, 236] width 992 height 118
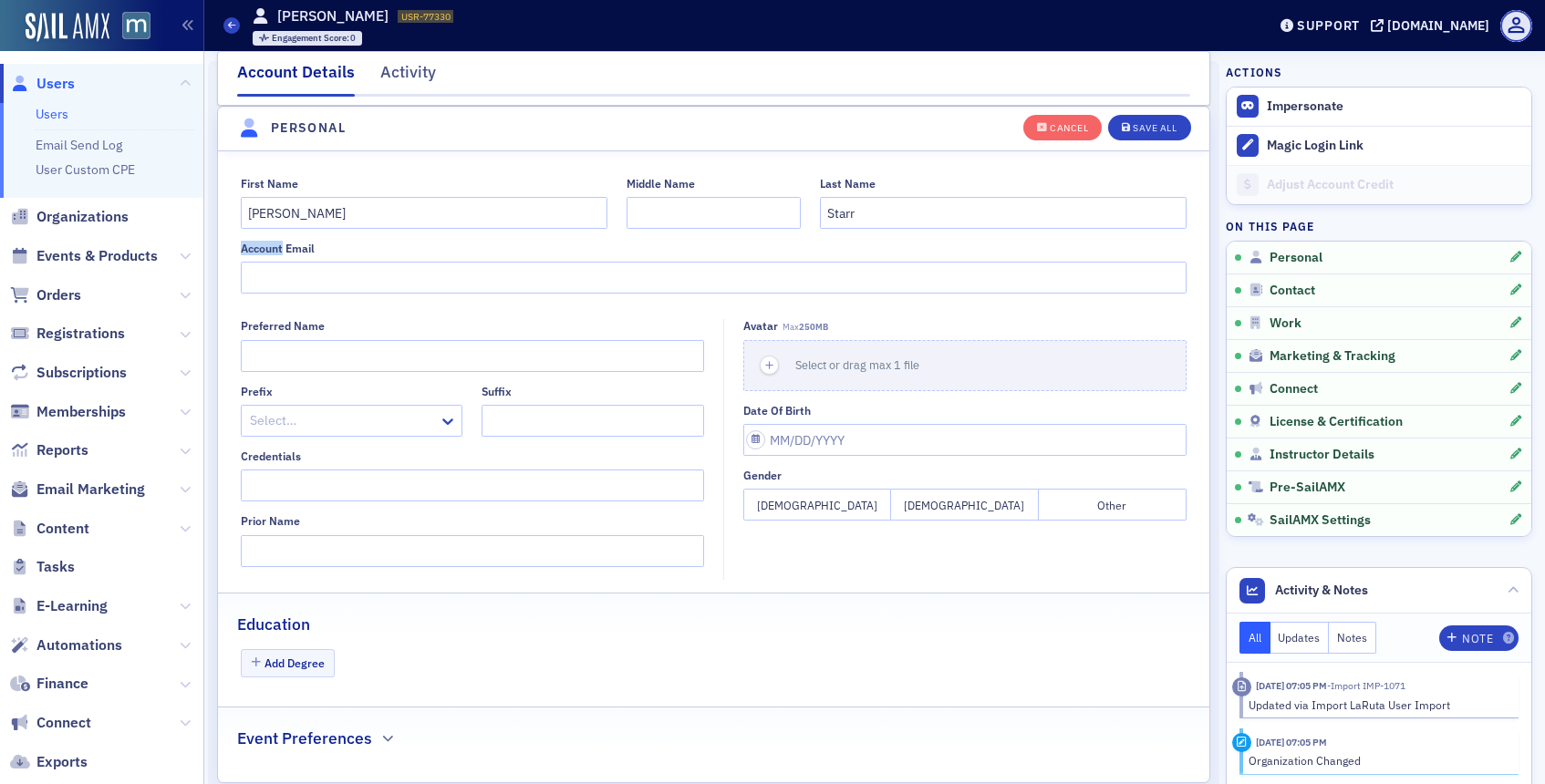
click at [349, 237] on div "First Name [PERSON_NAME] Middle Name Last Name [PERSON_NAME] Account Email" at bounding box center [713, 236] width 992 height 118
click at [337, 215] on input "[PERSON_NAME]" at bounding box center [424, 213] width 367 height 32
click at [836, 198] on input "Starr" at bounding box center [1003, 213] width 367 height 32
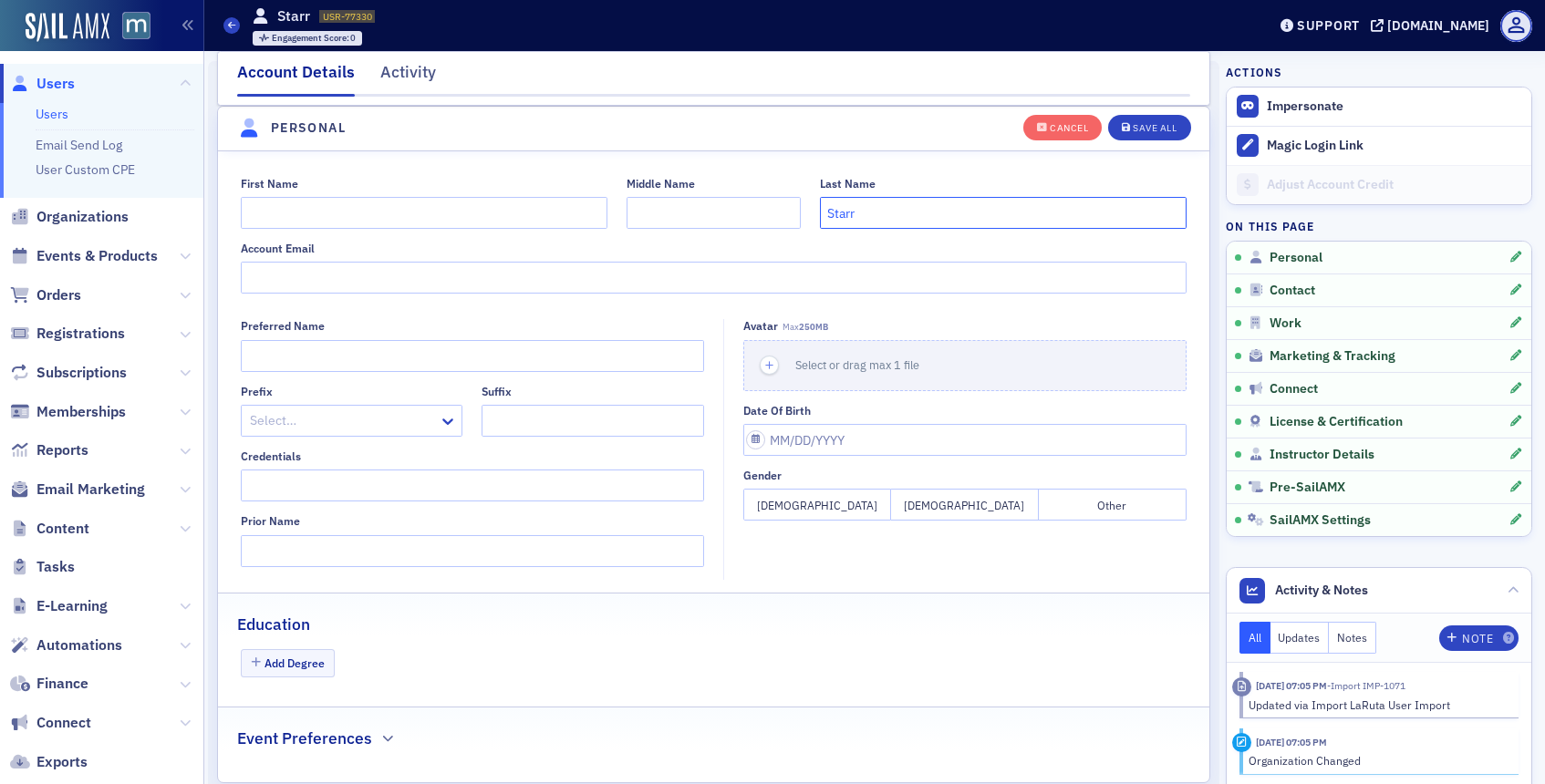
click at [836, 198] on input "Starr" at bounding box center [1003, 213] width 367 height 32
click at [1152, 130] on div "Save All" at bounding box center [1155, 127] width 44 height 10
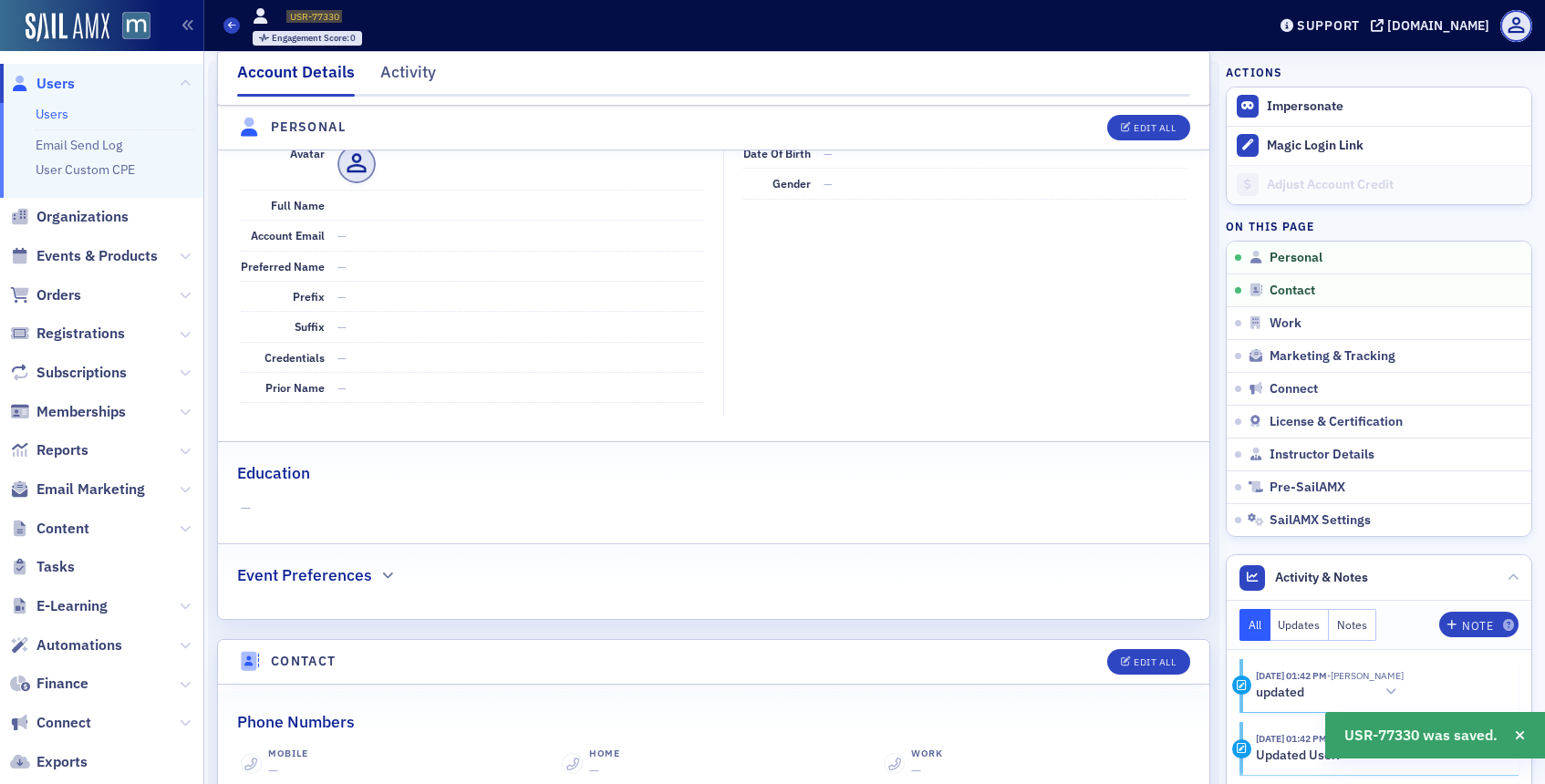
click at [59, 81] on span "Users" at bounding box center [56, 83] width 38 height 20
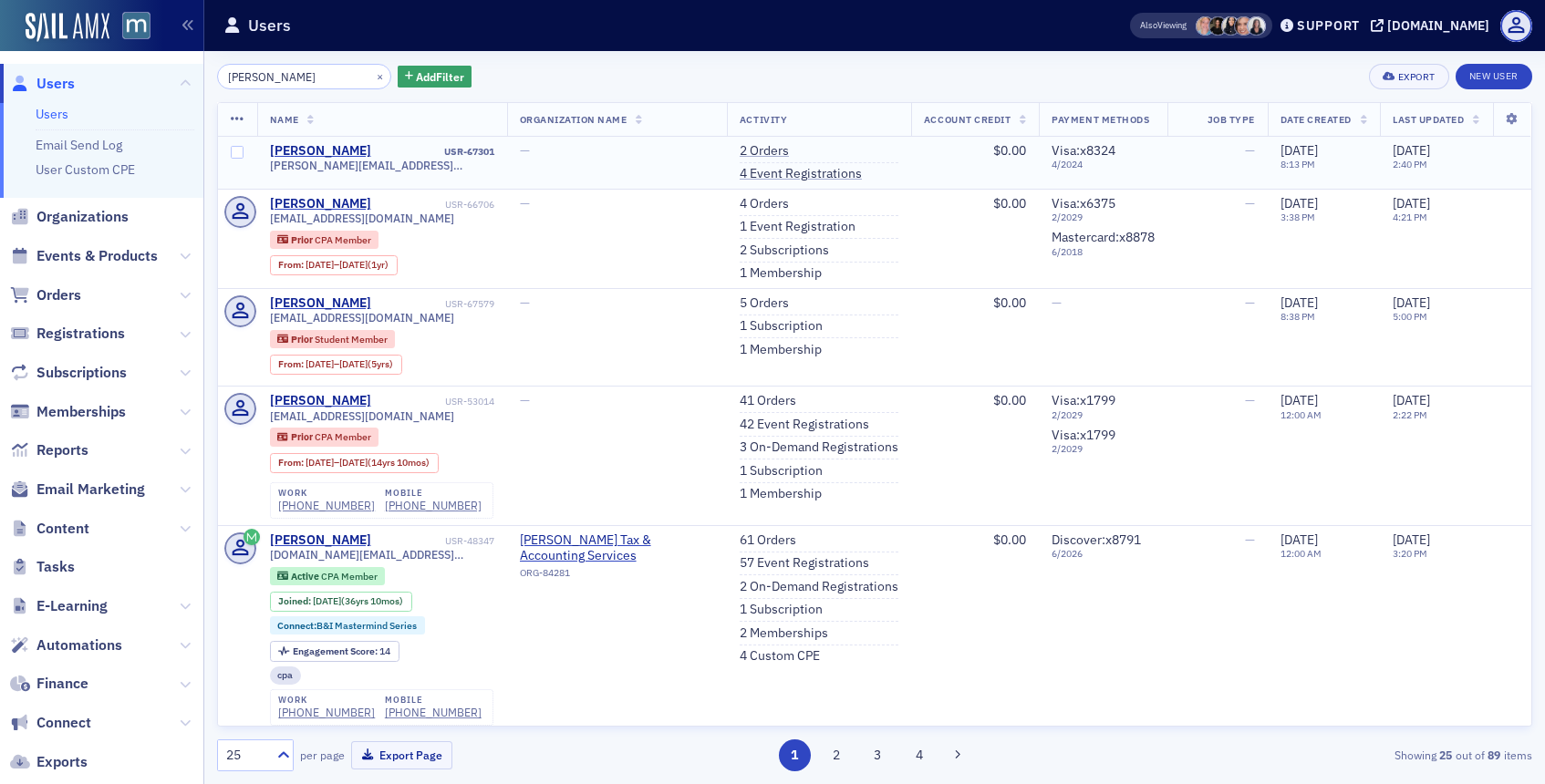
click at [311, 137] on td "[PERSON_NAME] USR-67301 [PERSON_NAME][EMAIL_ADDRESS][DOMAIN_NAME]" at bounding box center [381, 163] width 250 height 53
click at [311, 153] on div "[PERSON_NAME]" at bounding box center [321, 150] width 102 height 16
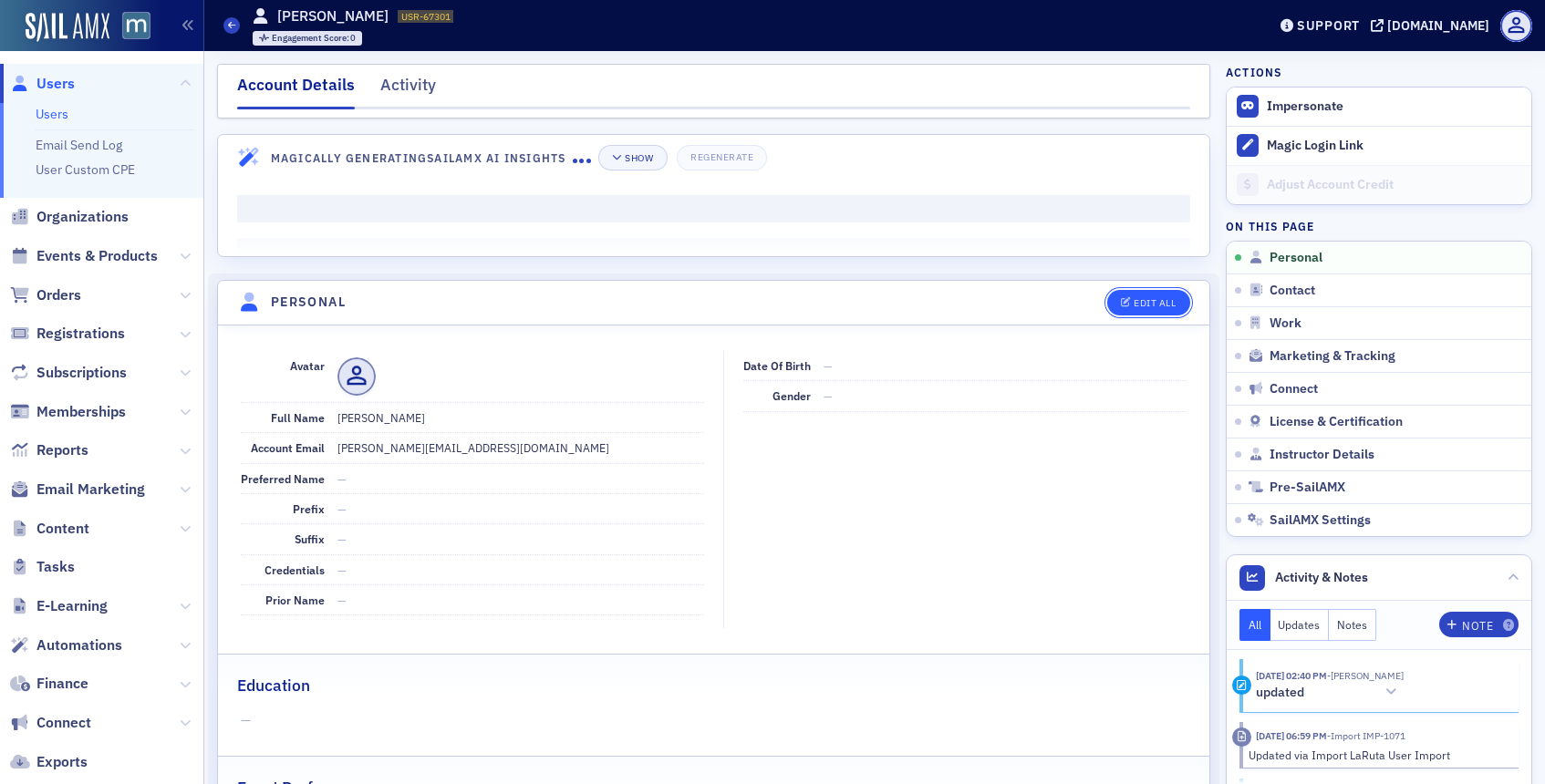
click at [1124, 303] on icon "button" at bounding box center [1126, 303] width 11 height 10
select select "US"
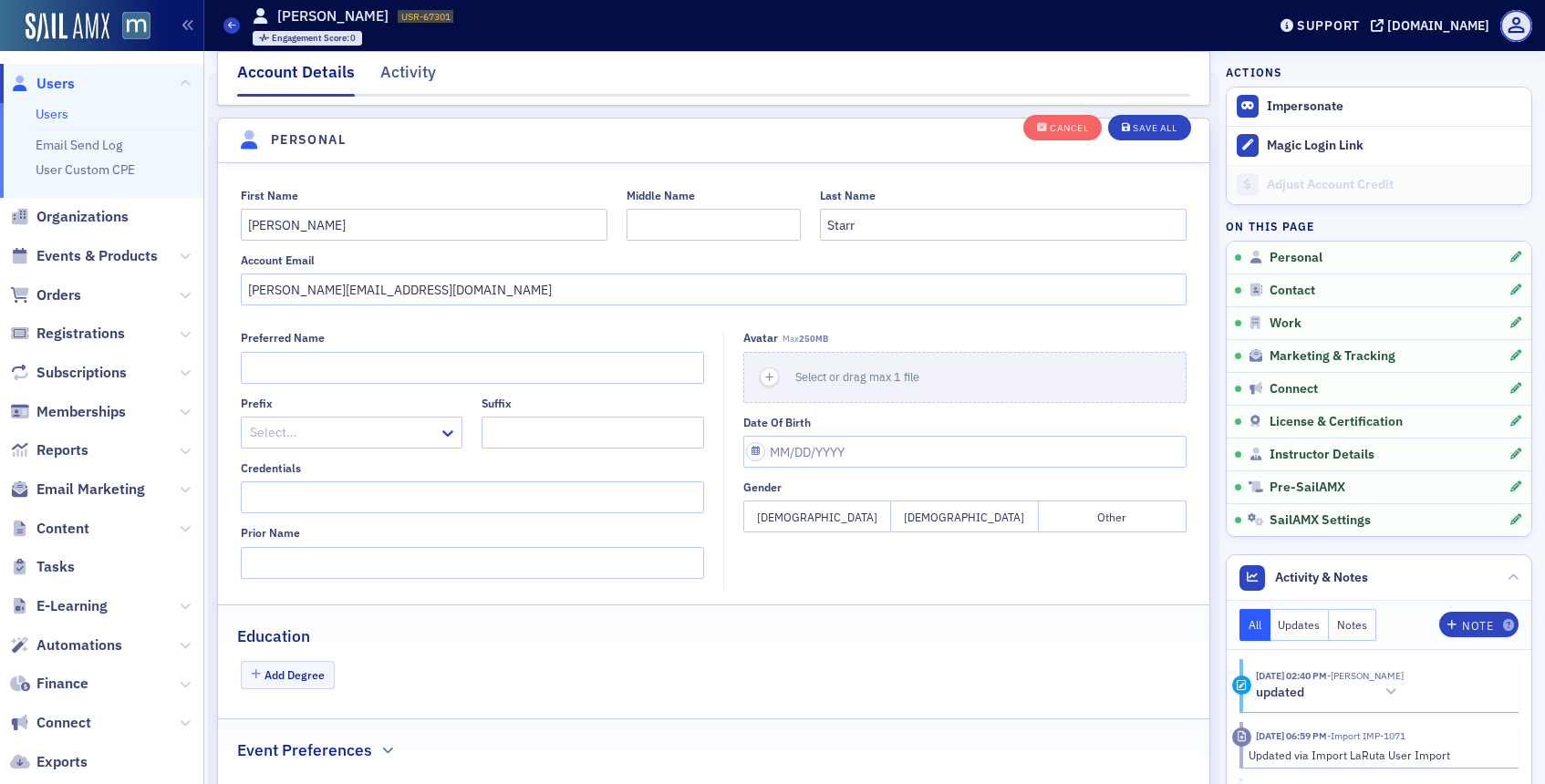
scroll to position [213, 0]
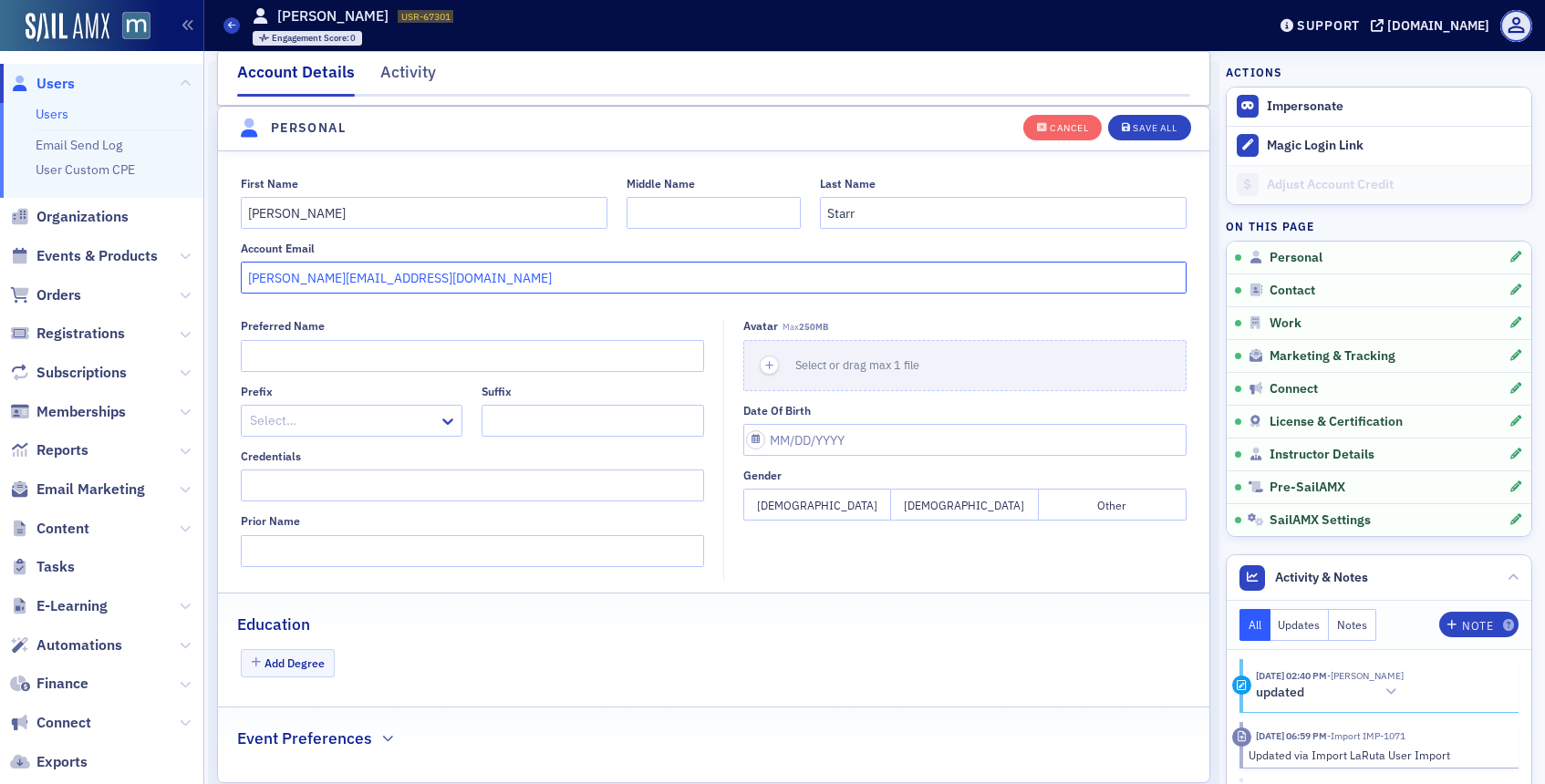
click at [404, 267] on input "[PERSON_NAME][EMAIL_ADDRESS][DOMAIN_NAME]" at bounding box center [714, 277] width 947 height 32
paste input "[EMAIL_ADDRESS]"
type input "[EMAIL_ADDRESS][DOMAIN_NAME]"
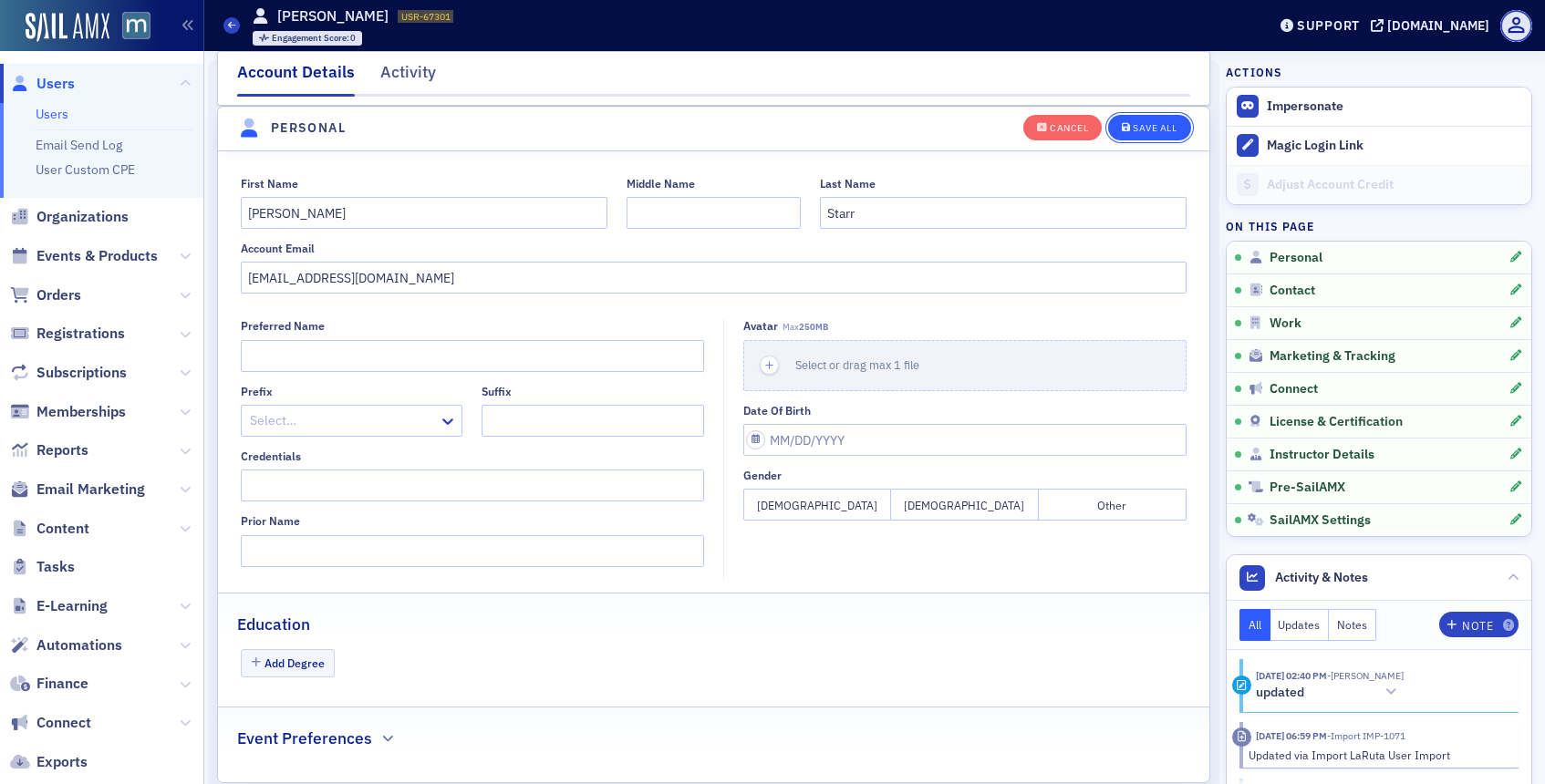
click at [1173, 123] on div "Save All" at bounding box center [1155, 127] width 44 height 10
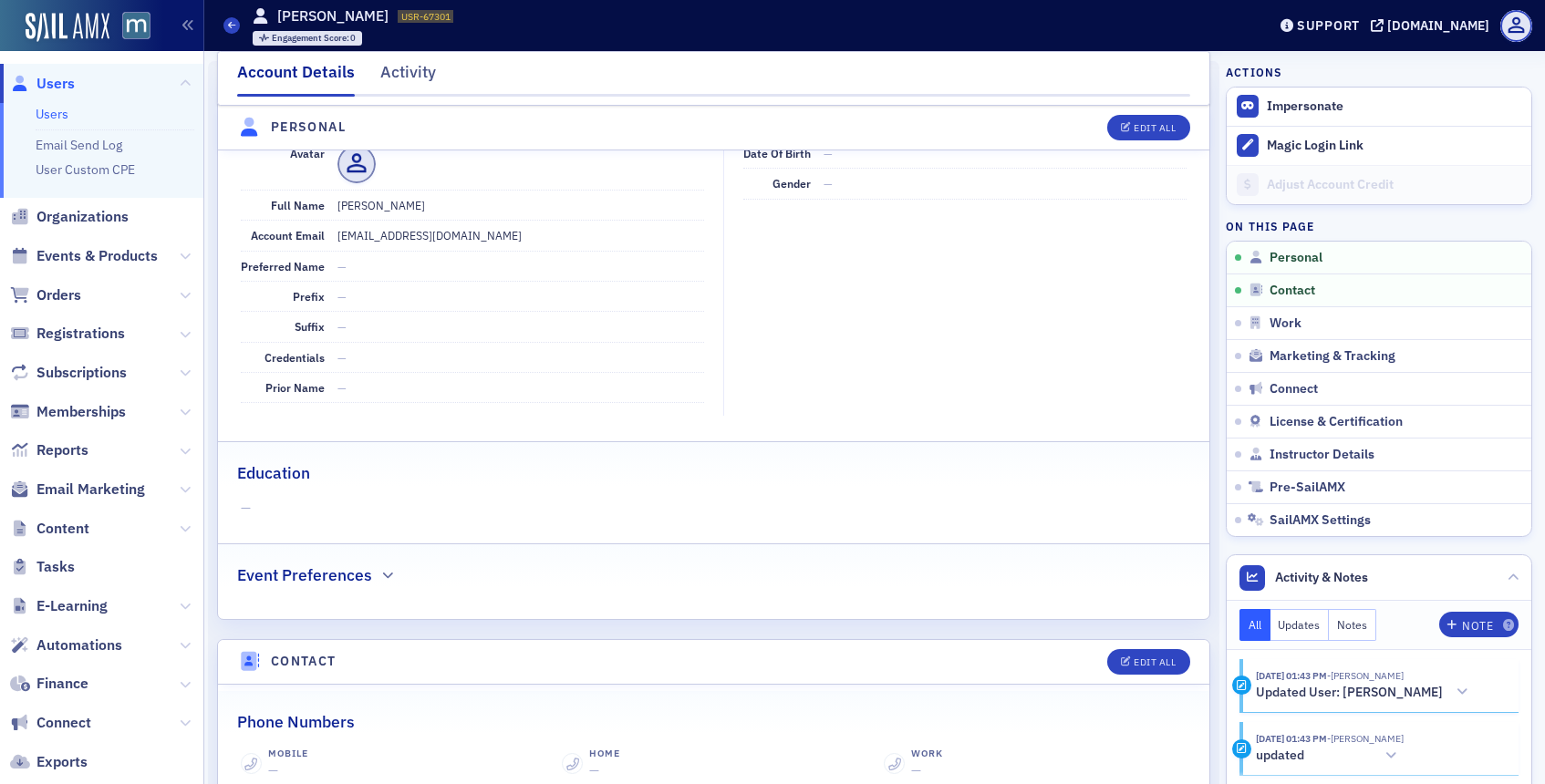
click at [58, 75] on span "Users" at bounding box center [56, 83] width 38 height 20
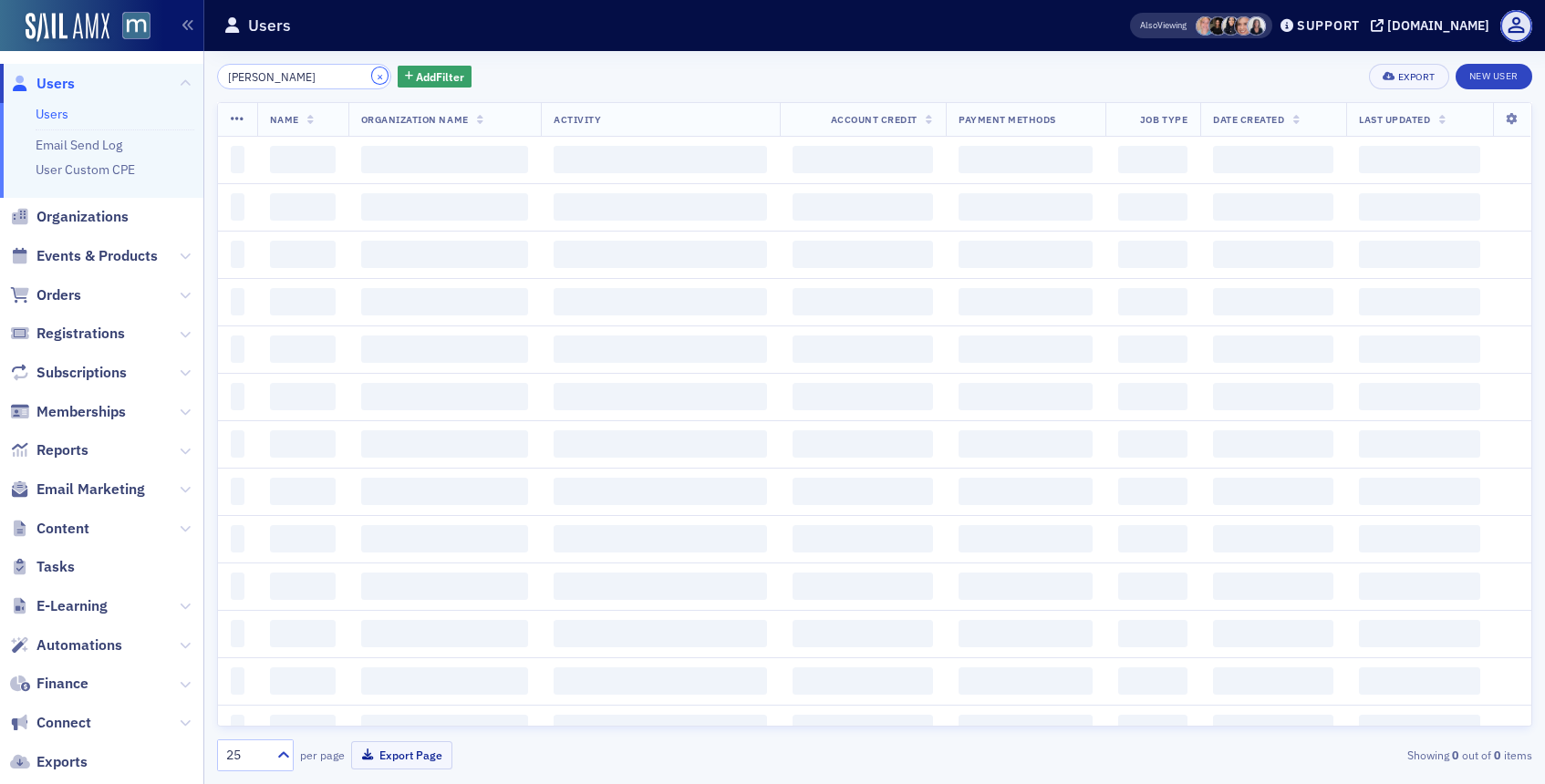
click at [372, 79] on button "×" at bounding box center [380, 75] width 16 height 16
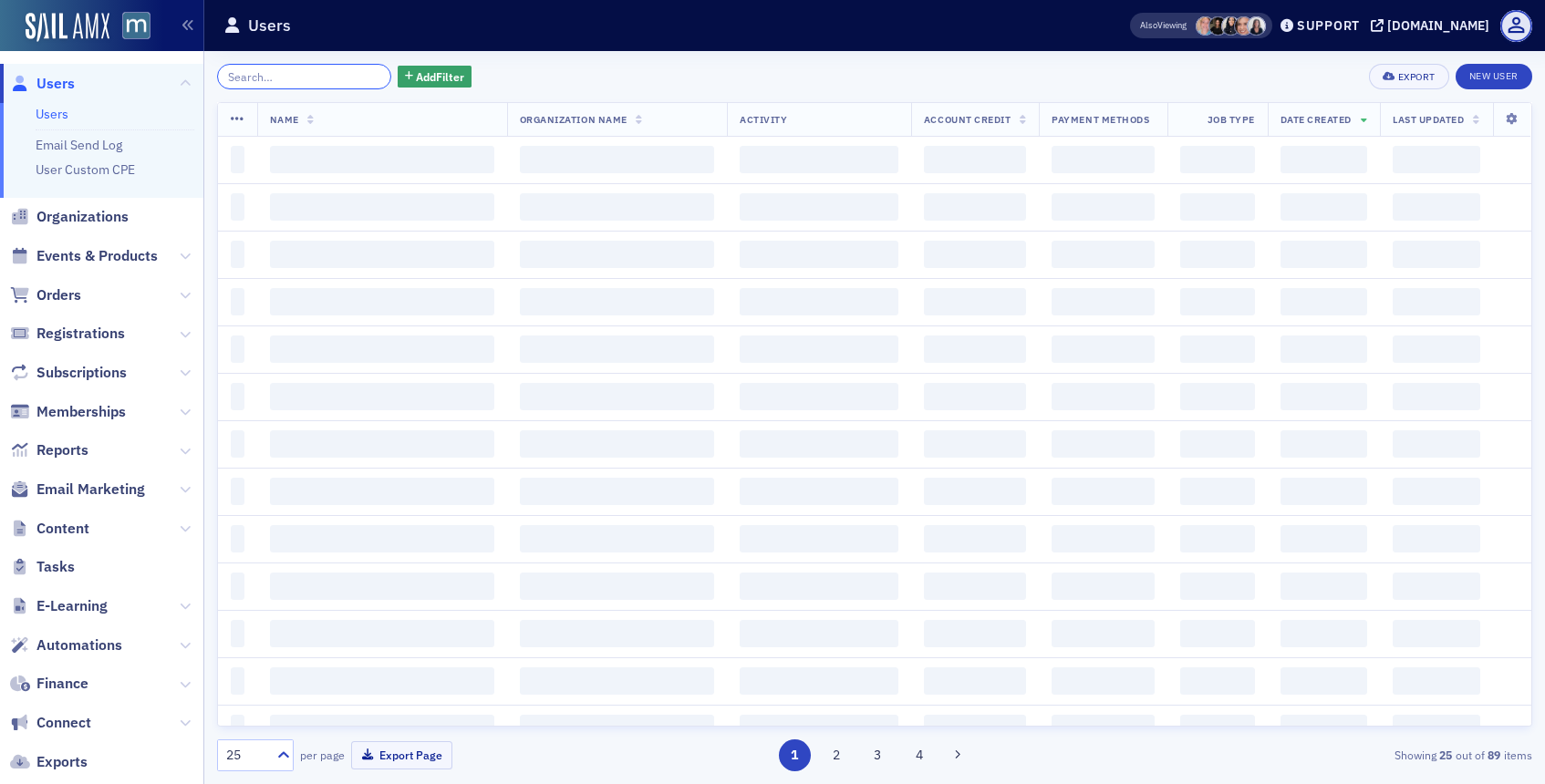
click at [350, 78] on input "search" at bounding box center [305, 77] width 174 height 26
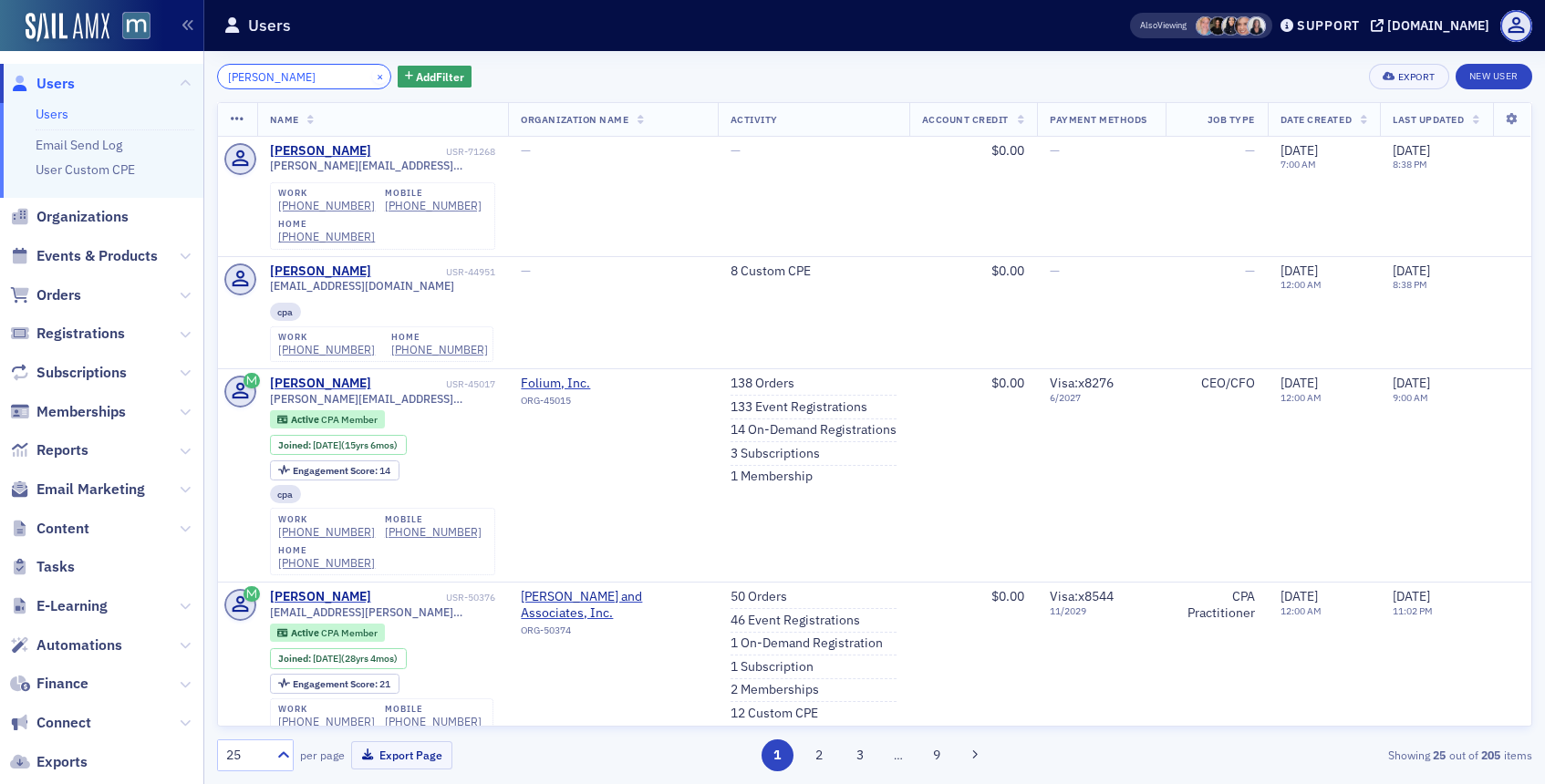
type input "[PERSON_NAME]"
click at [372, 71] on button "×" at bounding box center [380, 75] width 16 height 16
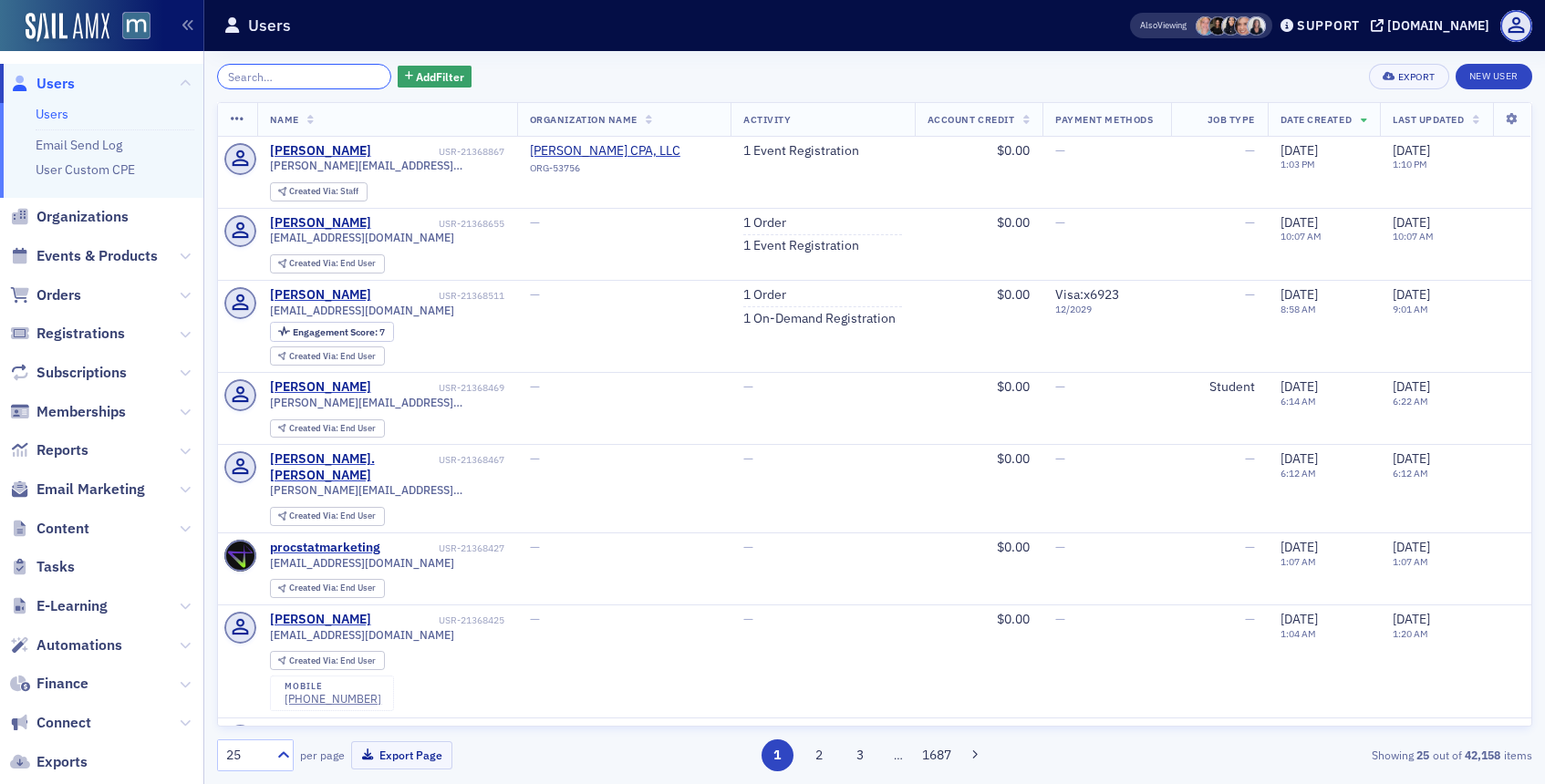
click at [333, 81] on input "search" at bounding box center [305, 77] width 174 height 26
paste input "[PERSON_NAME][EMAIL_ADDRESS][DOMAIN_NAME]"
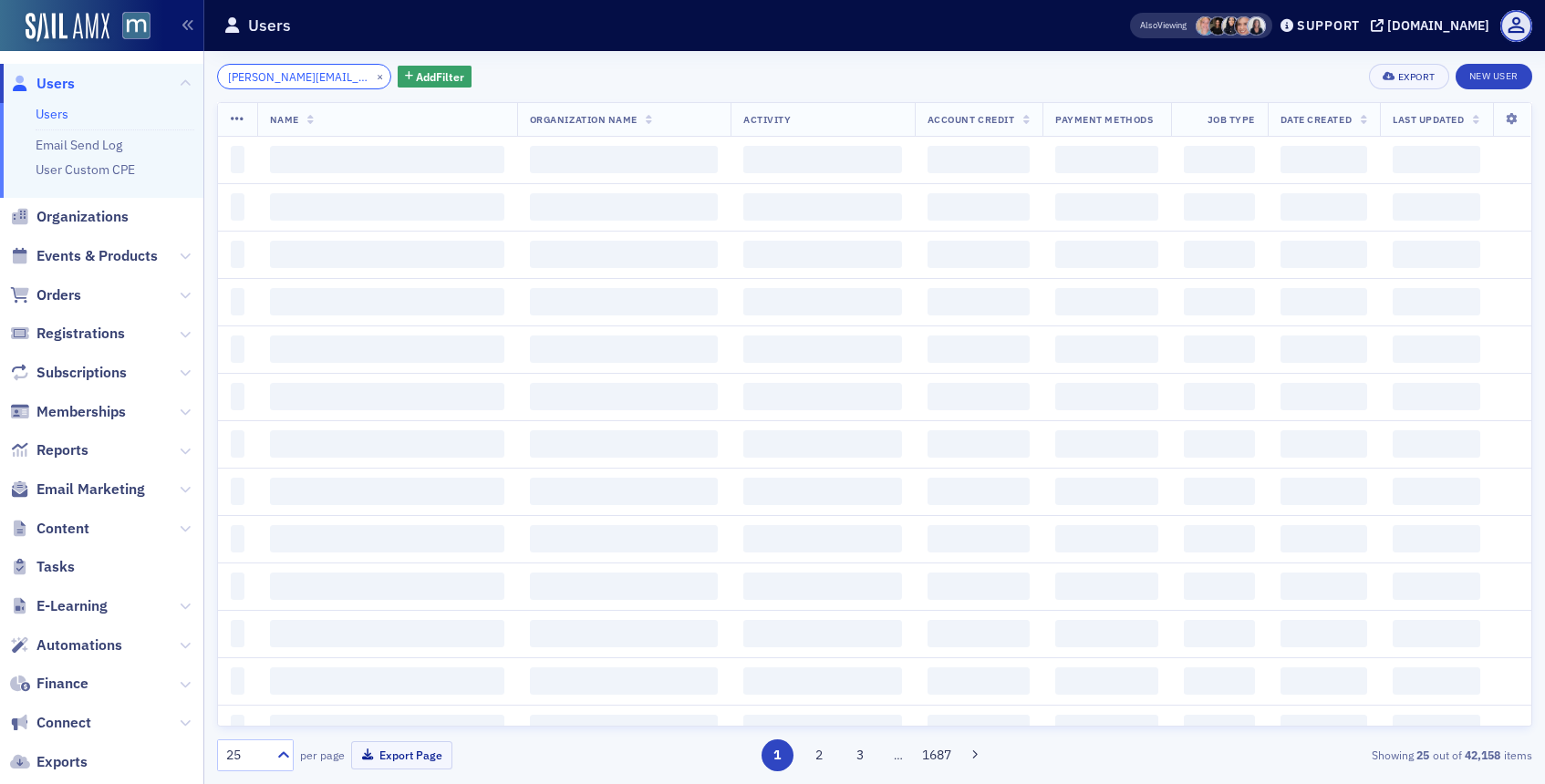
scroll to position [0, 40]
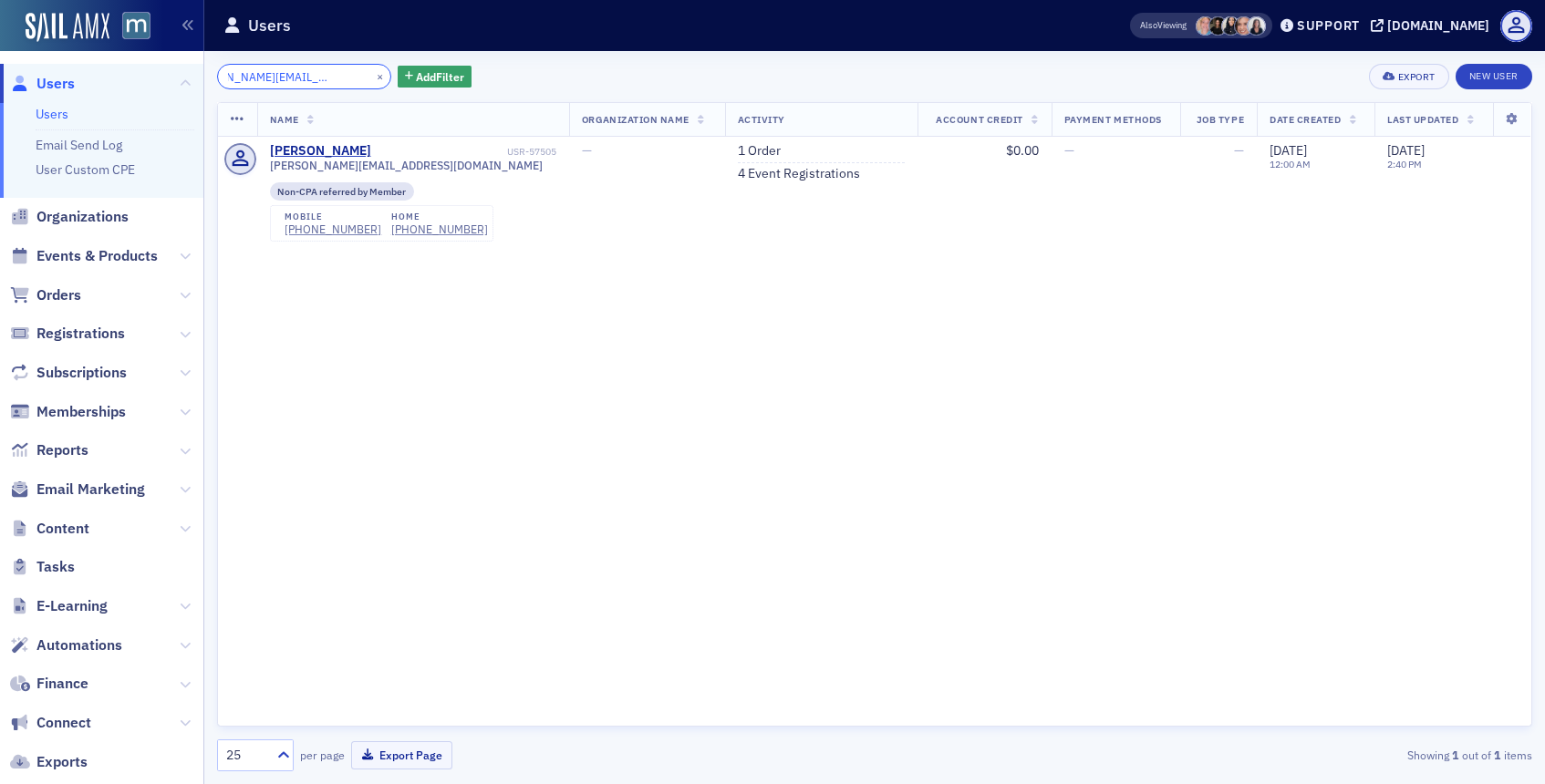
type input "[PERSON_NAME][EMAIL_ADDRESS][DOMAIN_NAME]"
click at [372, 77] on button "×" at bounding box center [380, 75] width 16 height 16
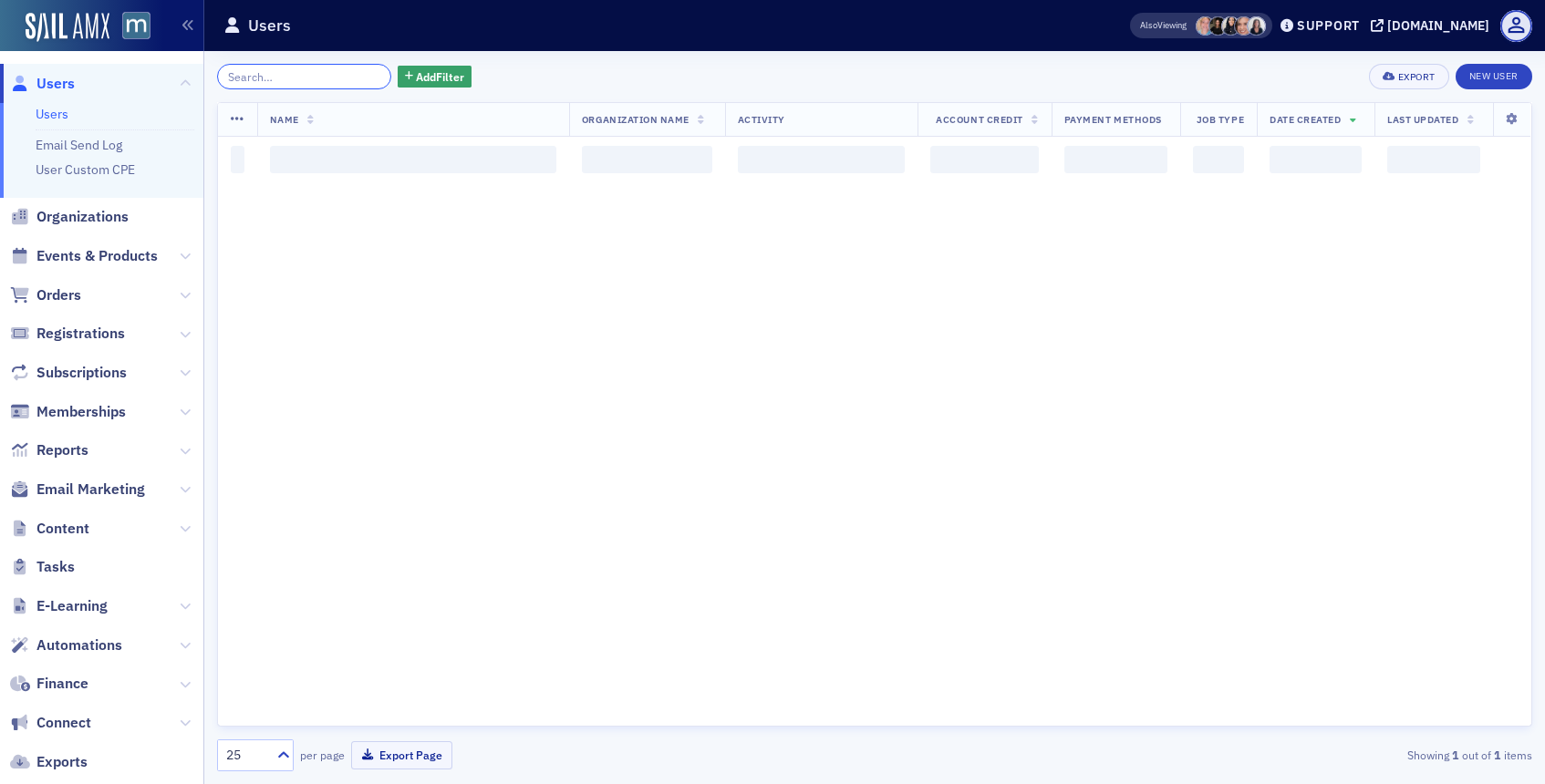
click at [357, 77] on input "search" at bounding box center [305, 77] width 174 height 26
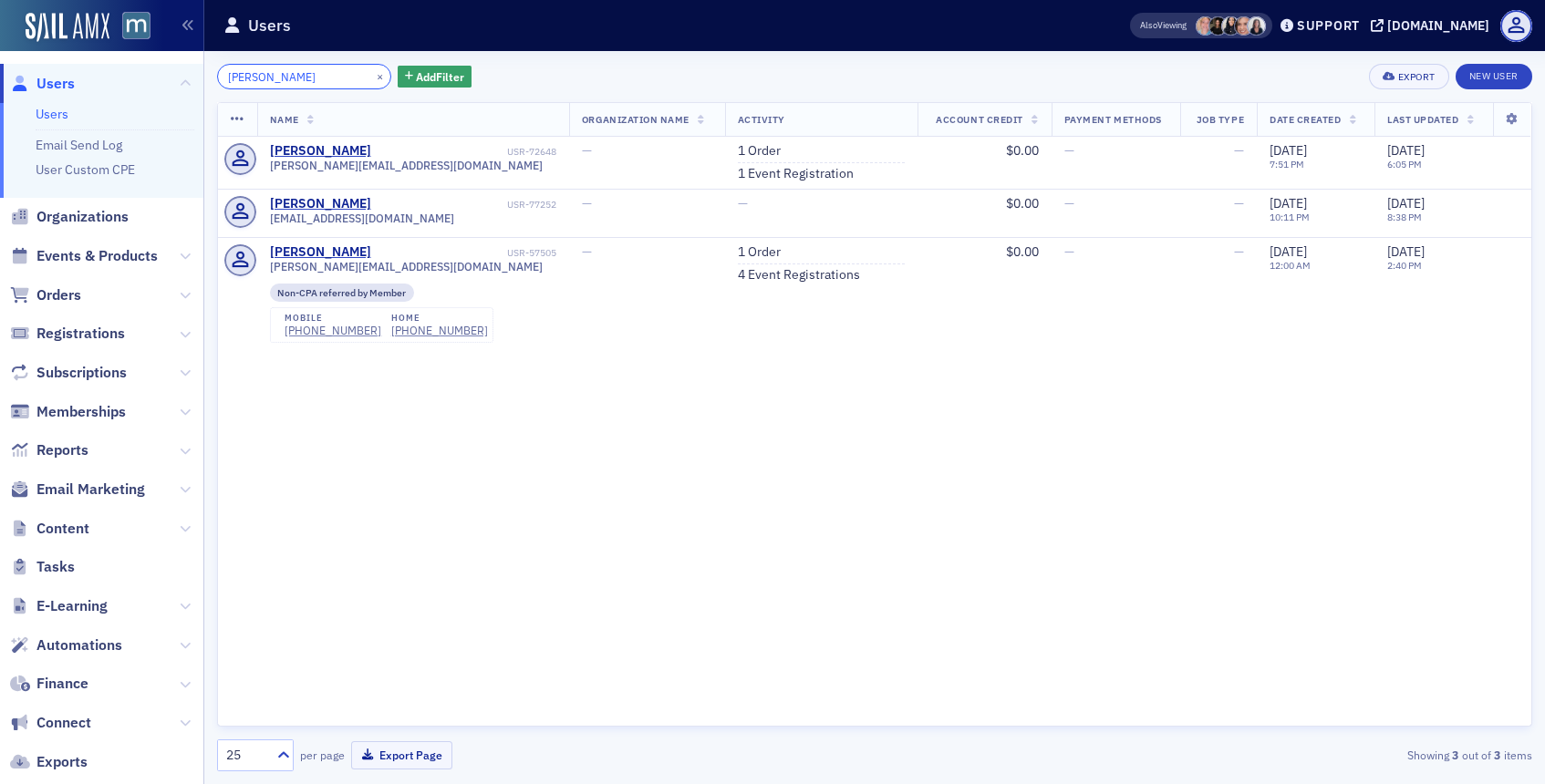
type input "[PERSON_NAME]"
click at [313, 205] on div "[PERSON_NAME]" at bounding box center [321, 204] width 102 height 16
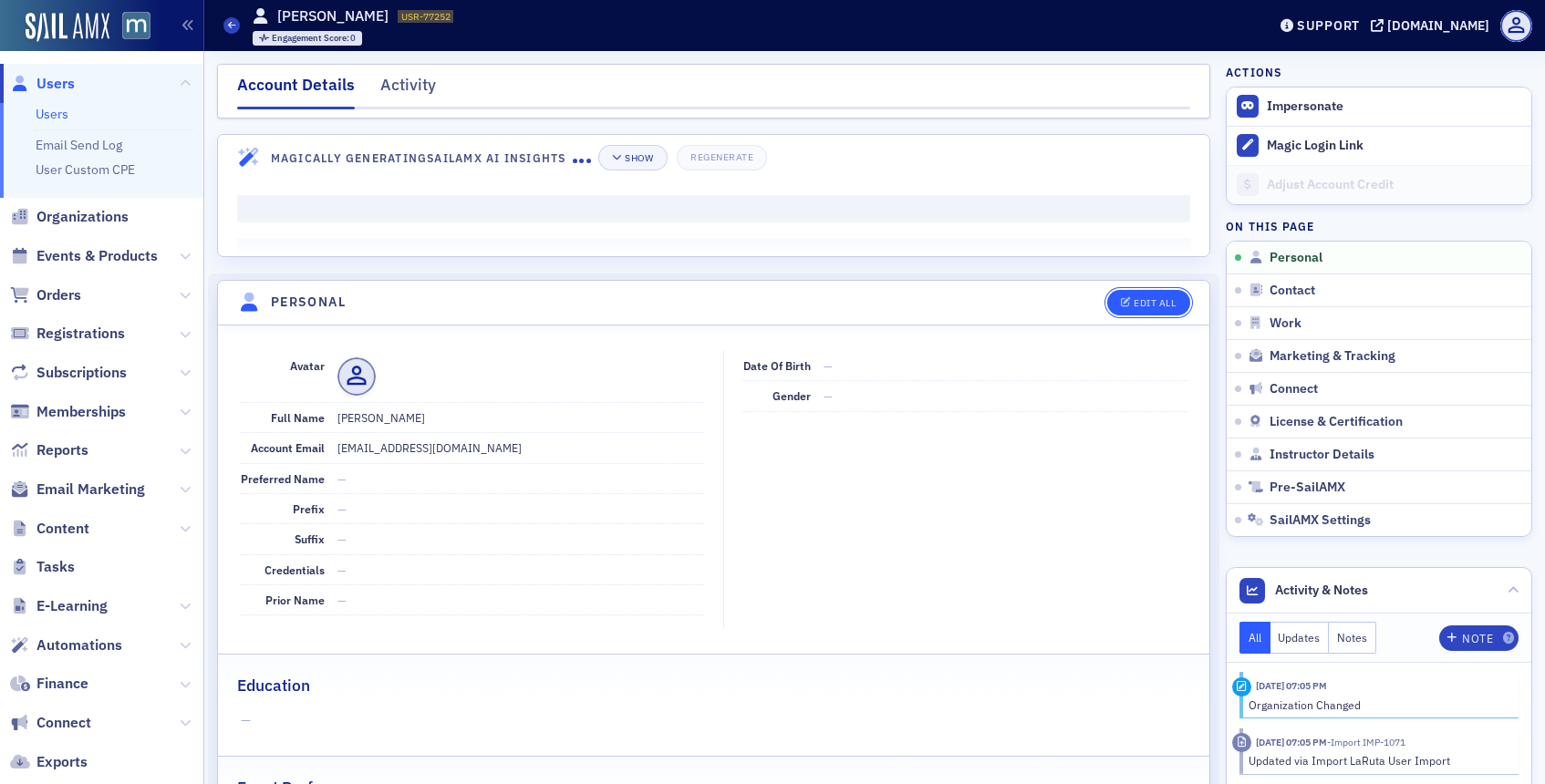
click at [1167, 292] on button "Edit All" at bounding box center [1148, 303] width 82 height 26
select select "US"
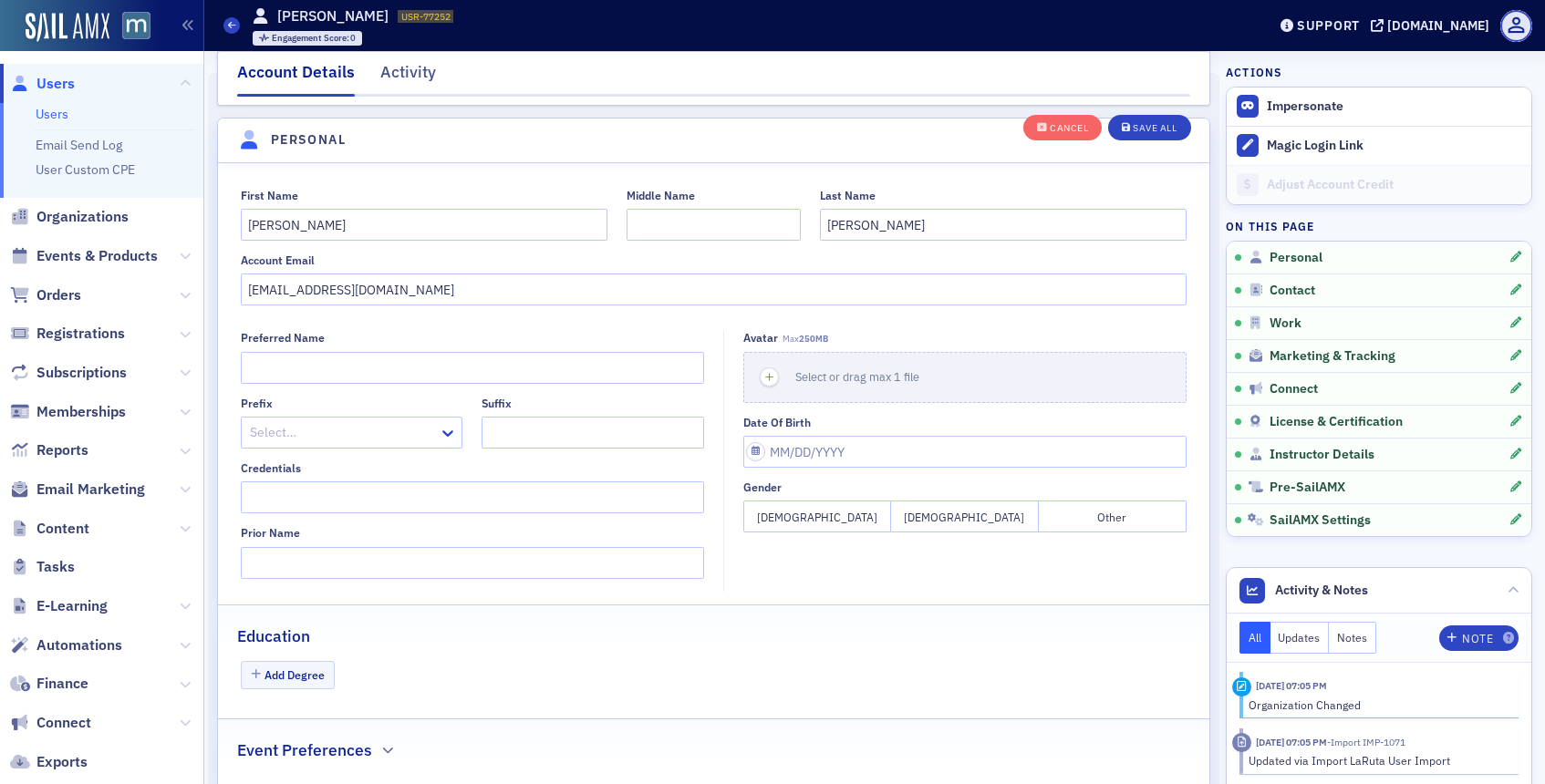
scroll to position [213, 0]
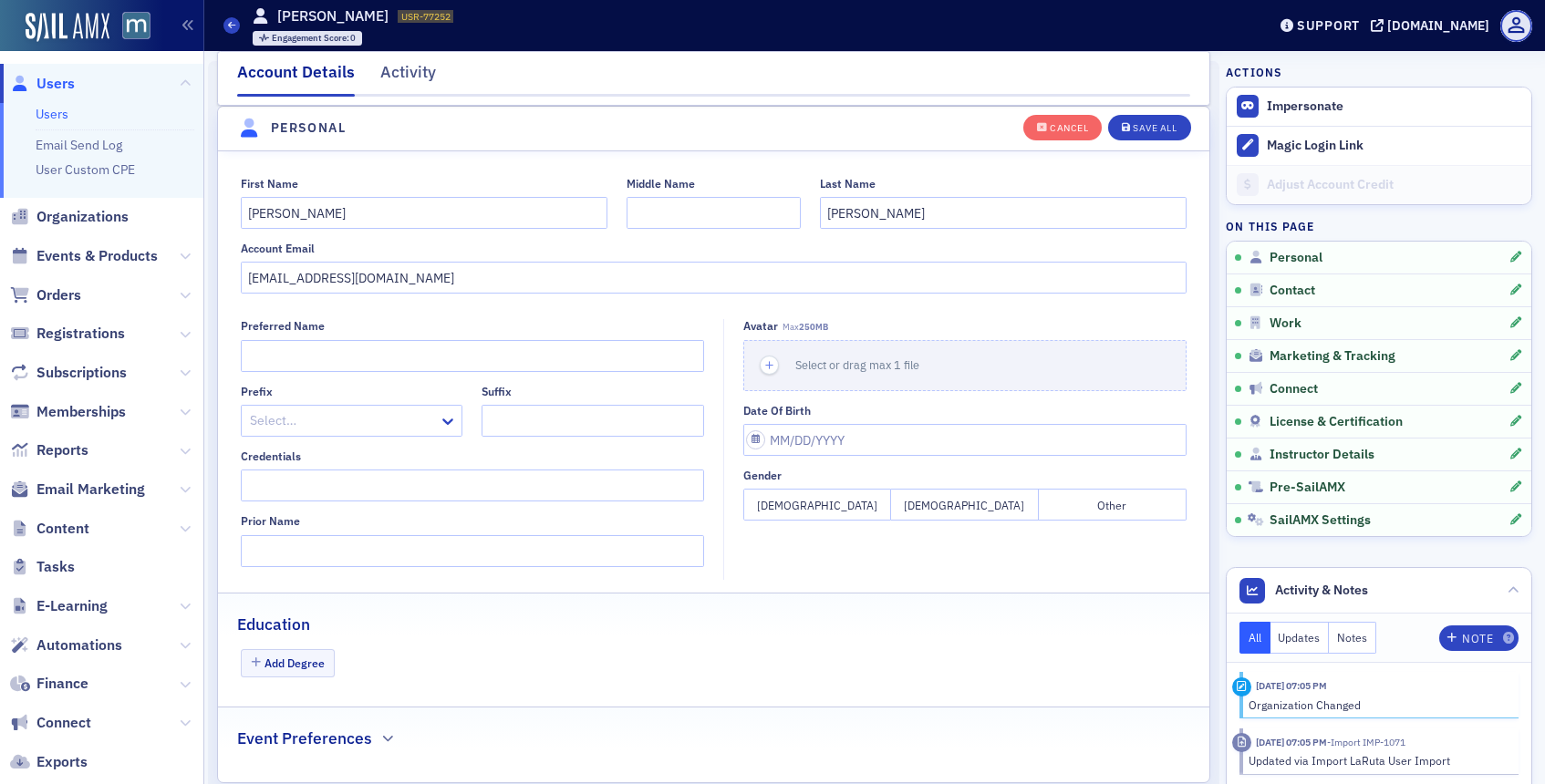
click at [490, 257] on div "Account Email [EMAIL_ADDRESS][DOMAIN_NAME]" at bounding box center [714, 267] width 947 height 52
click at [481, 275] on input "[EMAIL_ADDRESS][DOMAIN_NAME]" at bounding box center [714, 277] width 947 height 32
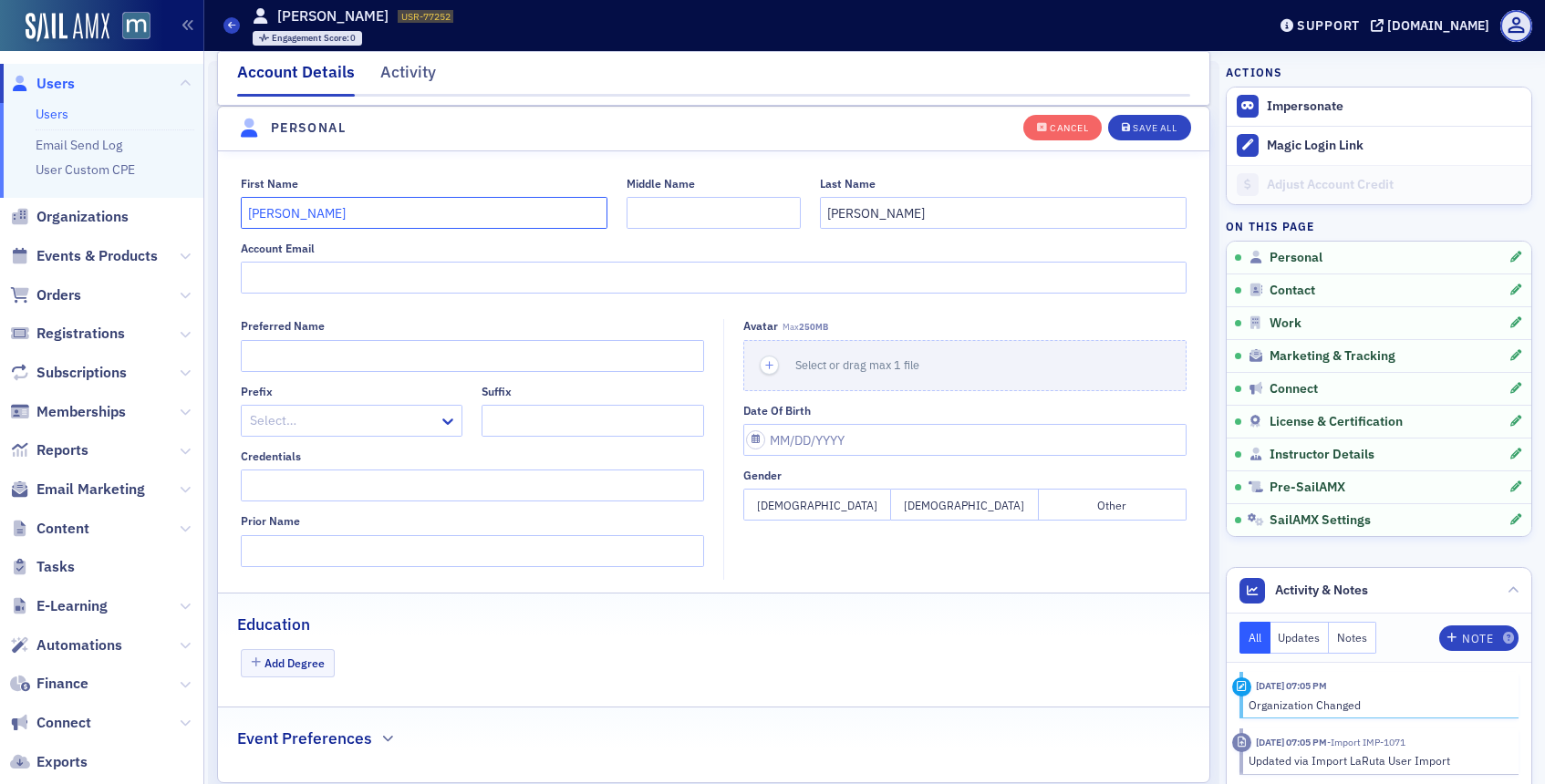
click at [362, 200] on input "[PERSON_NAME]" at bounding box center [424, 213] width 367 height 32
click at [850, 209] on input "[PERSON_NAME]" at bounding box center [1003, 213] width 367 height 32
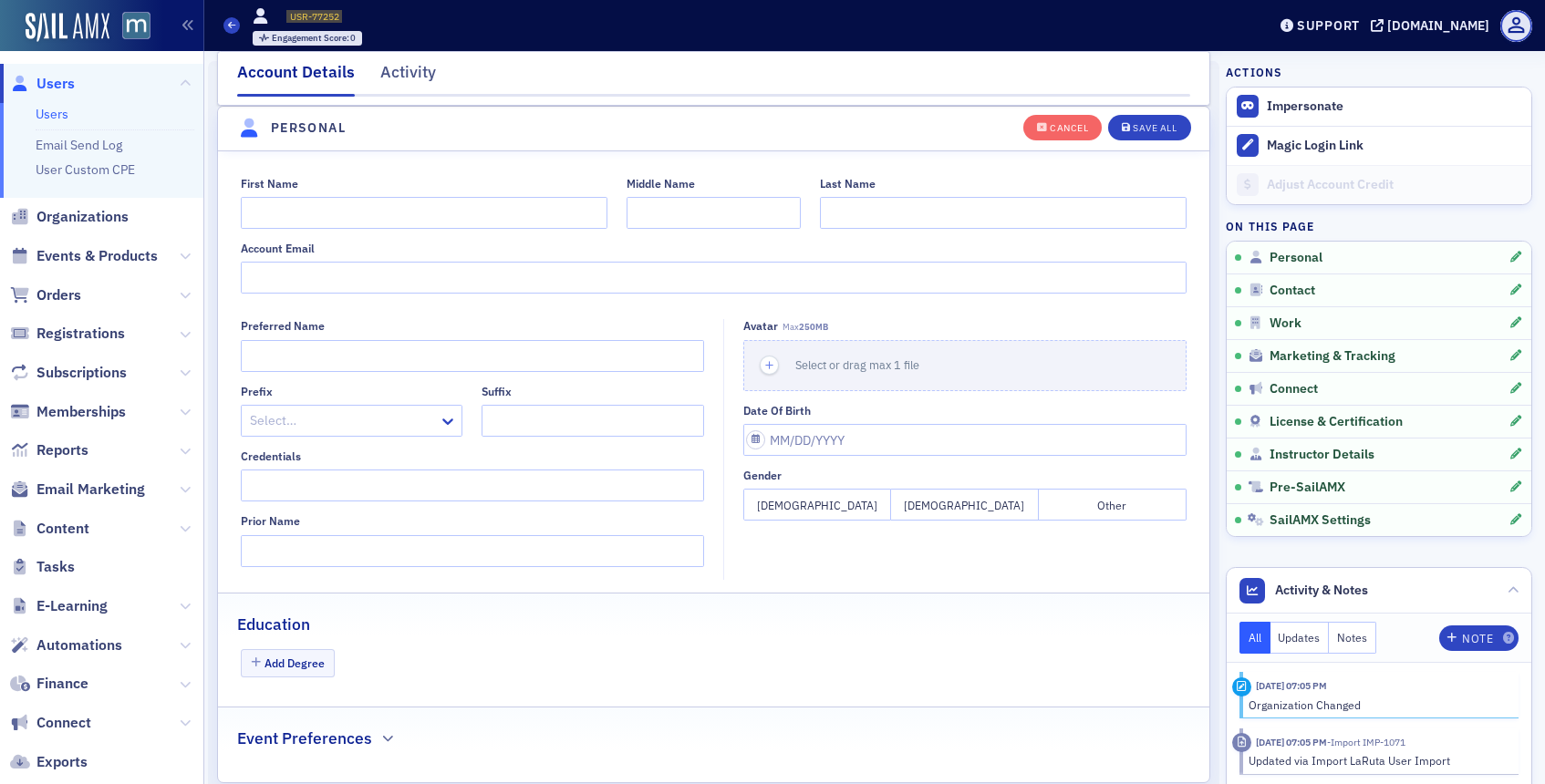
click at [1189, 122] on div "Cancel Save All" at bounding box center [1107, 127] width 168 height 38
click at [1164, 132] on div "Save All" at bounding box center [1155, 127] width 44 height 10
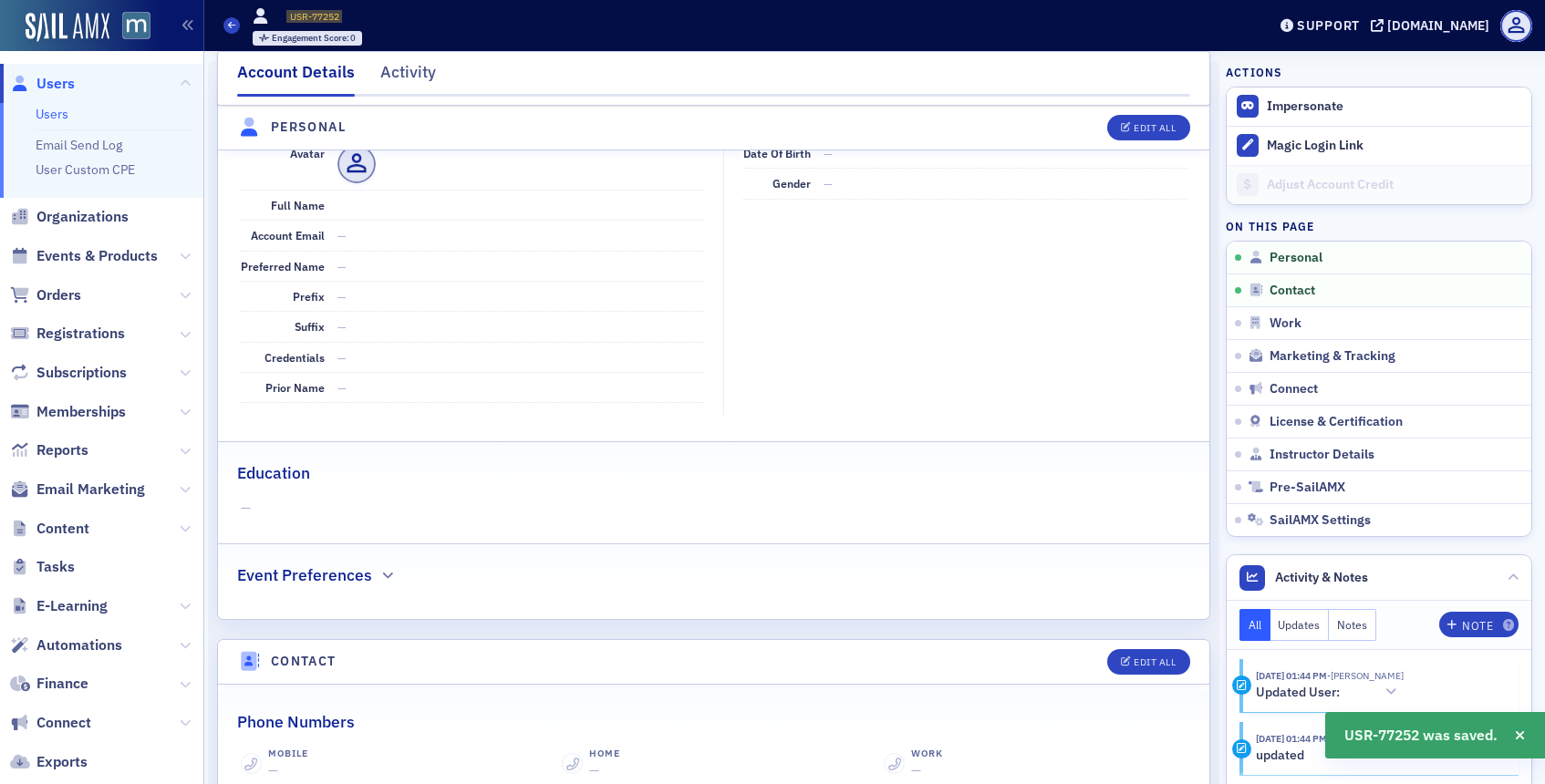
click at [64, 88] on span "Users" at bounding box center [56, 83] width 38 height 20
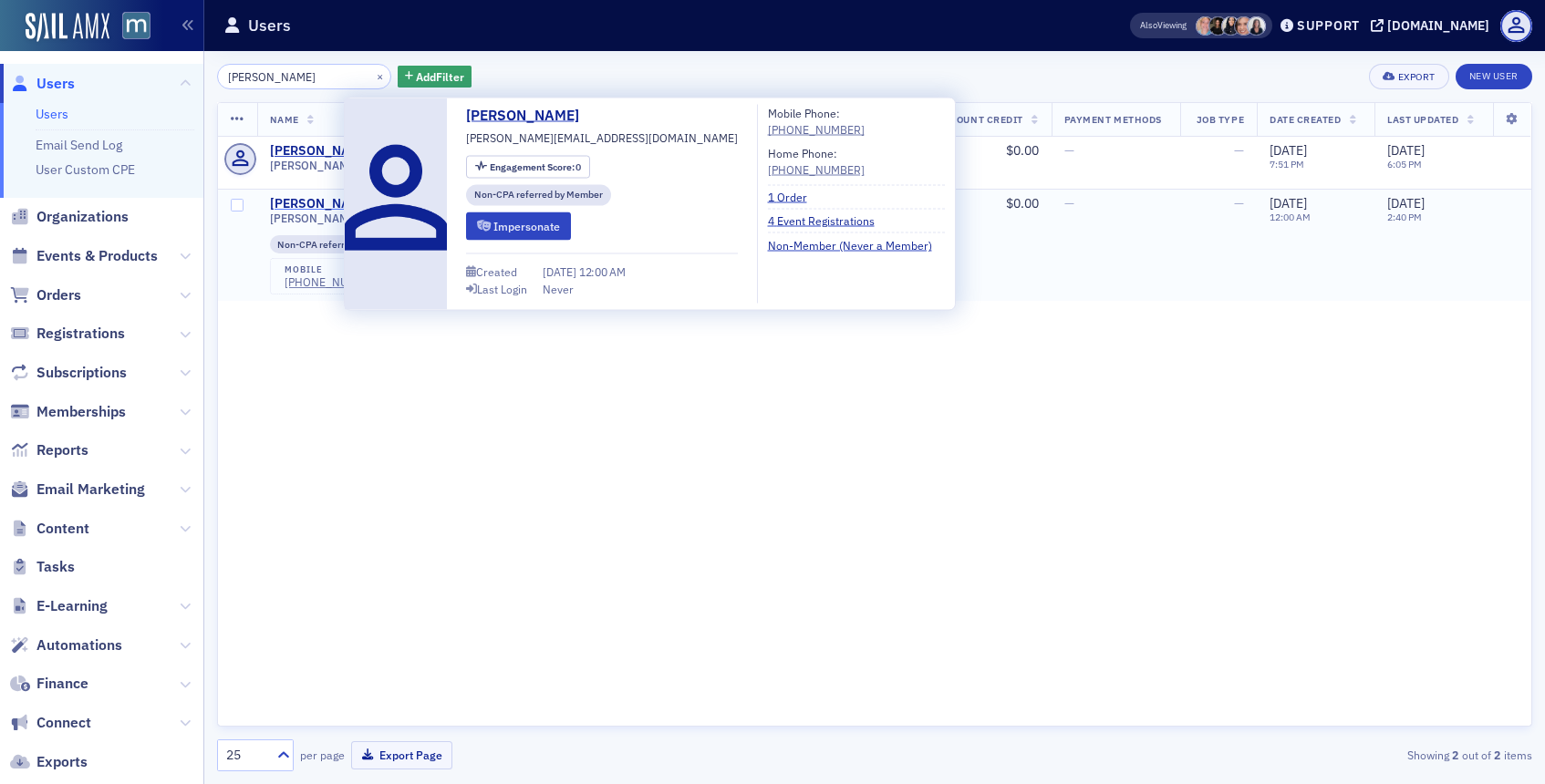
click at [320, 205] on div "[PERSON_NAME]" at bounding box center [321, 204] width 102 height 16
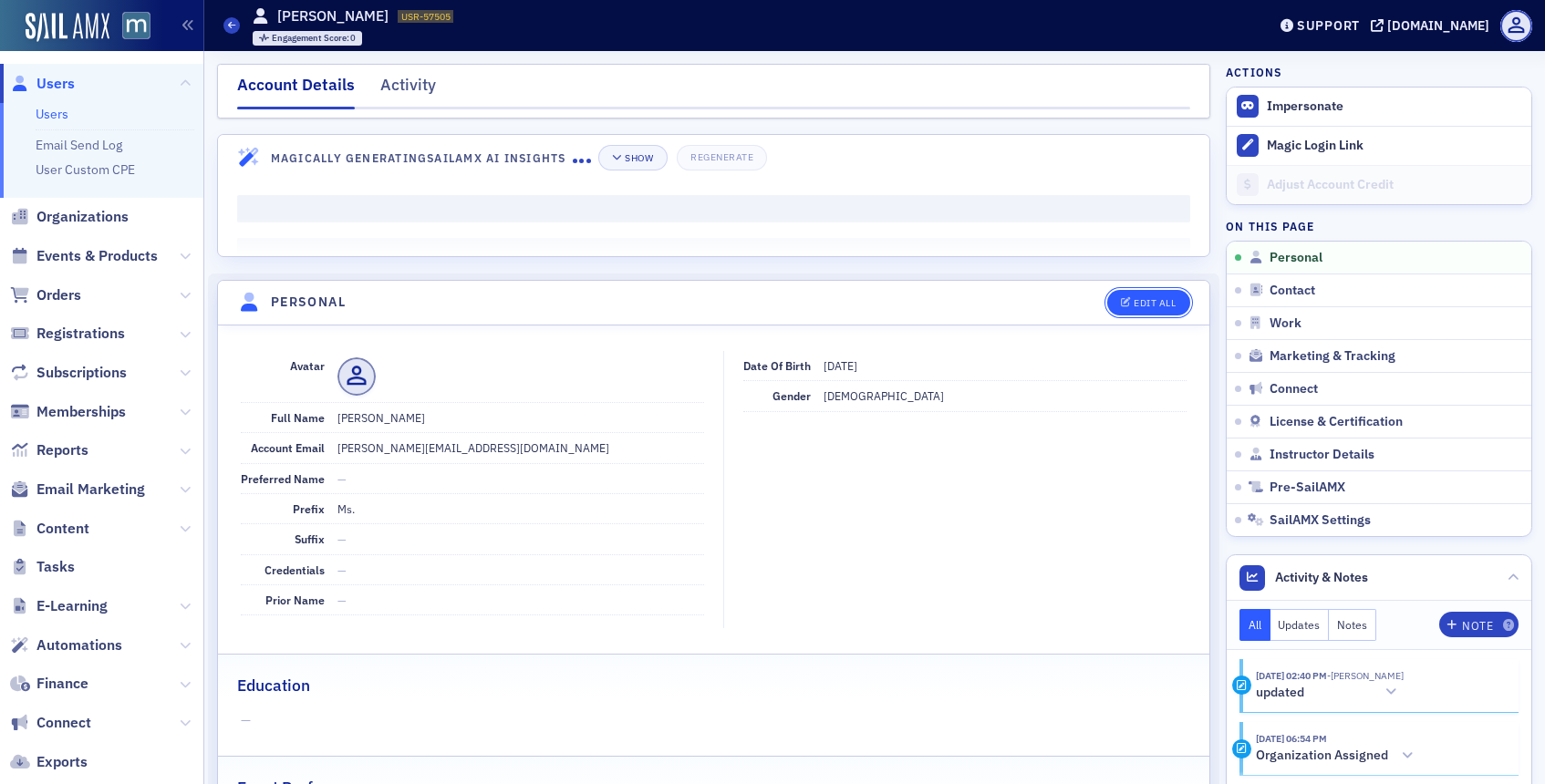
click at [1175, 302] on div "Edit All" at bounding box center [1155, 303] width 42 height 10
select select "US"
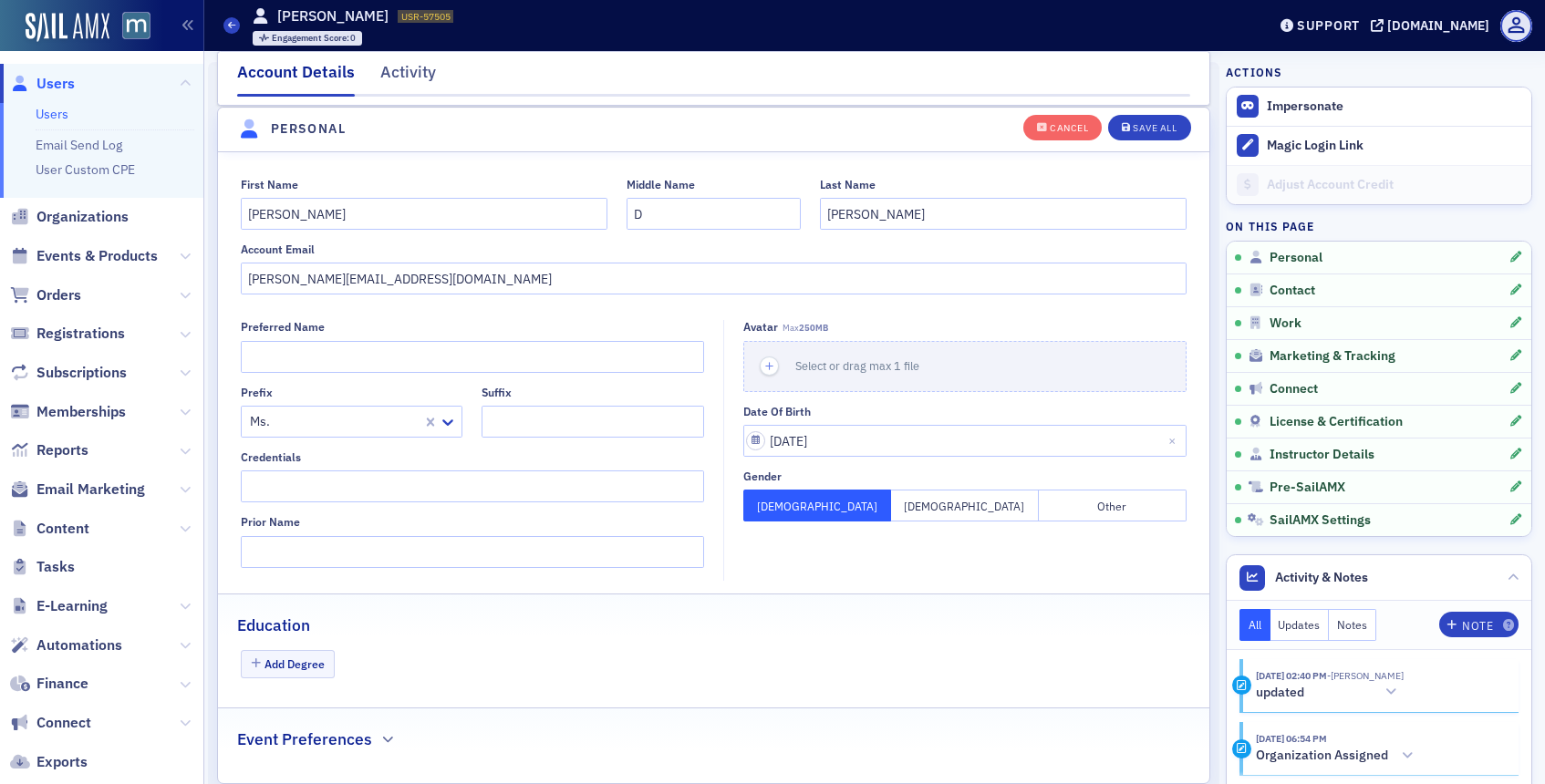
scroll to position [213, 0]
click at [455, 288] on input "[PERSON_NAME][EMAIL_ADDRESS][DOMAIN_NAME]" at bounding box center [714, 277] width 947 height 32
paste input "[PERSON_NAME][EMAIL_ADDRESS]"
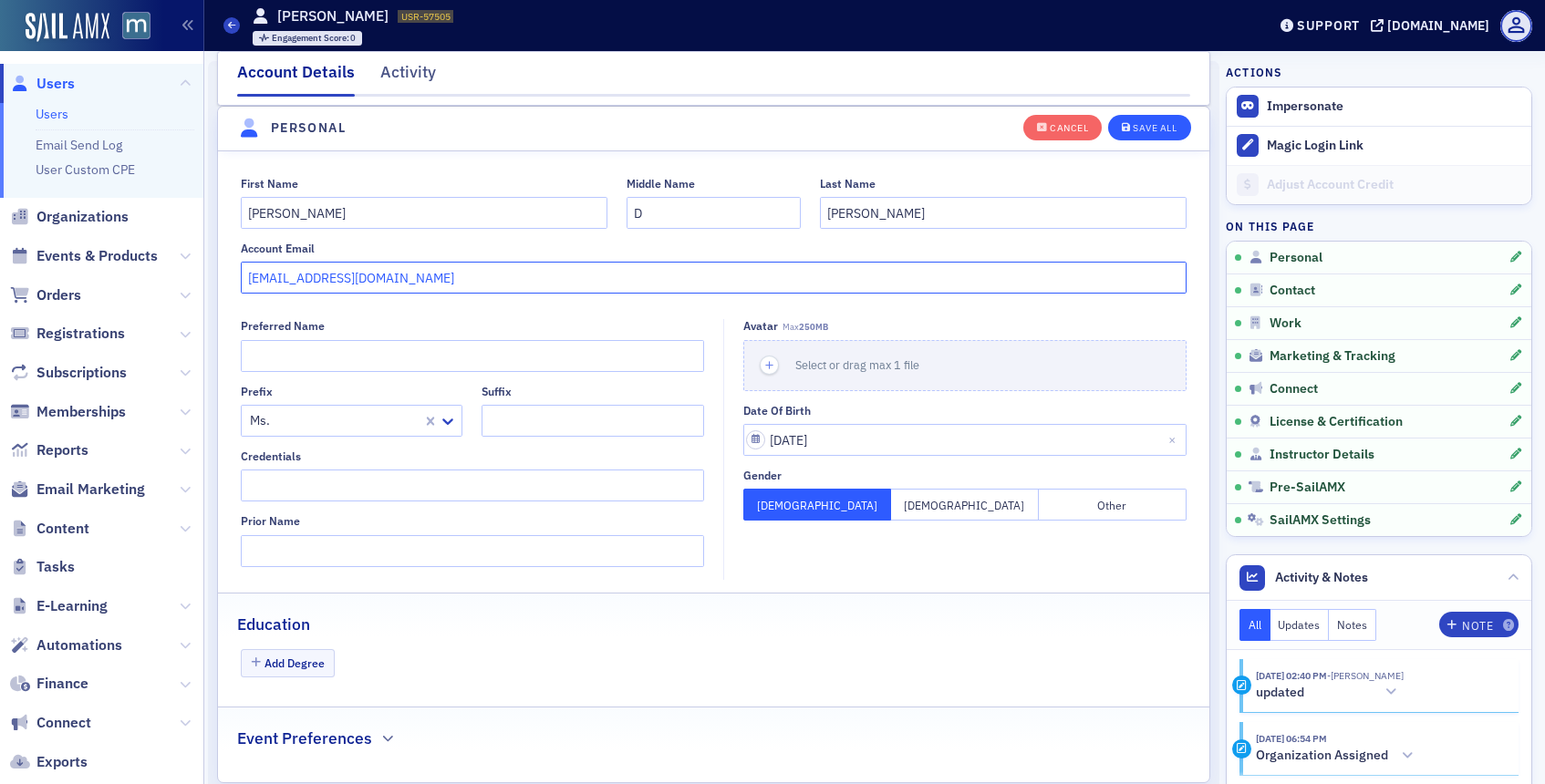
type input "[EMAIL_ADDRESS][DOMAIN_NAME]"
click at [1183, 120] on button "Save All" at bounding box center [1149, 127] width 82 height 26
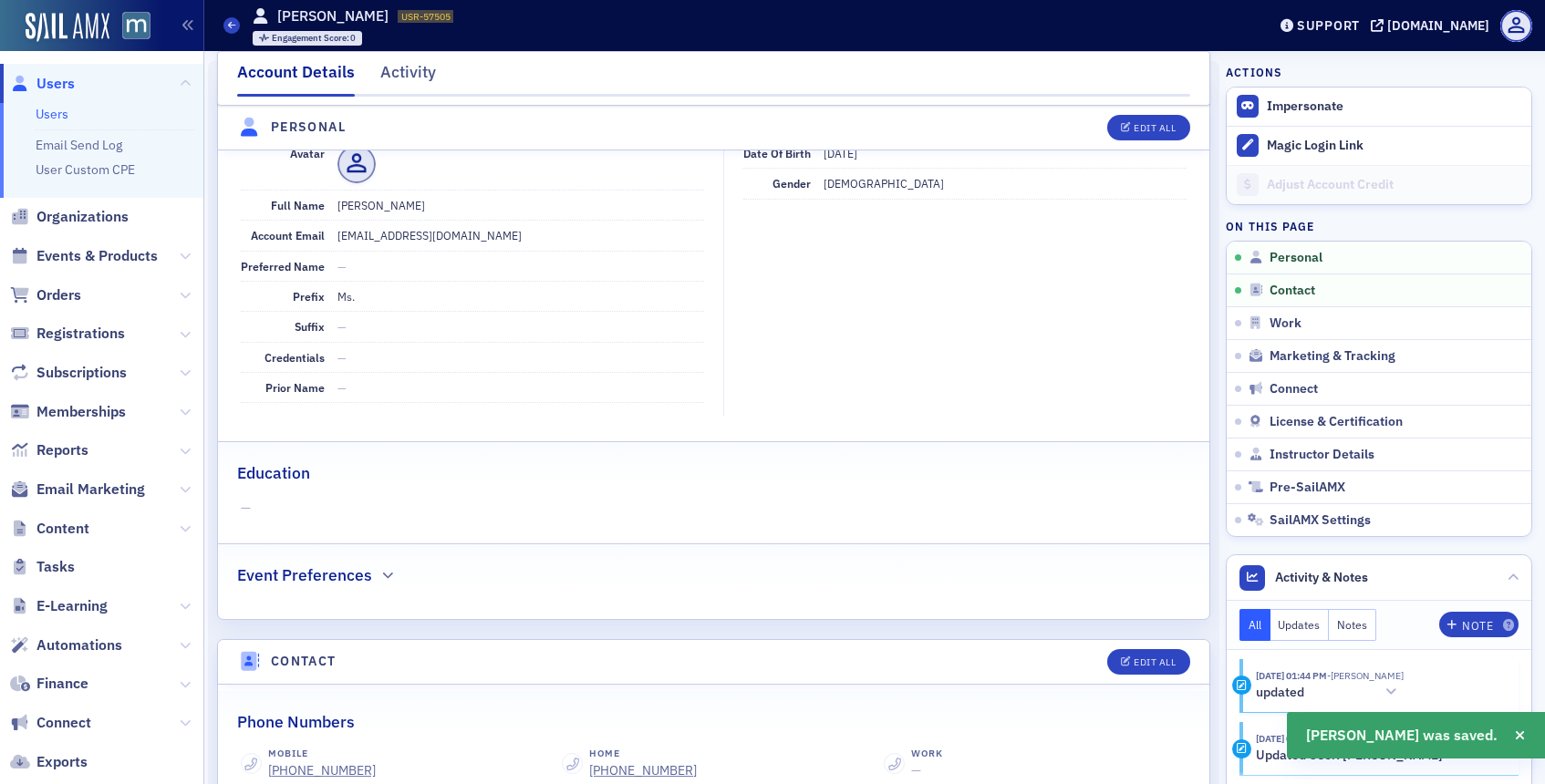
click at [79, 84] on span "Users" at bounding box center [102, 83] width 203 height 39
click at [66, 84] on span "Users" at bounding box center [56, 83] width 38 height 20
